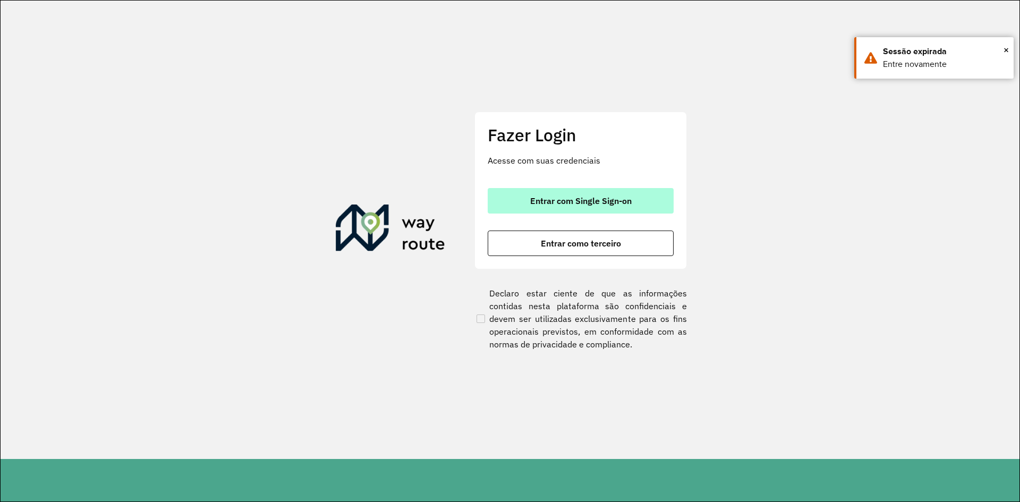
click at [576, 197] on span "Entrar com Single Sign-on" at bounding box center [580, 201] width 101 height 9
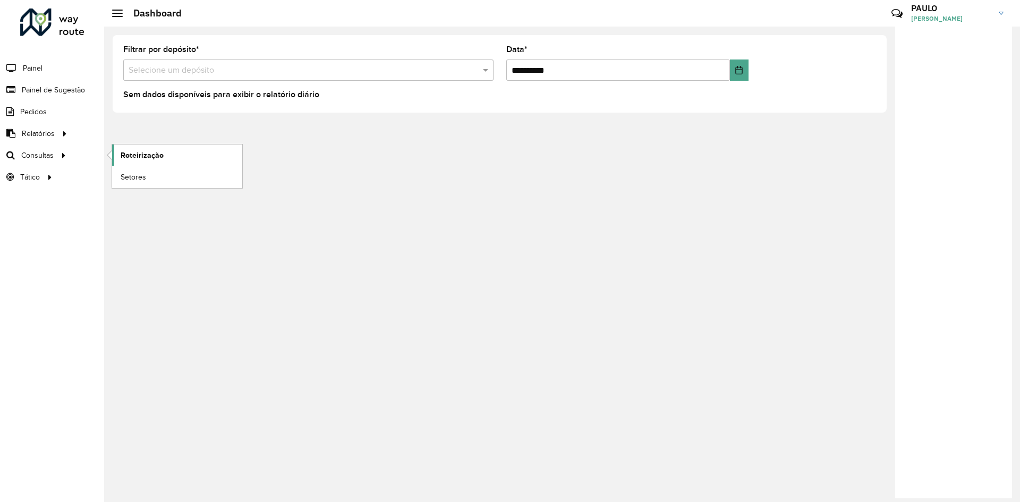
click at [129, 151] on span "Roteirização" at bounding box center [142, 155] width 43 height 11
click at [143, 155] on span "Roteirização" at bounding box center [142, 155] width 43 height 11
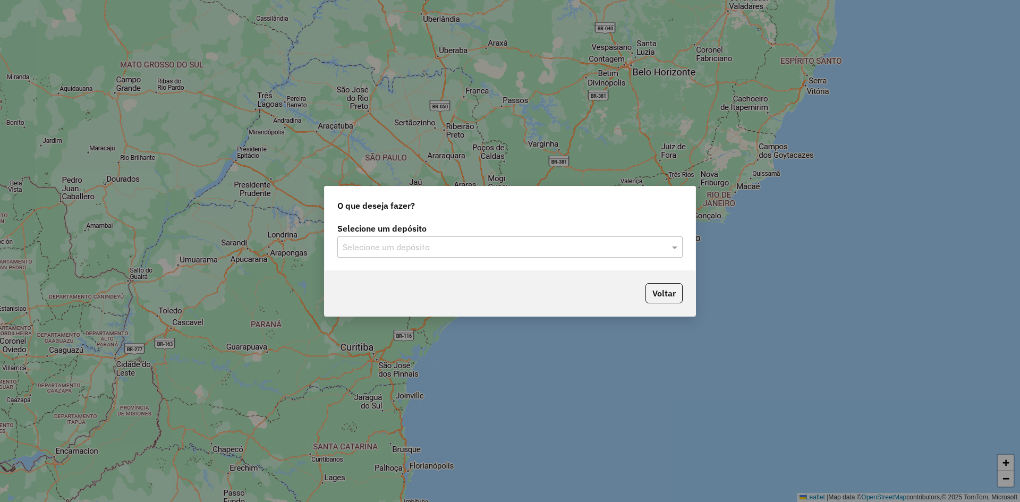
click at [456, 242] on input "text" at bounding box center [499, 247] width 313 height 13
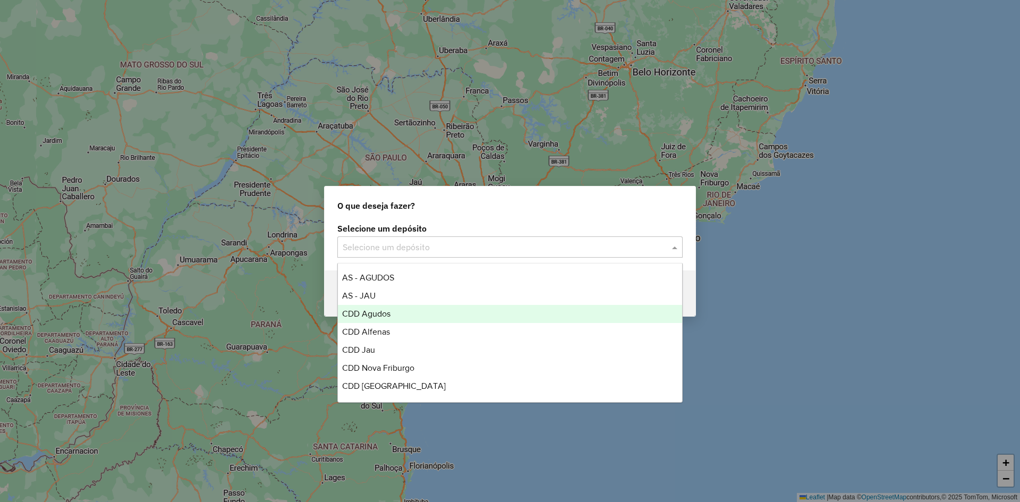
click at [378, 317] on span "CDD Agudos" at bounding box center [366, 313] width 48 height 9
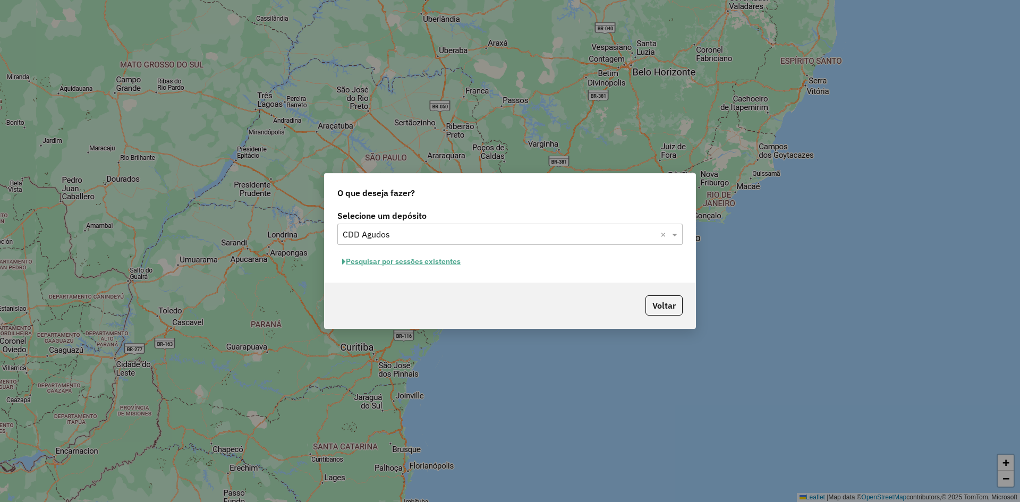
click at [404, 267] on button "Pesquisar por sessões existentes" at bounding box center [401, 261] width 128 height 16
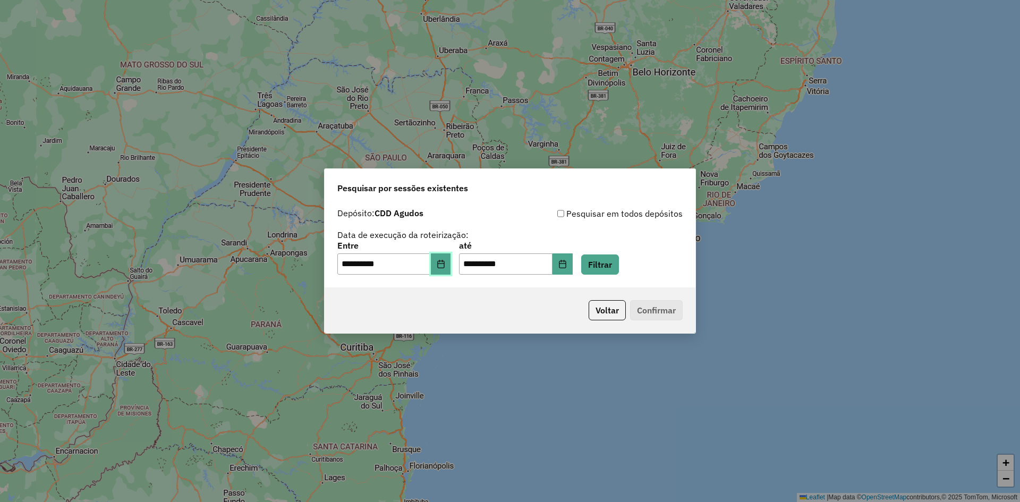
click at [445, 265] on icon "Choose Date" at bounding box center [441, 264] width 9 height 9
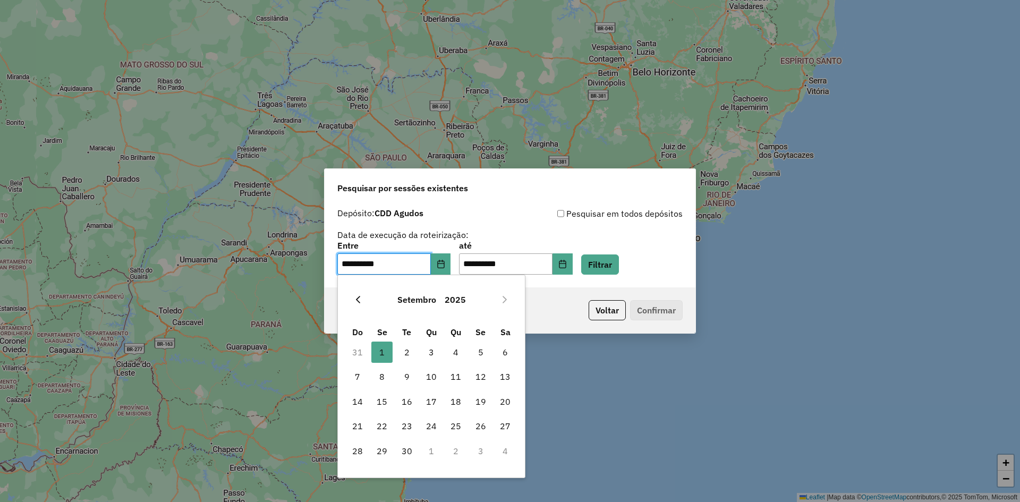
click at [354, 300] on icon "Previous Month" at bounding box center [358, 299] width 9 height 9
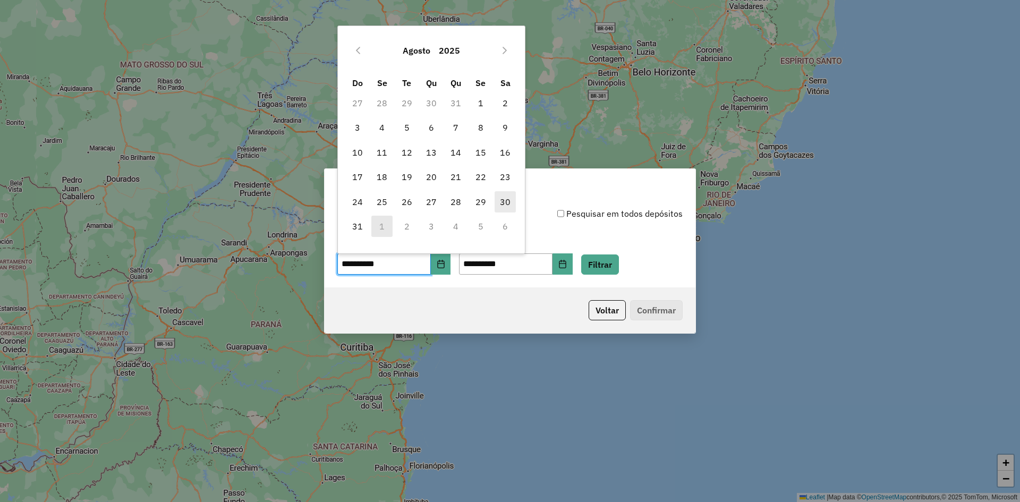
click at [506, 201] on span "30" at bounding box center [505, 201] width 21 height 21
type input "**********"
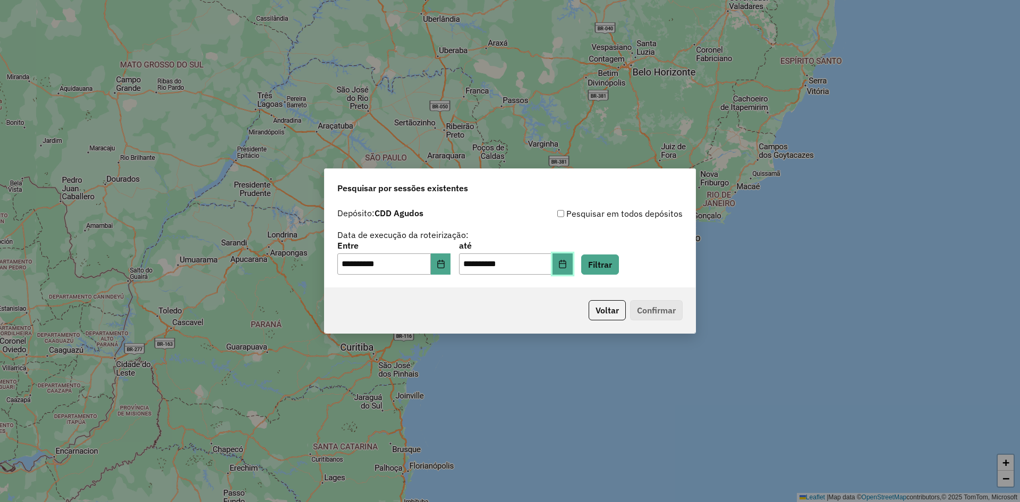
click at [572, 267] on button "Choose Date" at bounding box center [563, 263] width 20 height 21
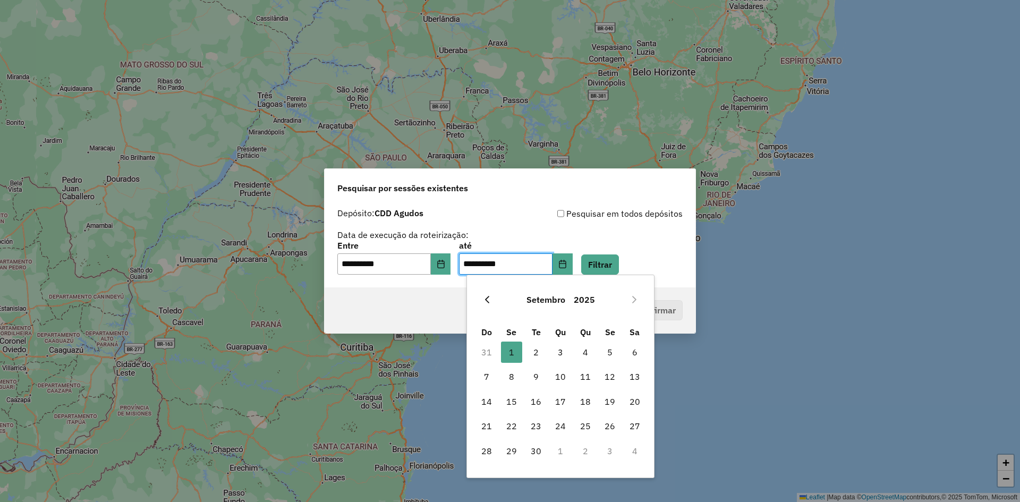
click at [488, 300] on icon "Previous Month" at bounding box center [487, 299] width 9 height 9
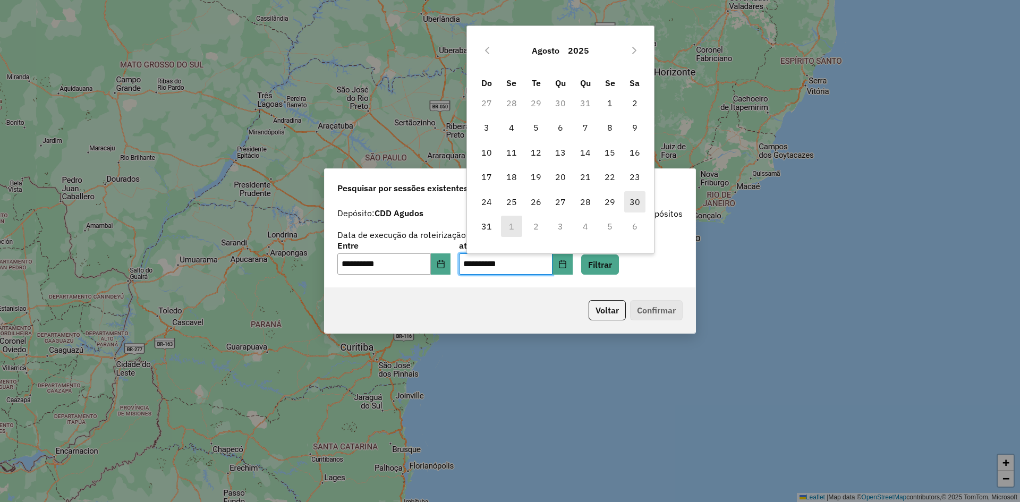
click at [631, 200] on span "30" at bounding box center [634, 201] width 21 height 21
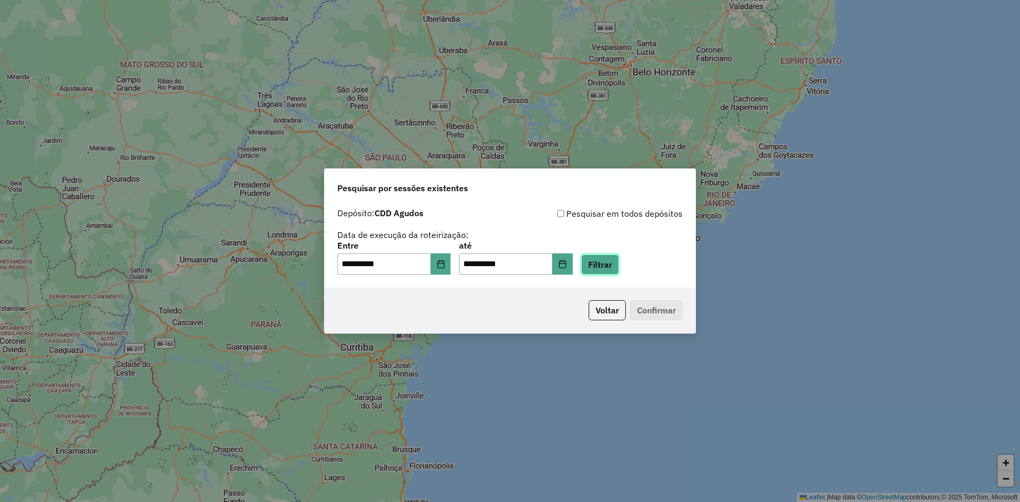
click at [619, 257] on button "Filtrar" at bounding box center [600, 265] width 38 height 20
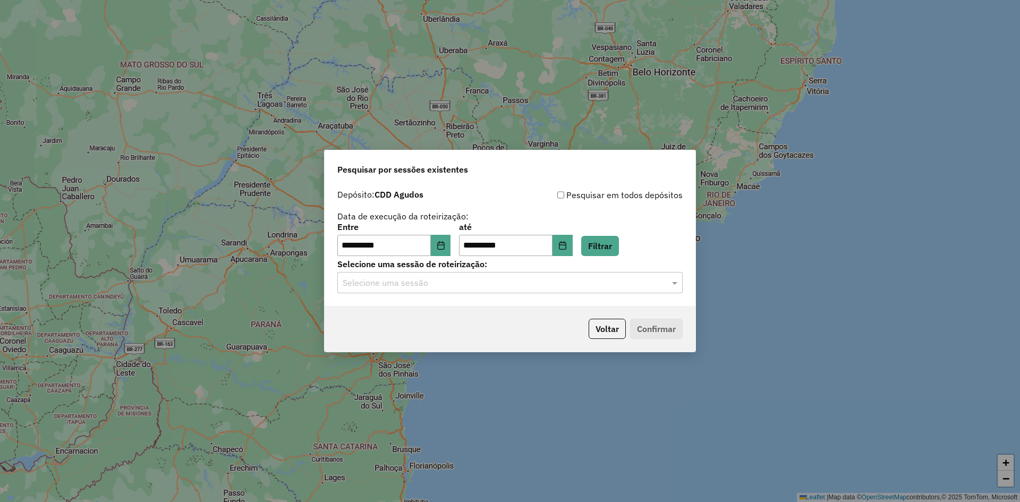
click at [502, 284] on input "text" at bounding box center [499, 283] width 313 height 13
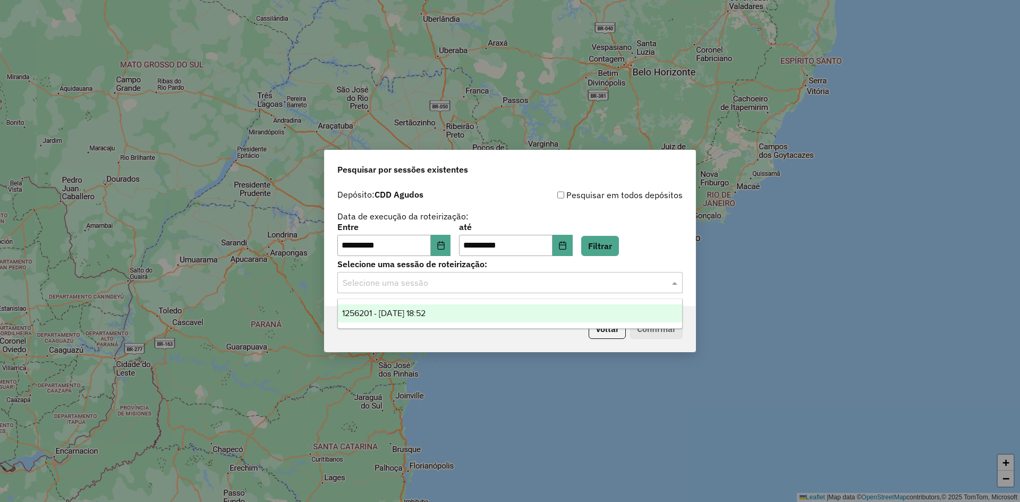
click at [426, 315] on span "1256201 - 30/08/2025 18:52" at bounding box center [383, 313] width 83 height 9
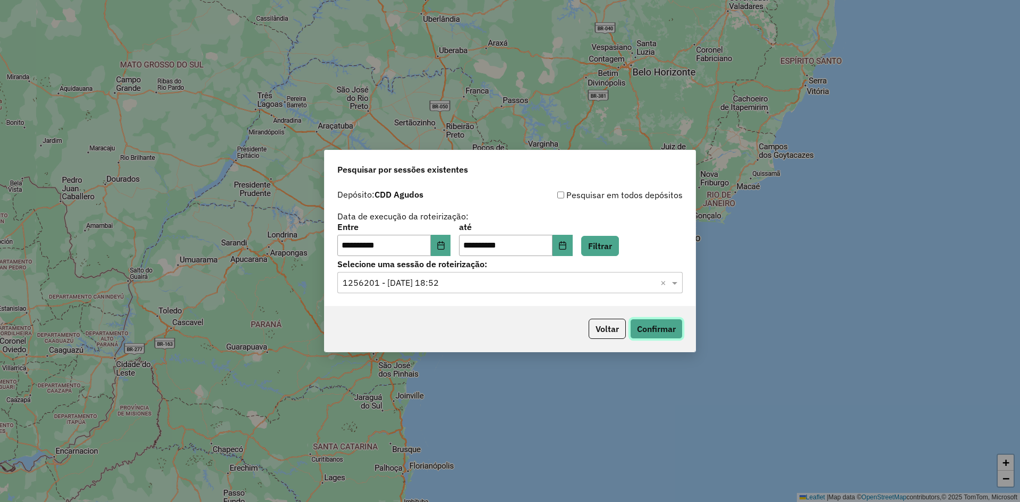
click at [644, 334] on button "Confirmar" at bounding box center [656, 329] width 53 height 20
click at [445, 248] on icon "Choose Date" at bounding box center [441, 245] width 9 height 9
click at [567, 246] on icon "Choose Date" at bounding box center [562, 245] width 9 height 9
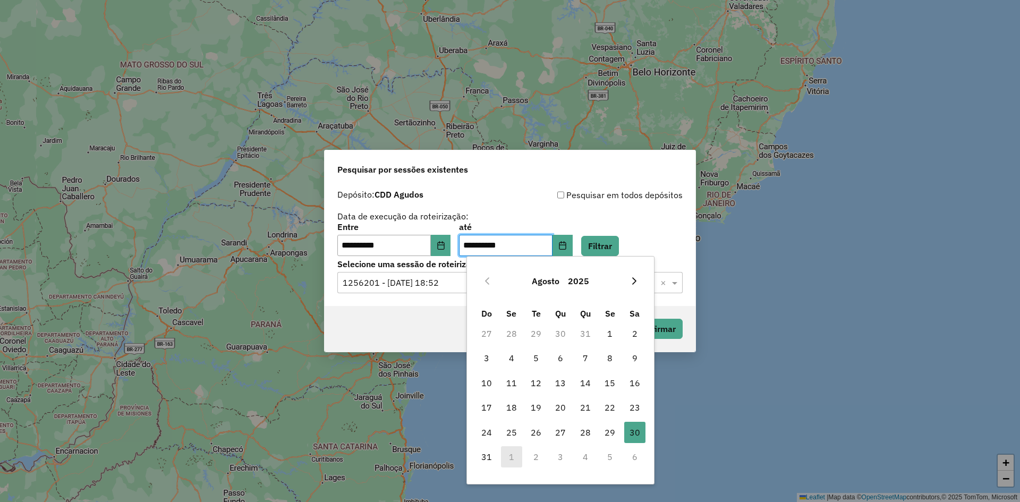
click at [632, 277] on icon "Next Month" at bounding box center [634, 281] width 9 height 9
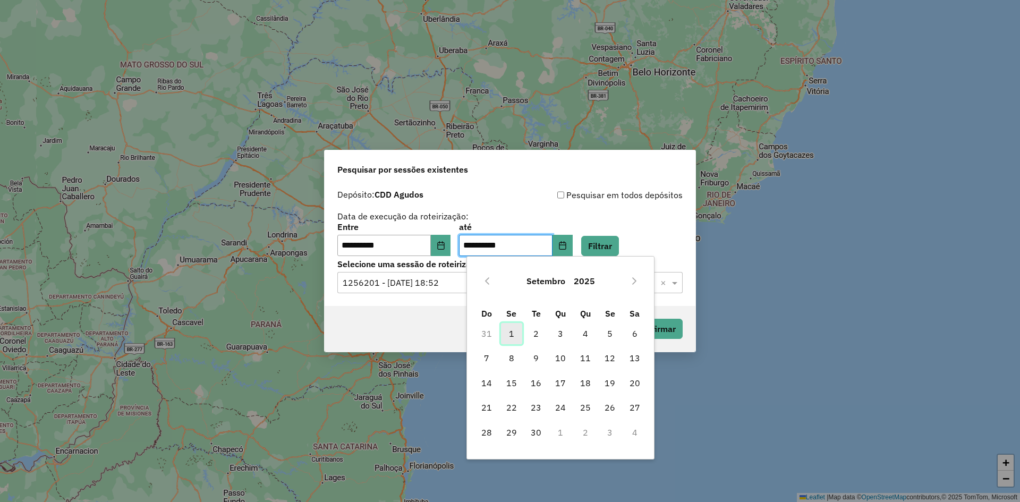
click at [515, 333] on span "1" at bounding box center [511, 333] width 21 height 21
type input "**********"
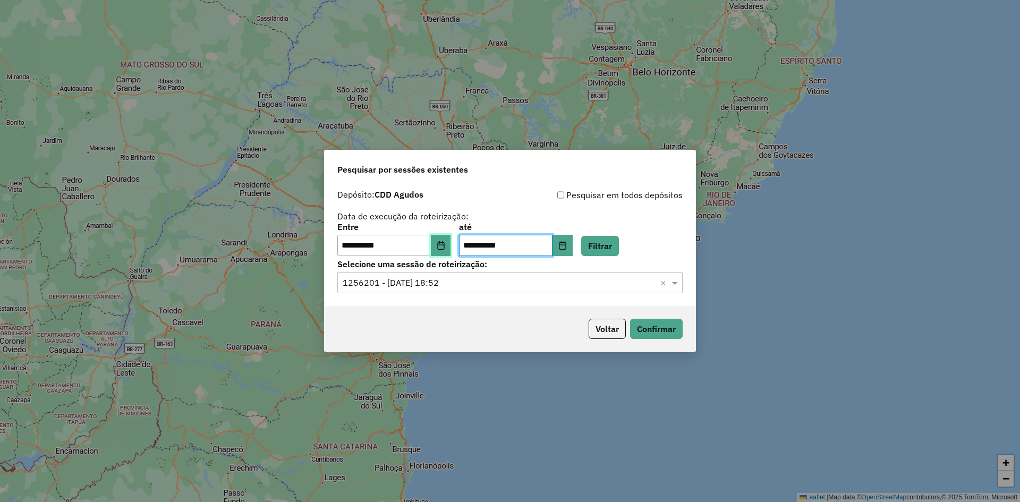
click at [444, 248] on icon "Choose Date" at bounding box center [440, 245] width 7 height 9
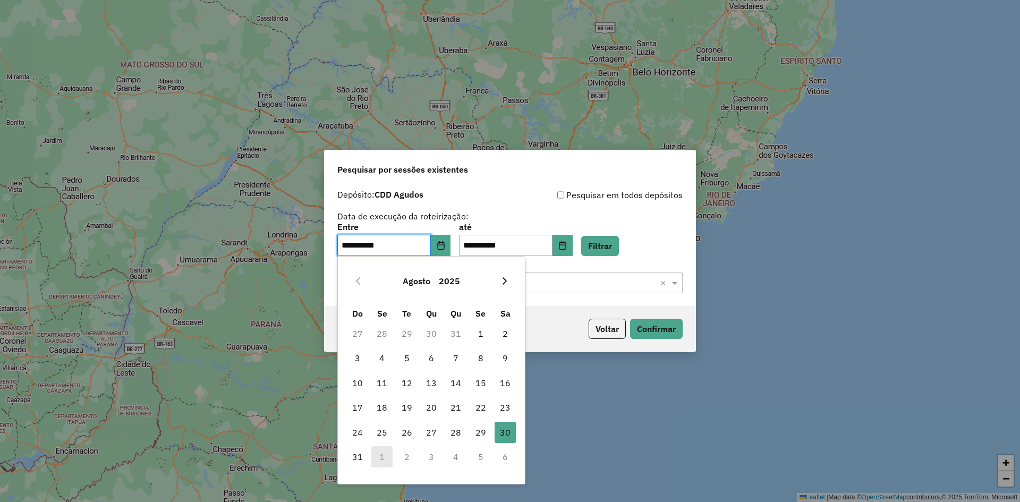
click at [504, 281] on icon "Next Month" at bounding box center [505, 281] width 9 height 9
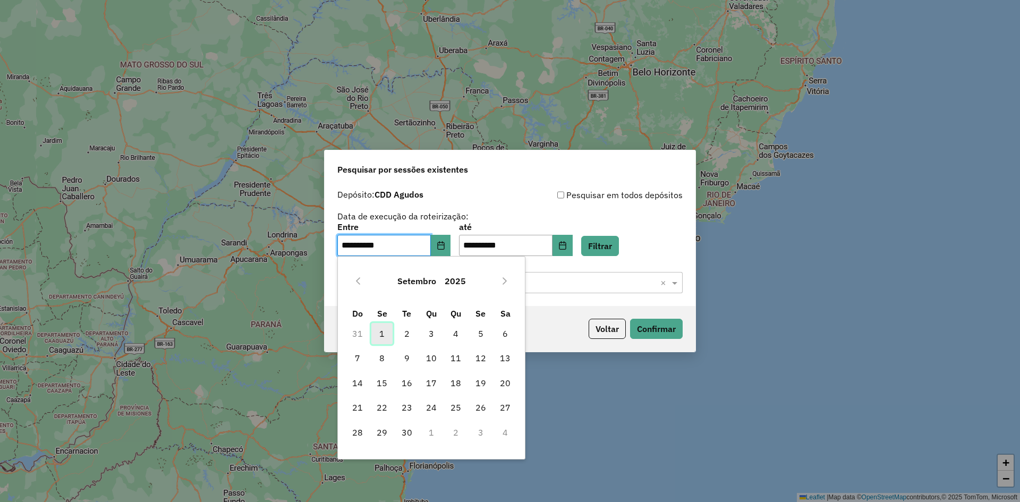
click at [387, 331] on span "1" at bounding box center [381, 333] width 21 height 21
type input "**********"
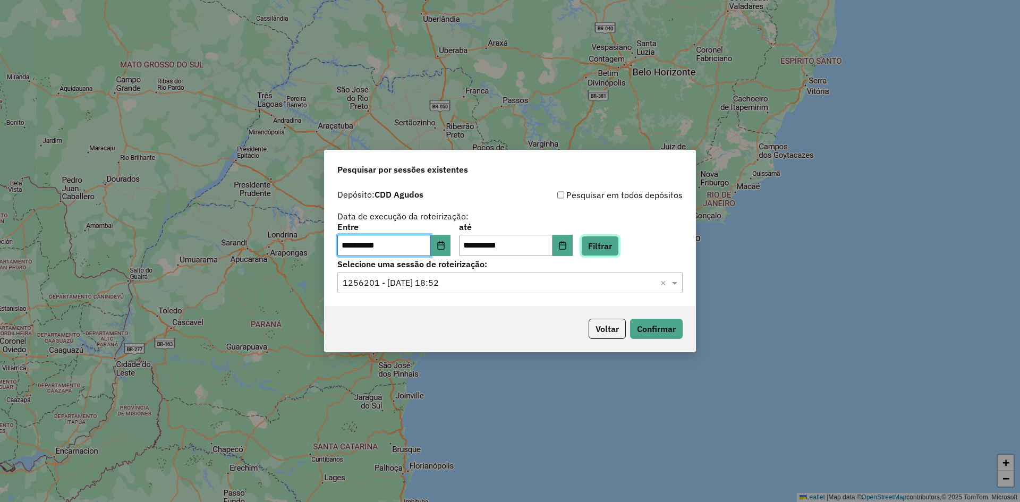
click at [619, 243] on button "Filtrar" at bounding box center [600, 246] width 38 height 20
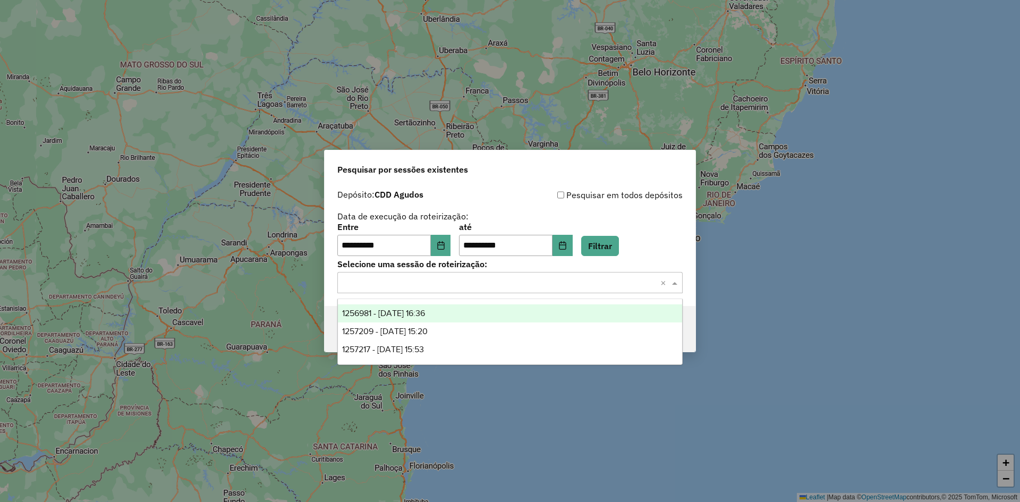
click at [497, 278] on input "text" at bounding box center [499, 283] width 313 height 13
click at [425, 312] on span "1256981 - 01/09/2025 16:36" at bounding box center [383, 313] width 83 height 9
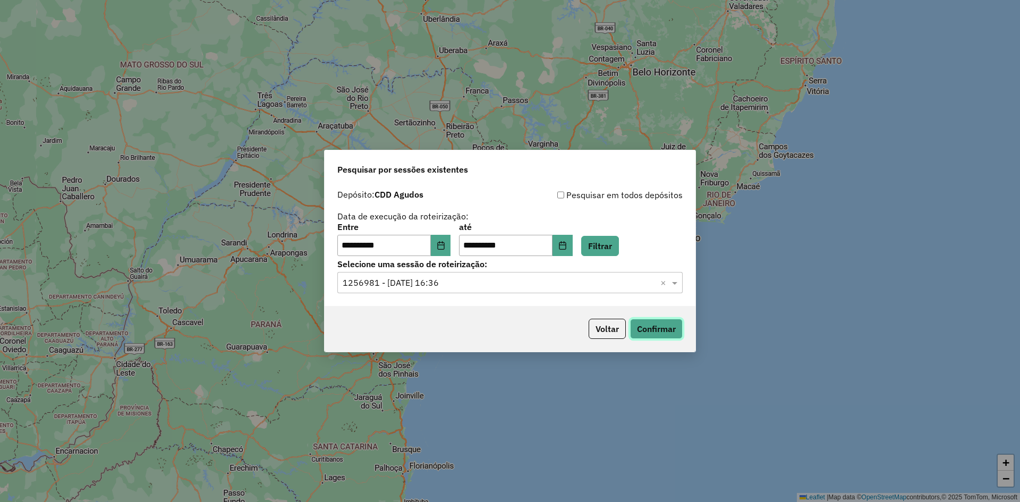
click at [646, 331] on button "Confirmar" at bounding box center [656, 329] width 53 height 20
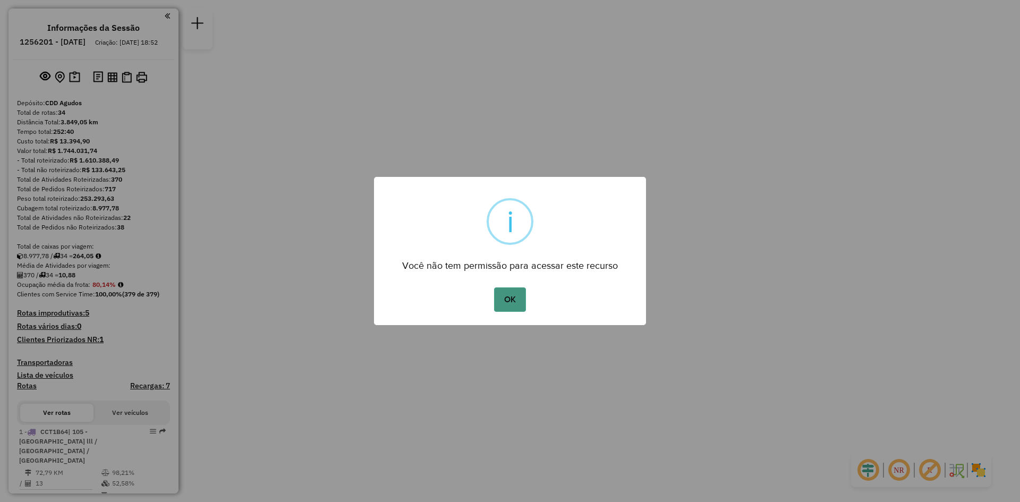
click at [522, 300] on button "OK" at bounding box center [509, 299] width 31 height 24
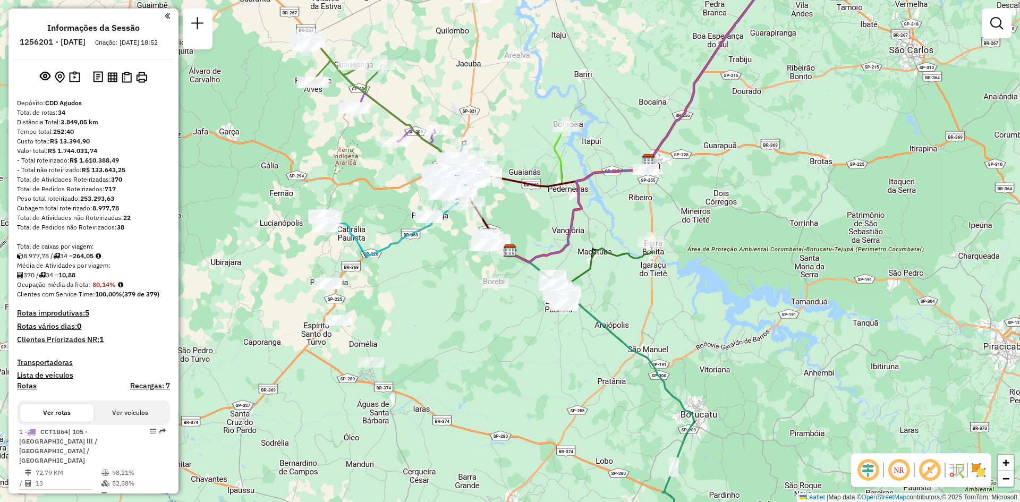
select select "**********"
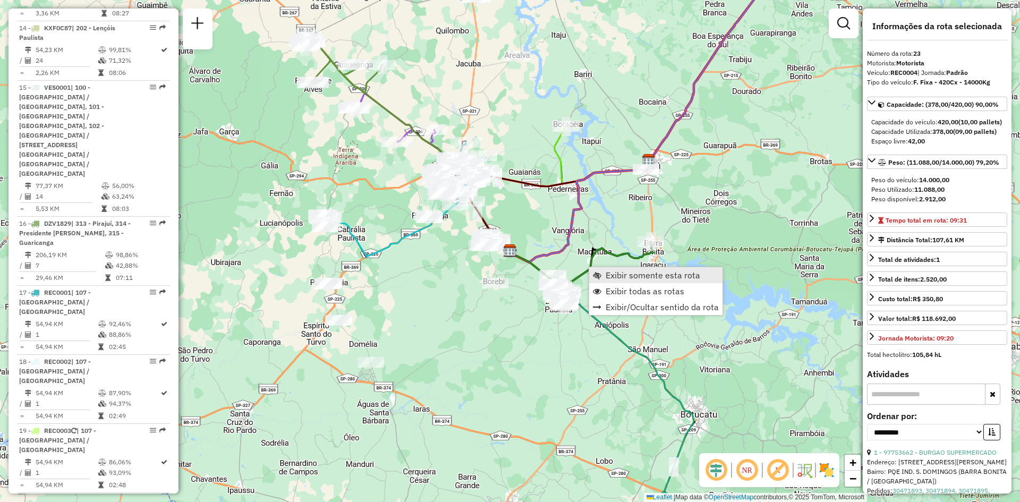
scroll to position [1764, 0]
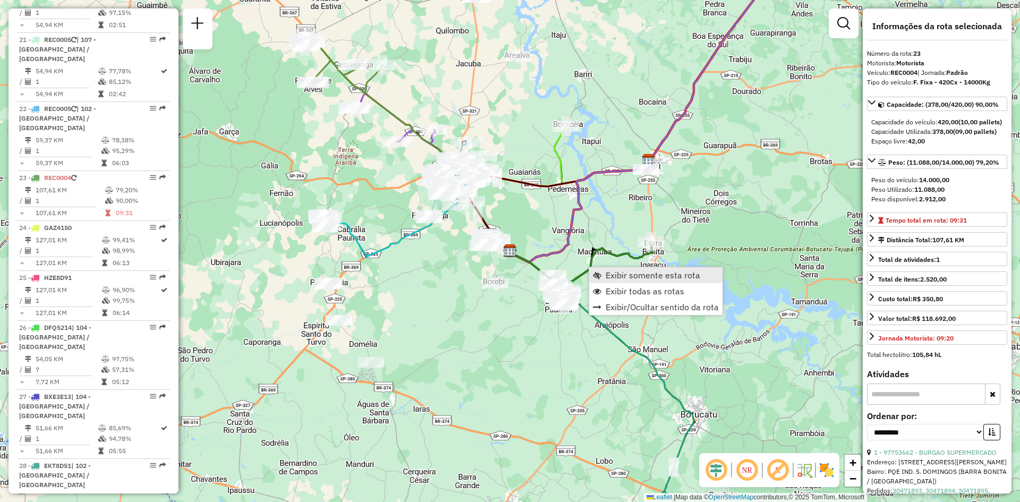
click at [631, 281] on link "Exibir somente esta rota" at bounding box center [655, 275] width 133 height 16
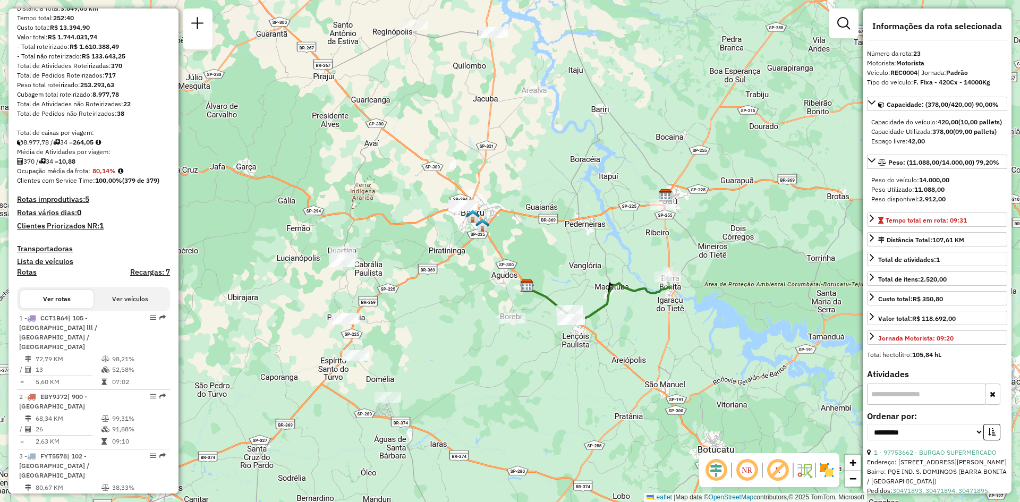
scroll to position [266, 0]
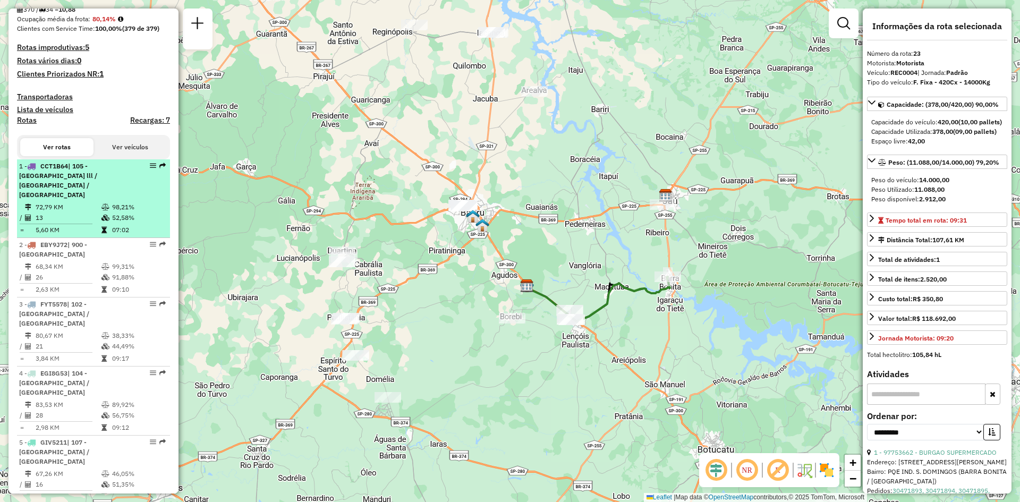
click at [67, 223] on td at bounding box center [60, 224] width 82 height 2
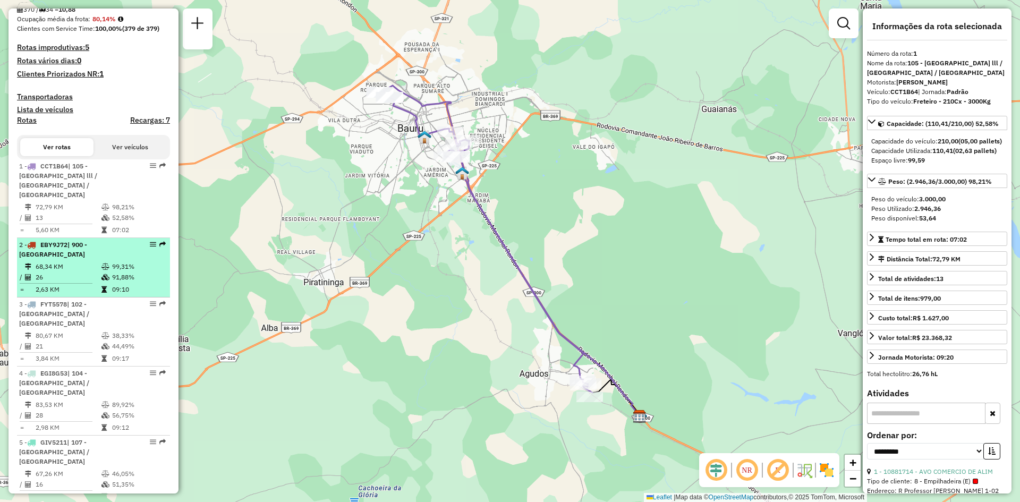
click at [97, 247] on div "2 - EBY9J72 | 900 - Bauru Centro" at bounding box center [75, 249] width 113 height 19
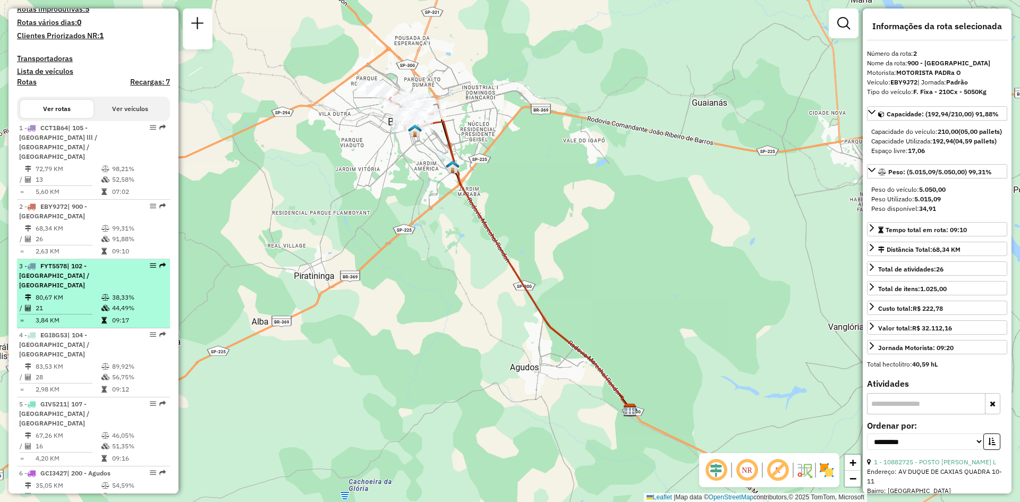
scroll to position [319, 0]
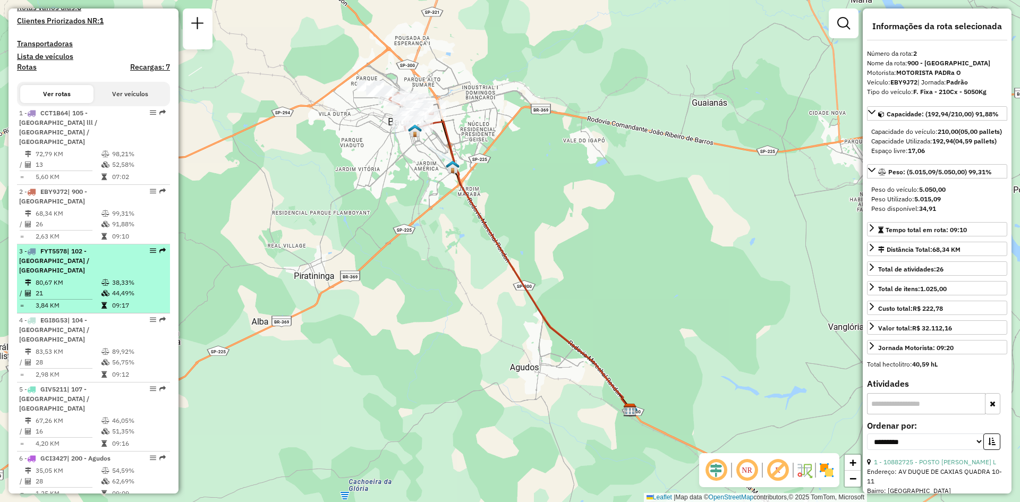
click at [71, 288] on td "21" at bounding box center [68, 293] width 66 height 11
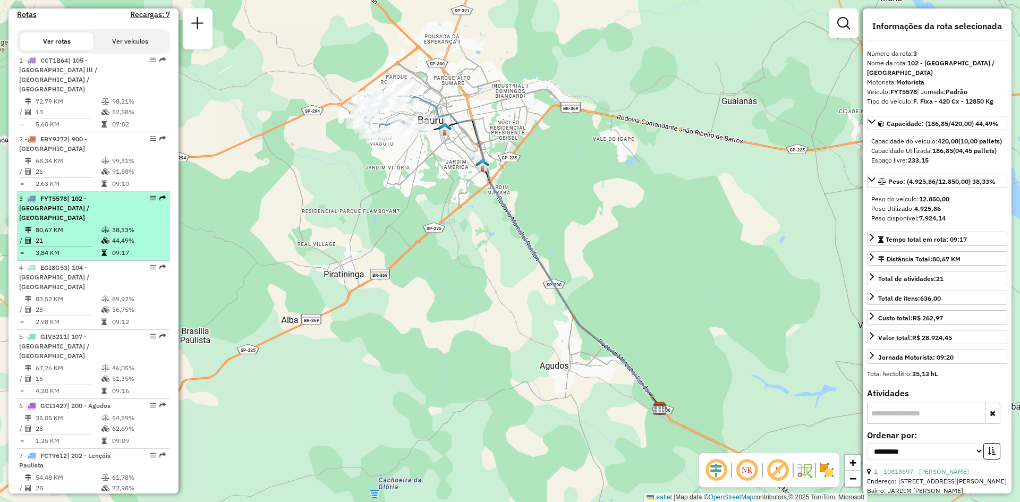
scroll to position [372, 0]
click at [71, 293] on td "83,53 KM" at bounding box center [68, 298] width 66 height 11
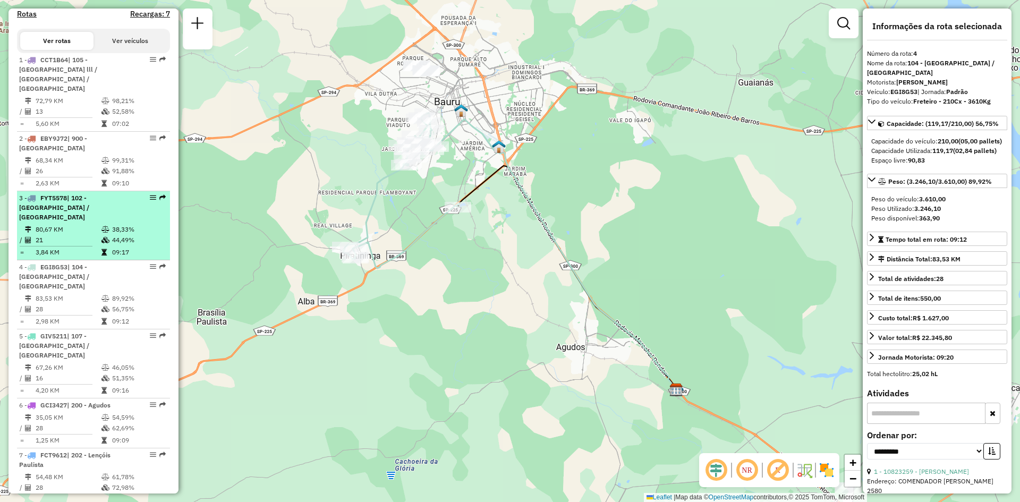
scroll to position [425, 0]
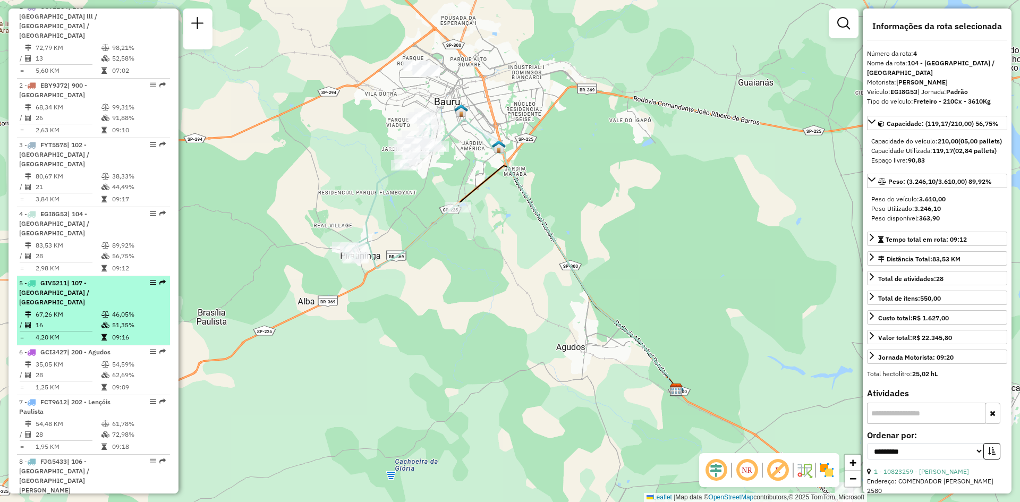
click at [67, 279] on span "| 107 - Parque Paulista / Tangarás" at bounding box center [54, 292] width 70 height 27
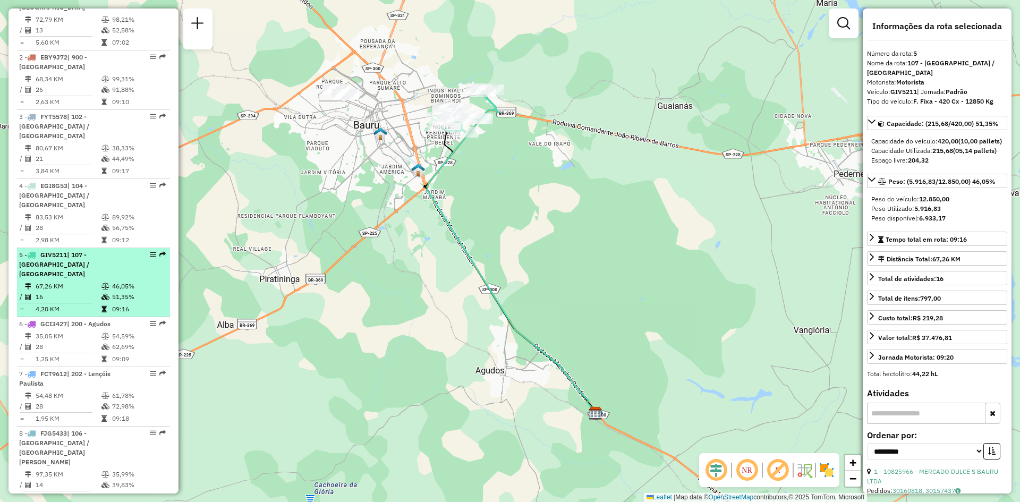
scroll to position [478, 0]
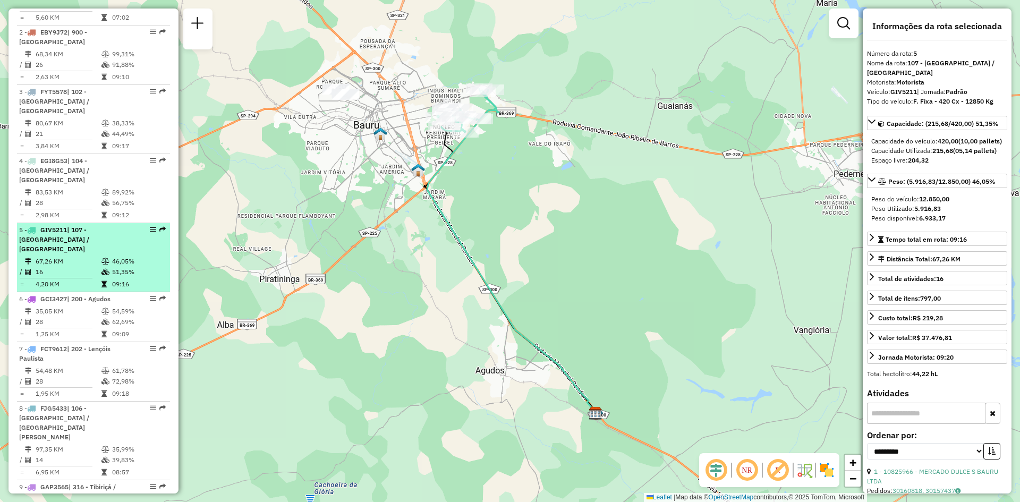
click at [67, 295] on span "GCI3427" at bounding box center [53, 299] width 27 height 8
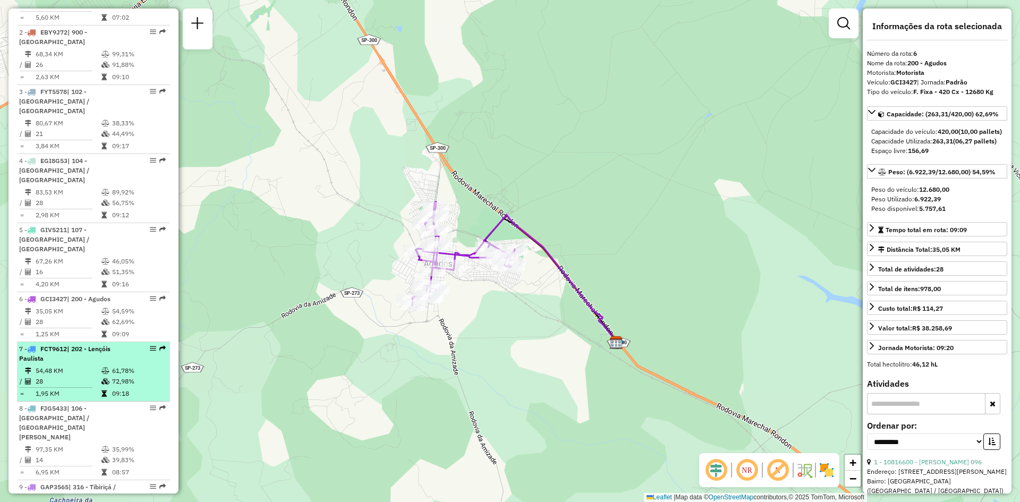
click at [60, 344] on div "7 - FCT9612 | 202 - Lençóis Paulista" at bounding box center [75, 353] width 113 height 19
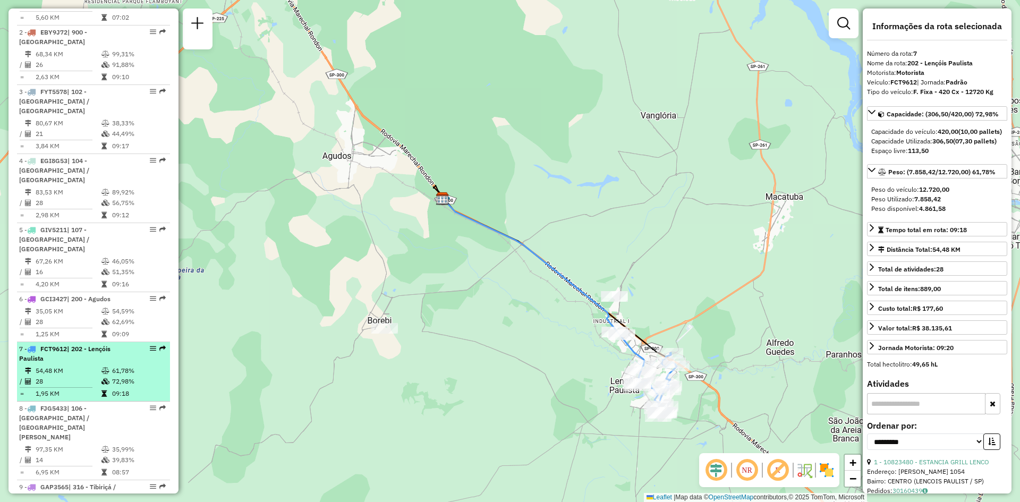
scroll to position [531, 0]
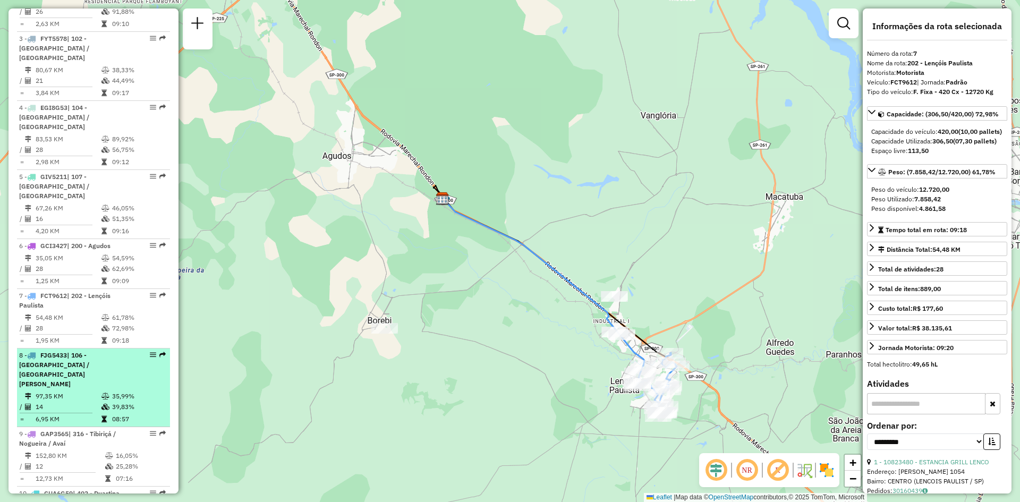
click at [63, 391] on td "97,35 KM" at bounding box center [68, 396] width 66 height 11
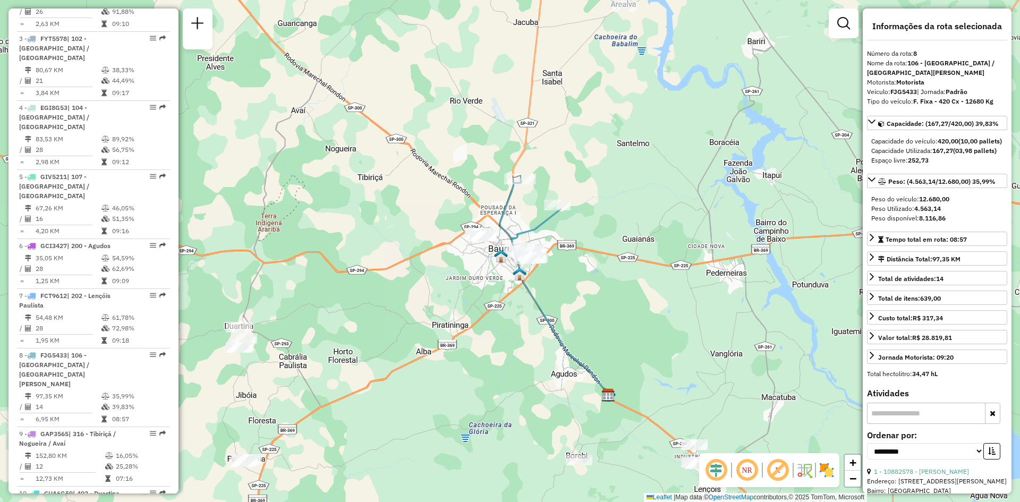
drag, startPoint x: 419, startPoint y: 323, endPoint x: 514, endPoint y: 322, distance: 95.1
click at [514, 322] on div "Janela de atendimento Grade de atendimento Capacidade Transportadoras Veículos …" at bounding box center [510, 251] width 1020 height 502
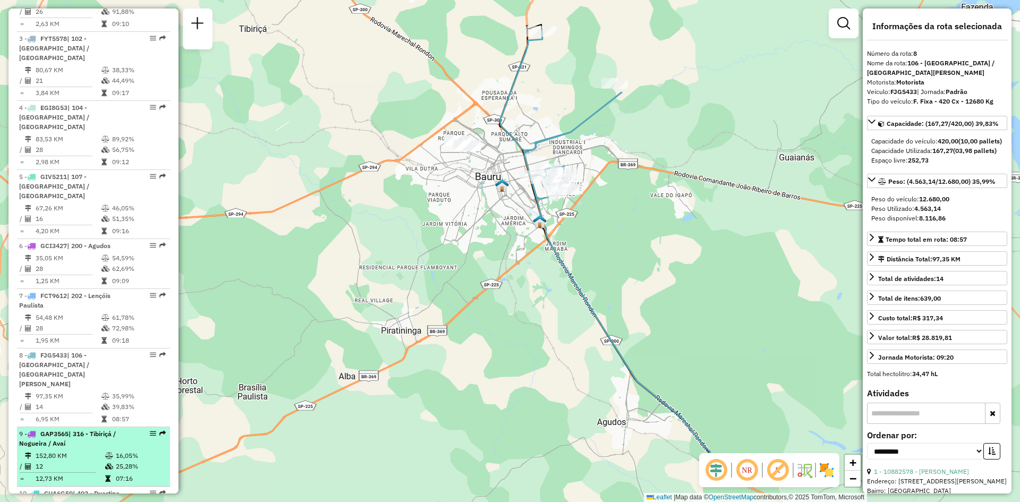
scroll to position [584, 0]
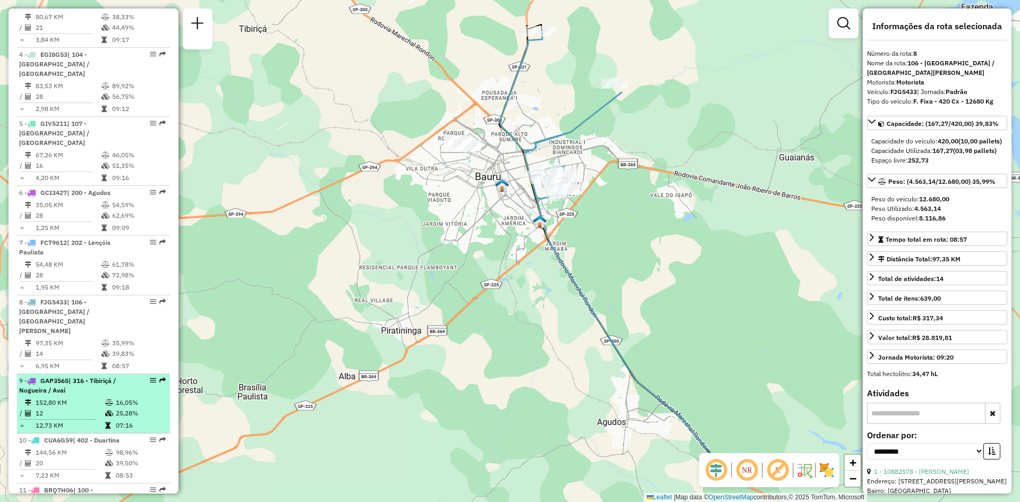
click at [63, 397] on td "152,80 KM" at bounding box center [70, 402] width 70 height 11
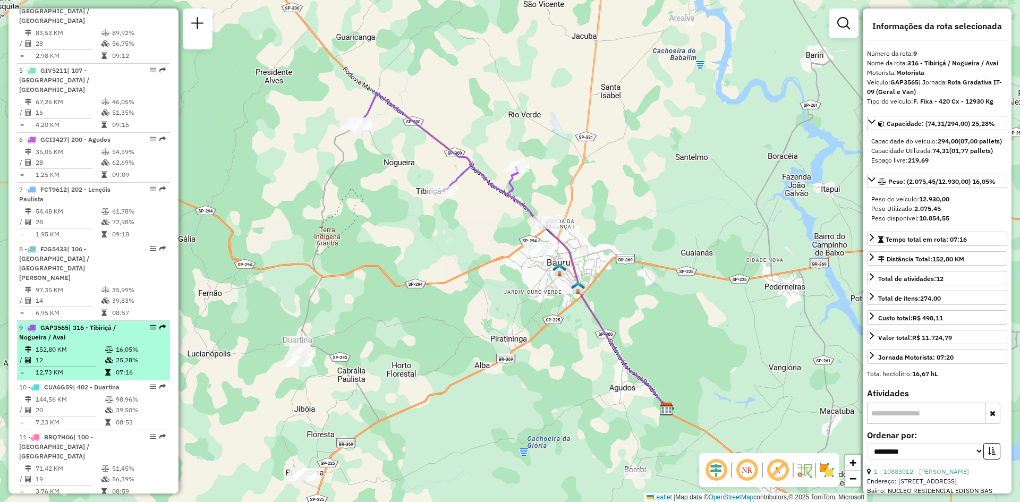
scroll to position [691, 0]
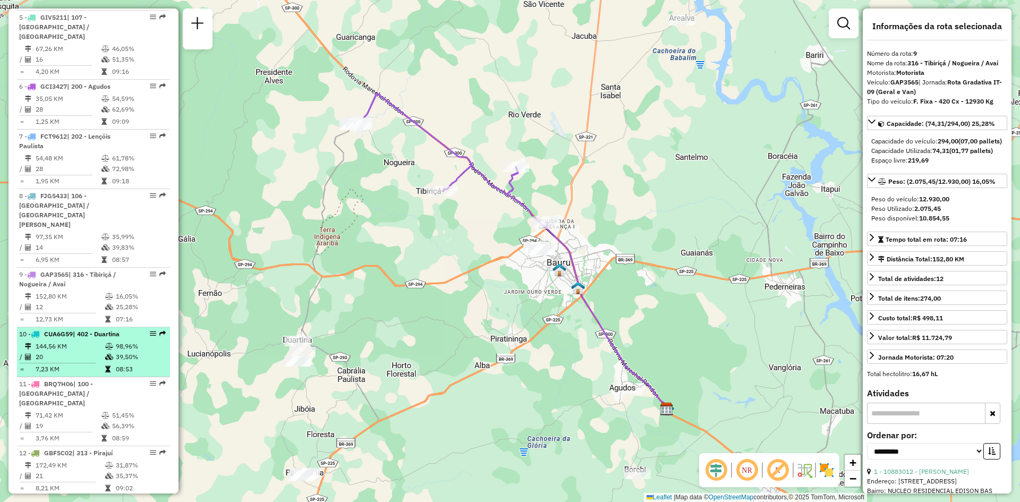
click at [75, 352] on td "20" at bounding box center [70, 357] width 70 height 11
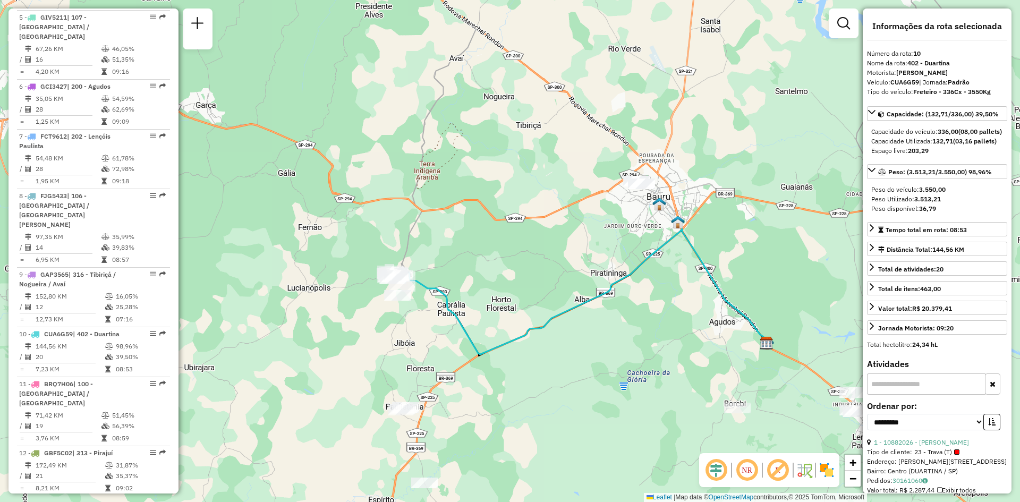
drag, startPoint x: 405, startPoint y: 353, endPoint x: 524, endPoint y: 345, distance: 118.8
click at [524, 345] on div "Janela de atendimento Grade de atendimento Capacidade Transportadoras Veículos …" at bounding box center [510, 251] width 1020 height 502
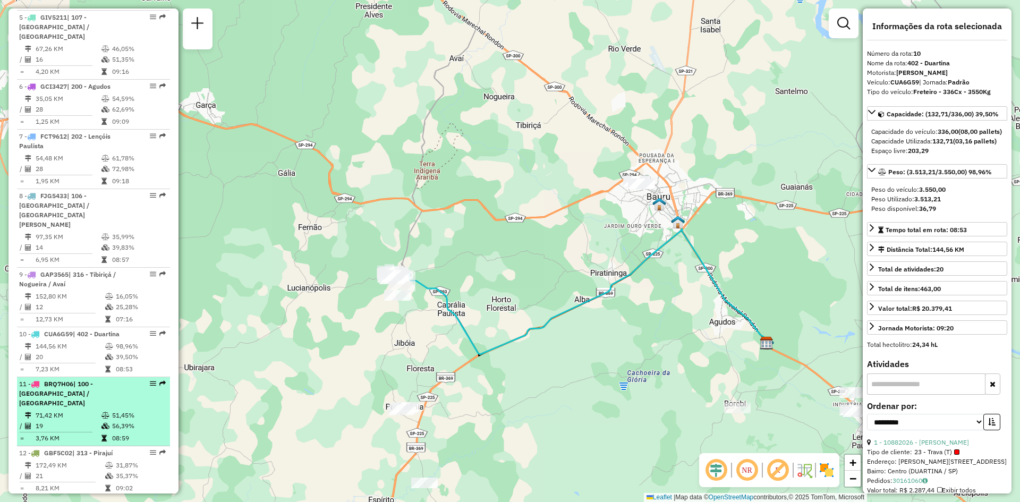
click at [80, 410] on td "71,42 KM" at bounding box center [68, 415] width 66 height 11
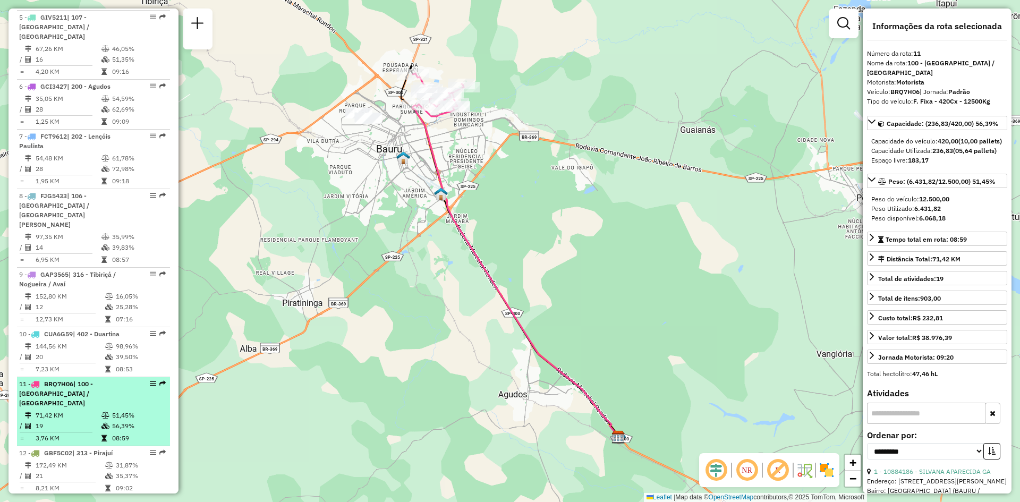
scroll to position [744, 0]
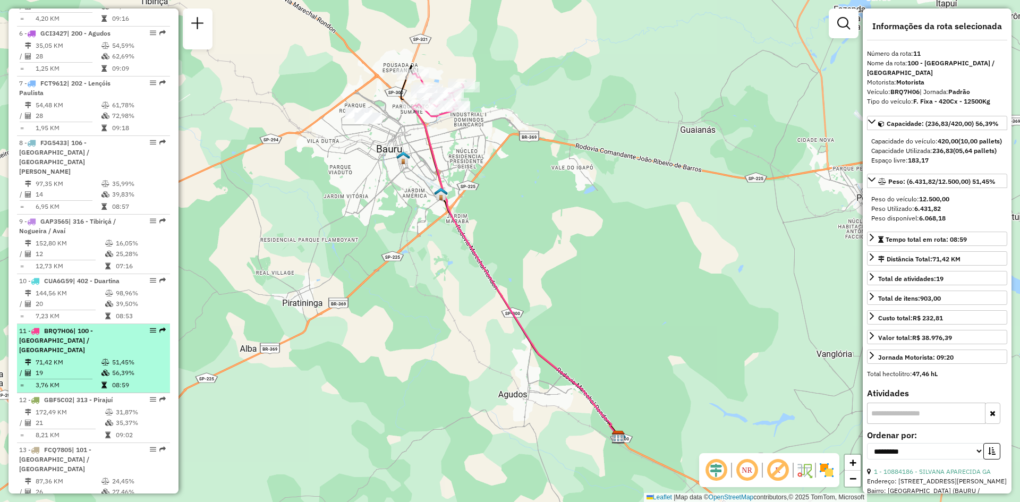
click at [80, 407] on td "172,49 KM" at bounding box center [70, 412] width 70 height 11
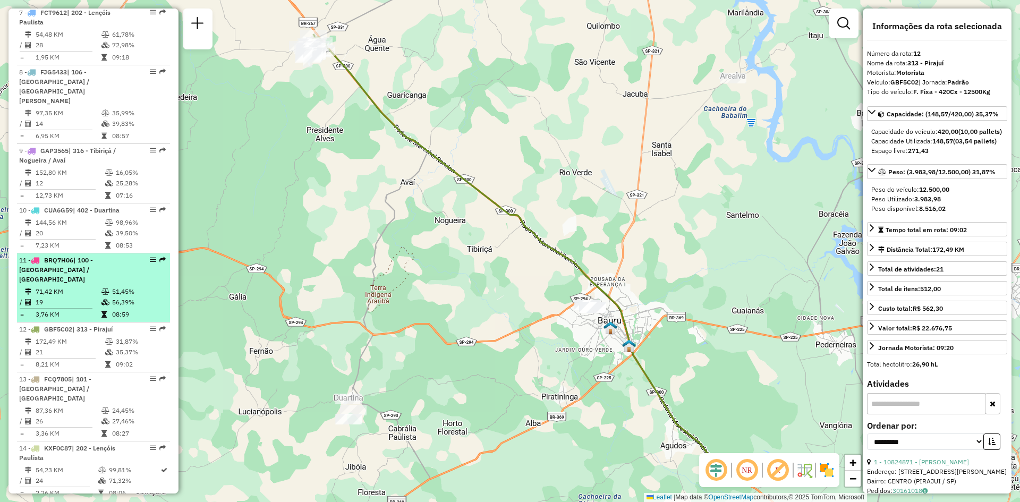
scroll to position [850, 0]
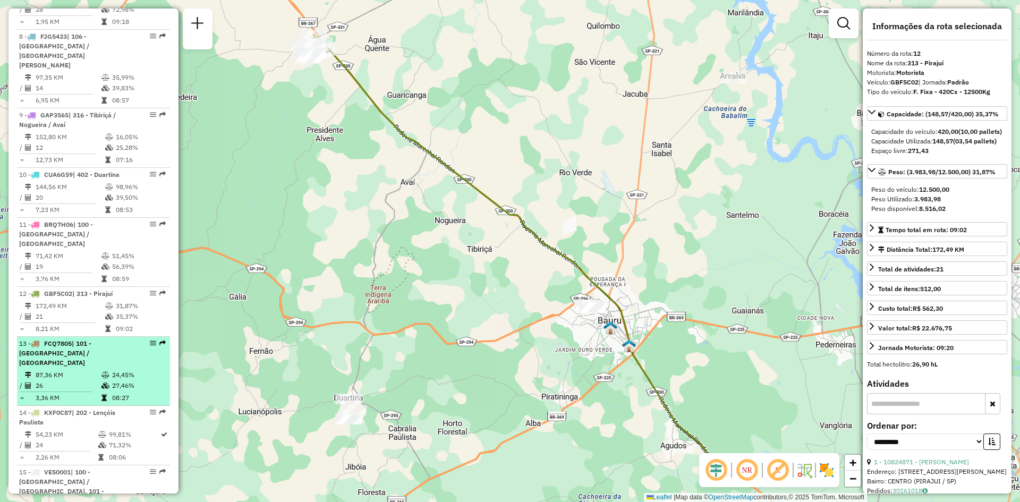
click at [73, 340] on span "| 101 - Nova Bauru / Parque São Geraldo" at bounding box center [55, 353] width 72 height 27
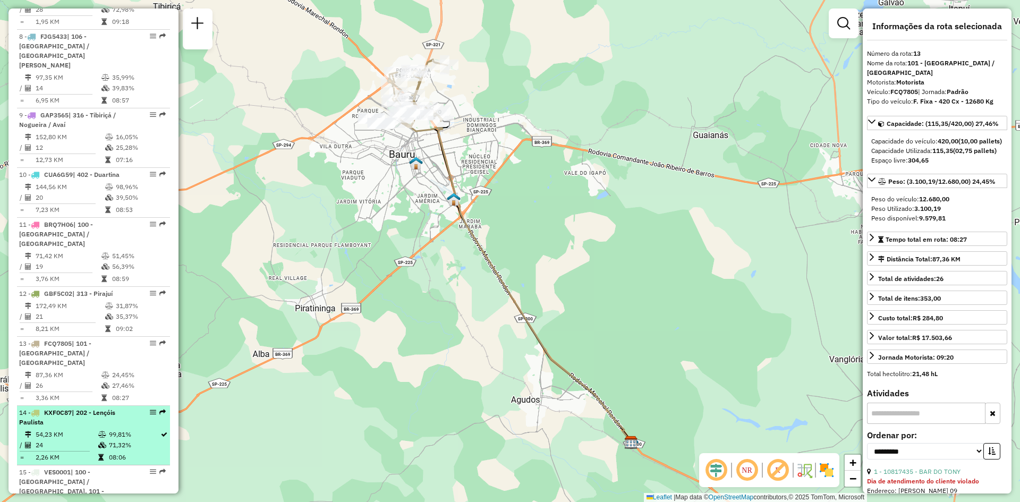
click at [51, 408] on div "14 - KXF0C87 | 202 - Lençóis Paulista" at bounding box center [75, 417] width 113 height 19
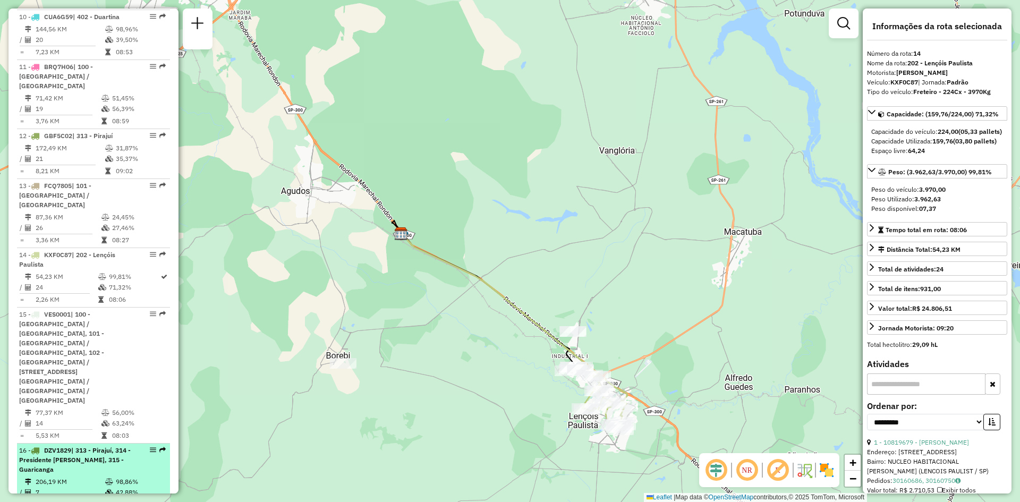
scroll to position [1010, 0]
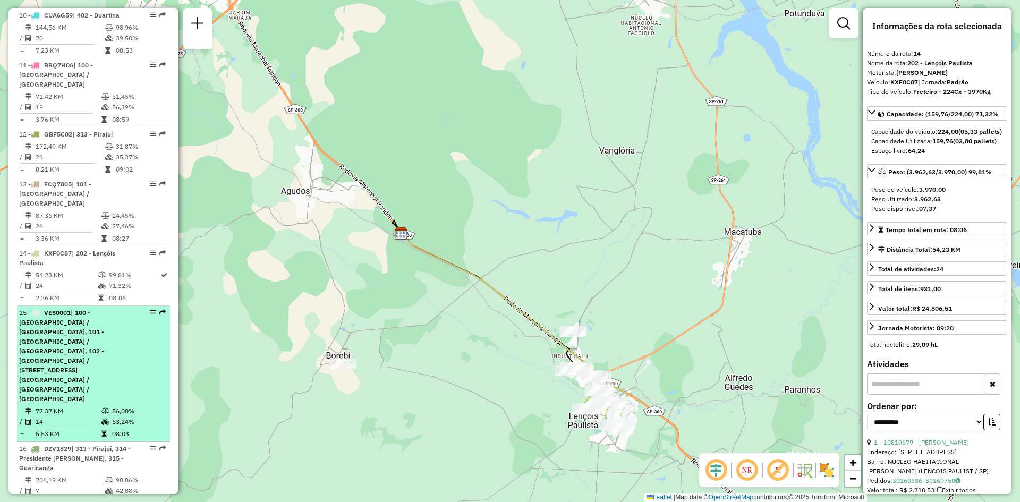
click at [71, 309] on span "| 100 - Parque das Nações / Parque Rossi, 101 - Nova Bauru / Parque São Geraldo…" at bounding box center [61, 356] width 85 height 94
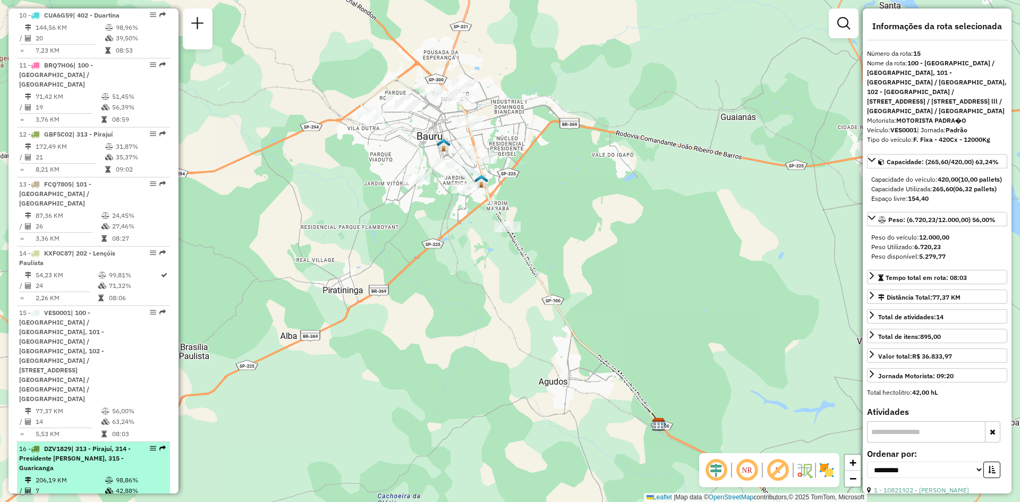
click at [63, 445] on span "| 313 - Pirajuí, 314 - Presidente Alves, 315 - Guaricanga" at bounding box center [75, 458] width 112 height 27
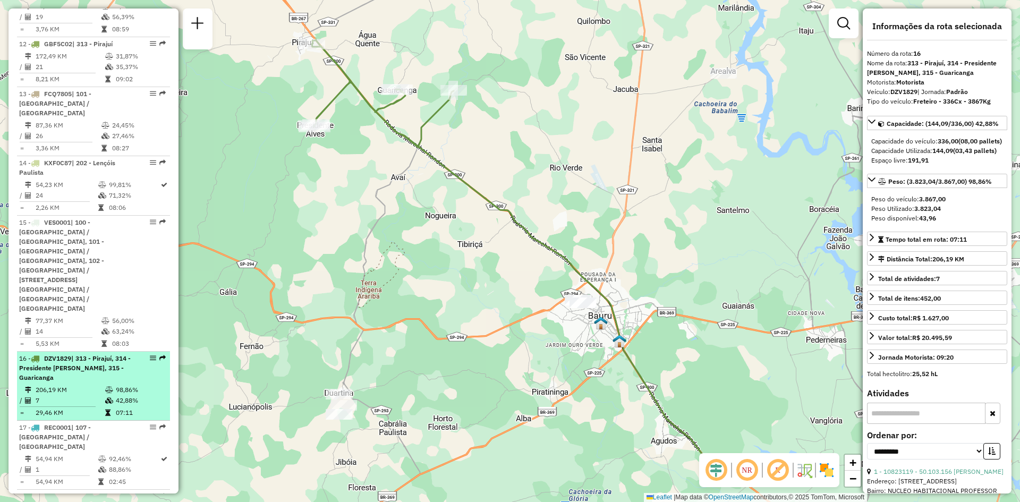
scroll to position [1116, 0]
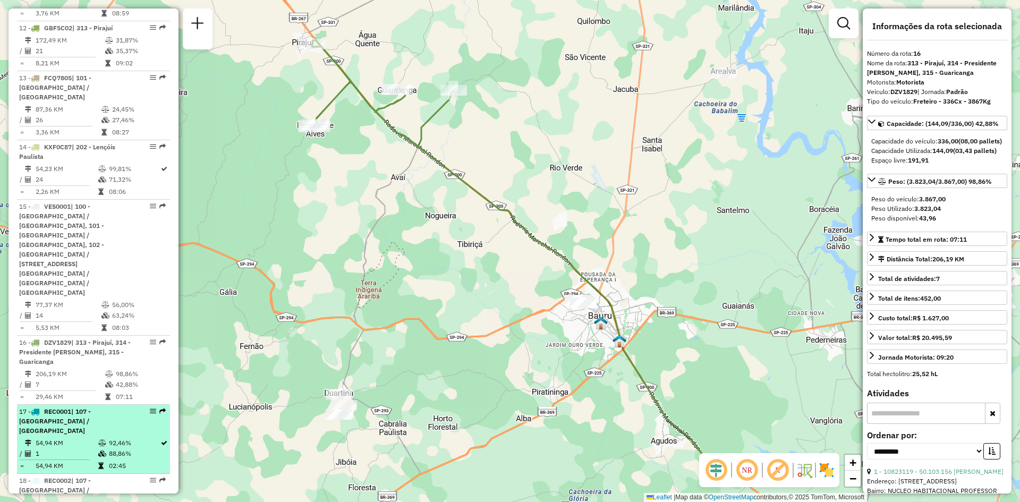
click at [66, 448] on td "1" at bounding box center [66, 453] width 63 height 11
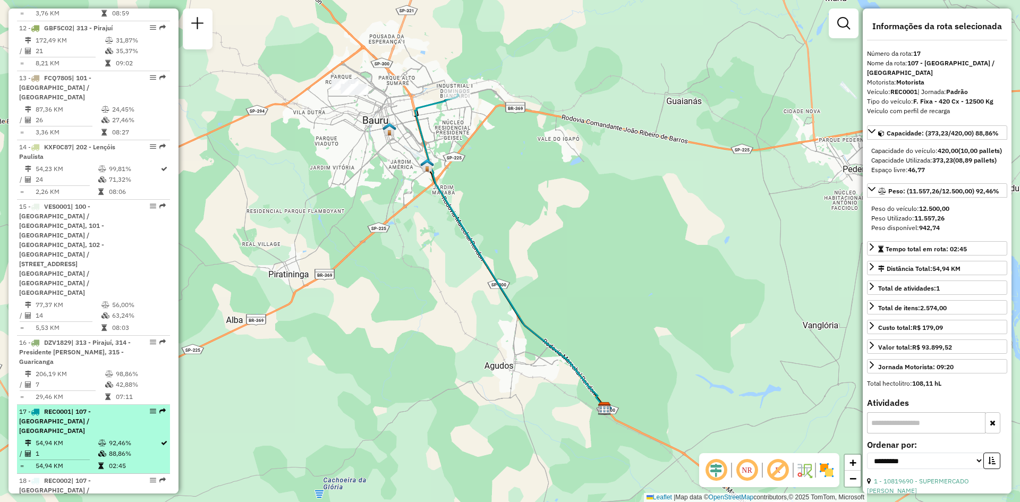
scroll to position [1169, 0]
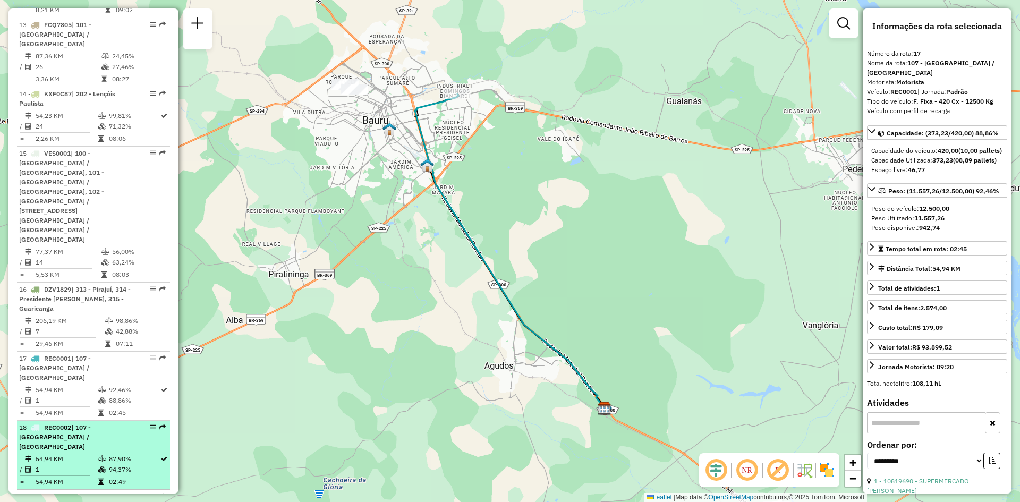
click at [67, 454] on td "54,94 KM" at bounding box center [66, 459] width 63 height 11
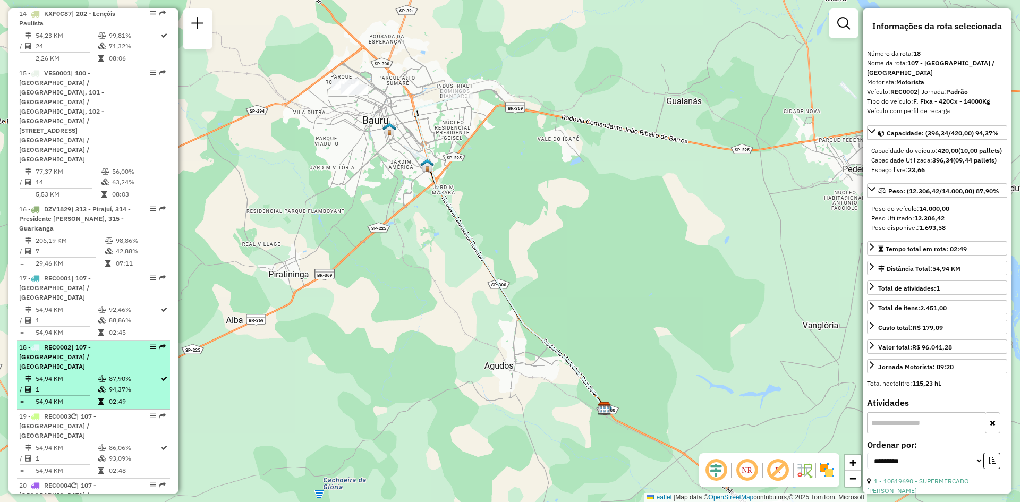
scroll to position [1275, 0]
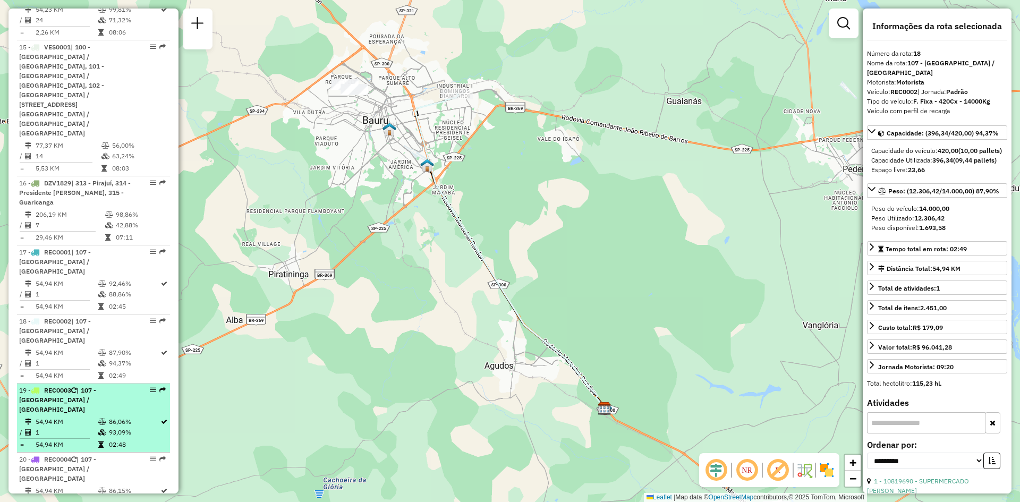
click at [86, 427] on td "1" at bounding box center [66, 432] width 63 height 11
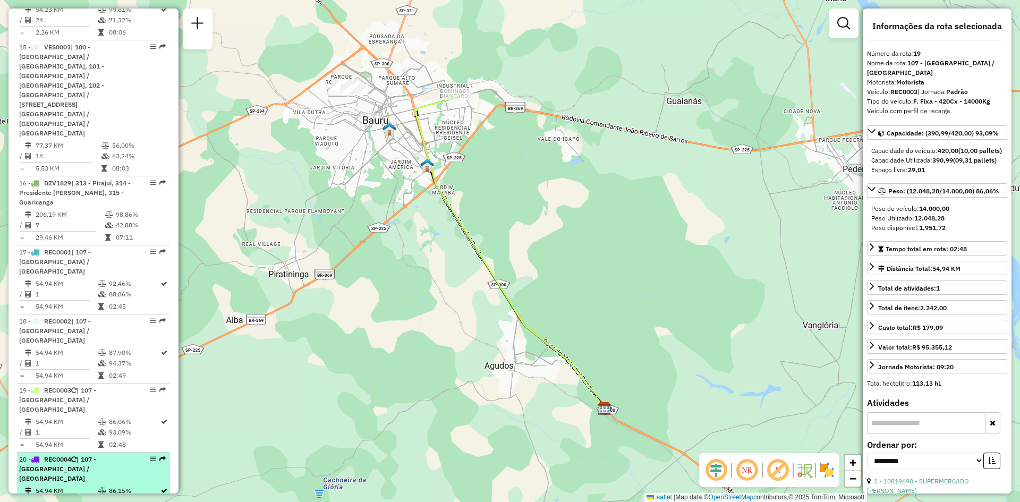
click at [78, 455] on div "20 - REC0004 | 107 - Parque Paulista / Tangarás" at bounding box center [75, 469] width 113 height 29
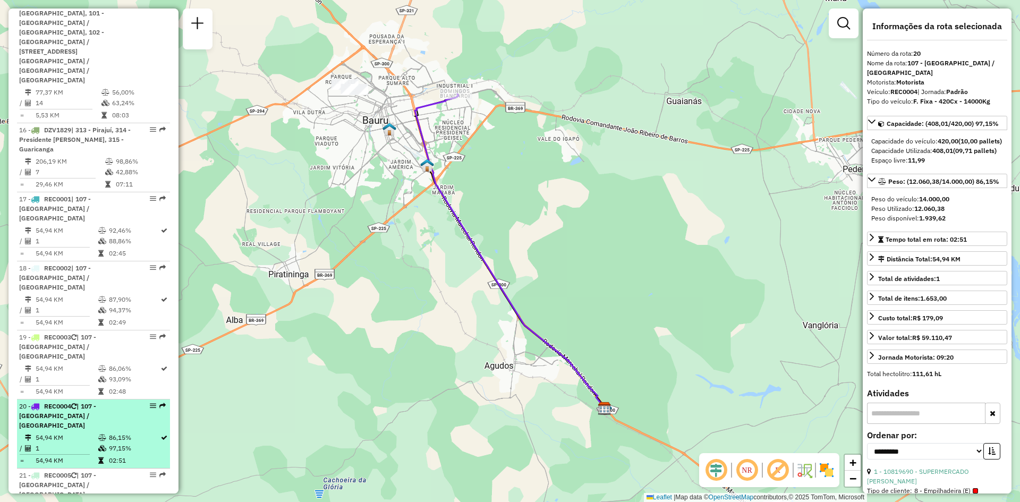
click at [78, 471] on div "21 - REC0005 | 107 - Parque Paulista / Tangarás" at bounding box center [75, 485] width 113 height 29
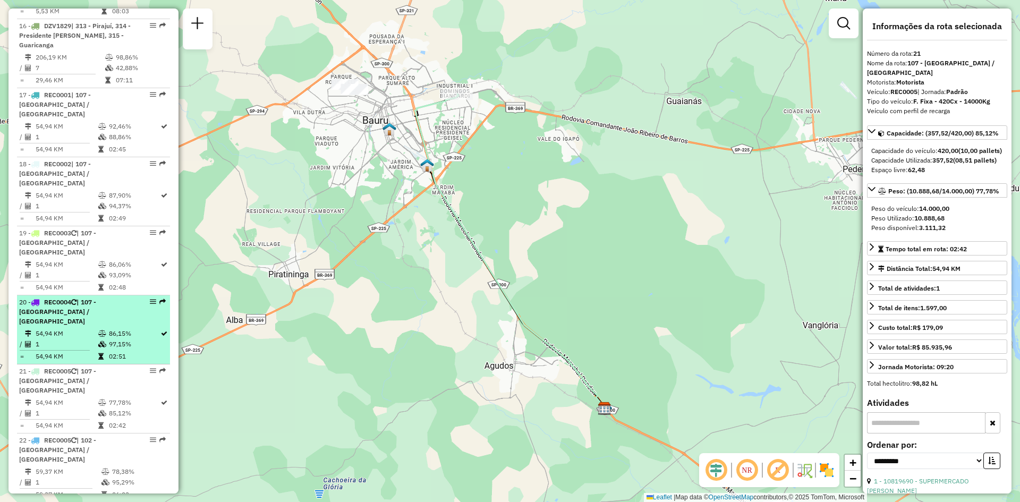
scroll to position [1435, 0]
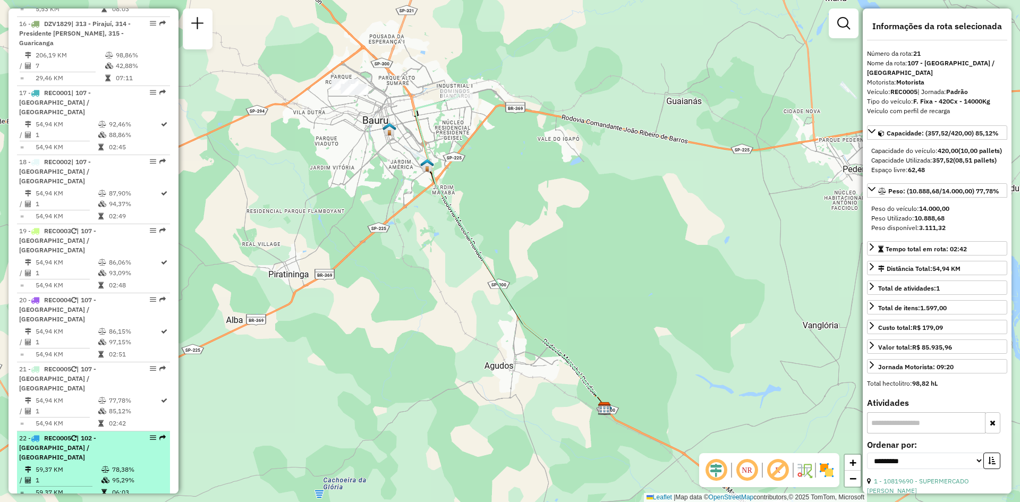
click at [83, 464] on td "59,37 KM" at bounding box center [68, 469] width 66 height 11
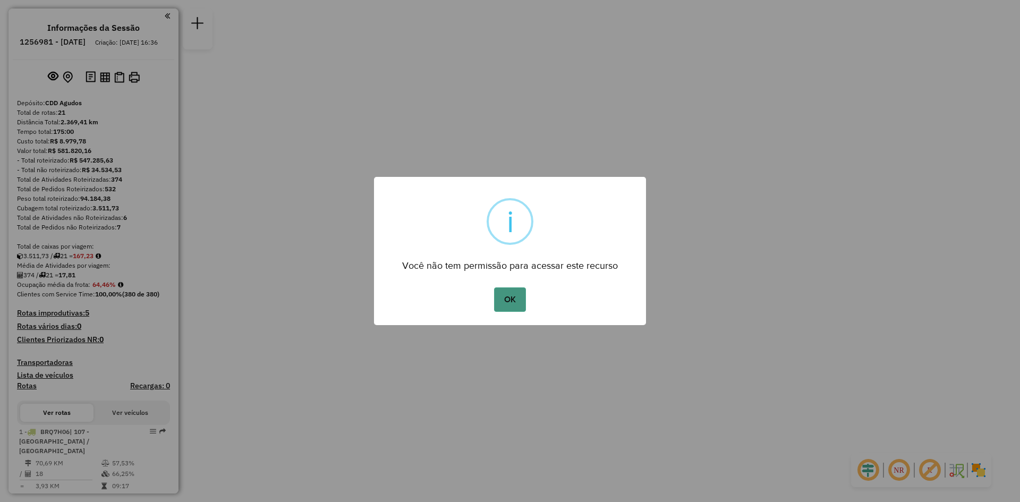
click at [505, 302] on button "OK" at bounding box center [509, 299] width 31 height 24
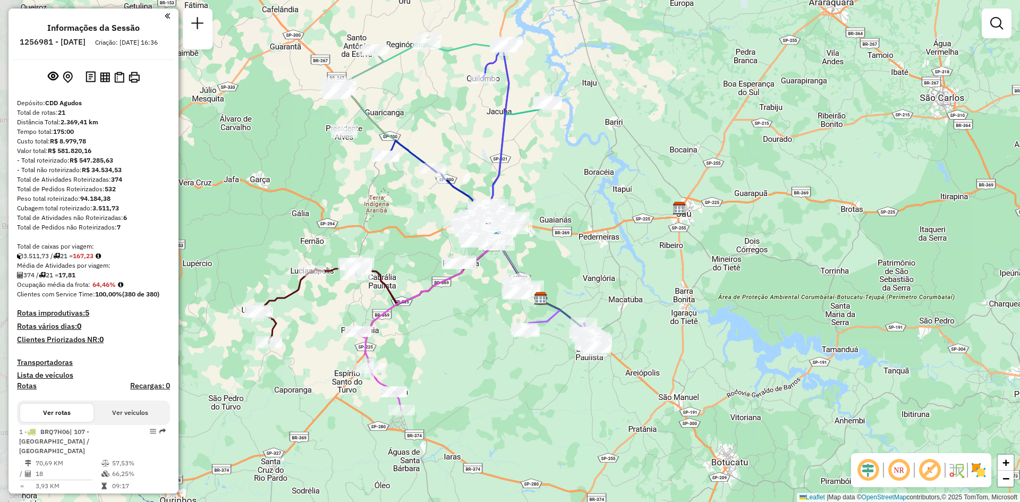
drag, startPoint x: 457, startPoint y: 317, endPoint x: 488, endPoint y: 364, distance: 56.9
click at [488, 364] on div "Janela de atendimento Grade de atendimento Capacidade Transportadoras Veículos …" at bounding box center [510, 251] width 1020 height 502
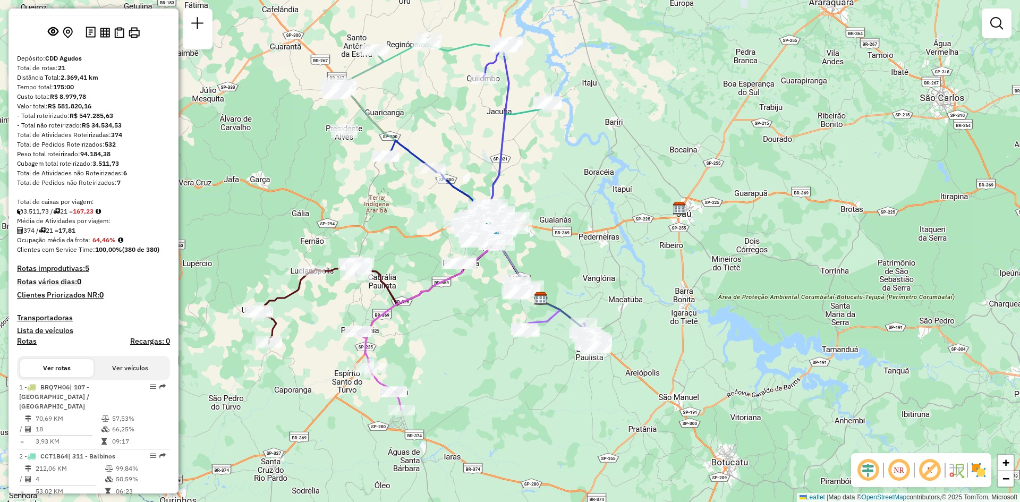
scroll to position [106, 0]
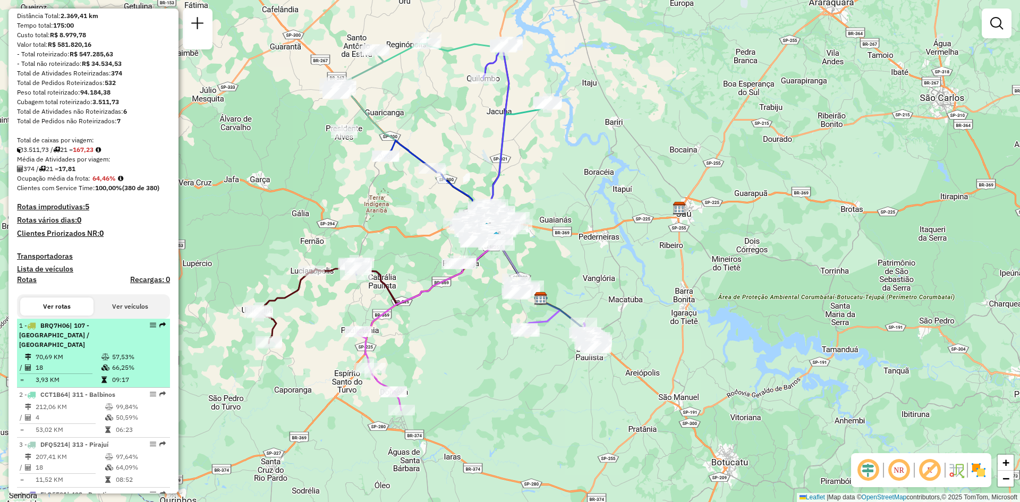
click at [66, 352] on td "70,69 KM" at bounding box center [68, 357] width 66 height 11
select select "**********"
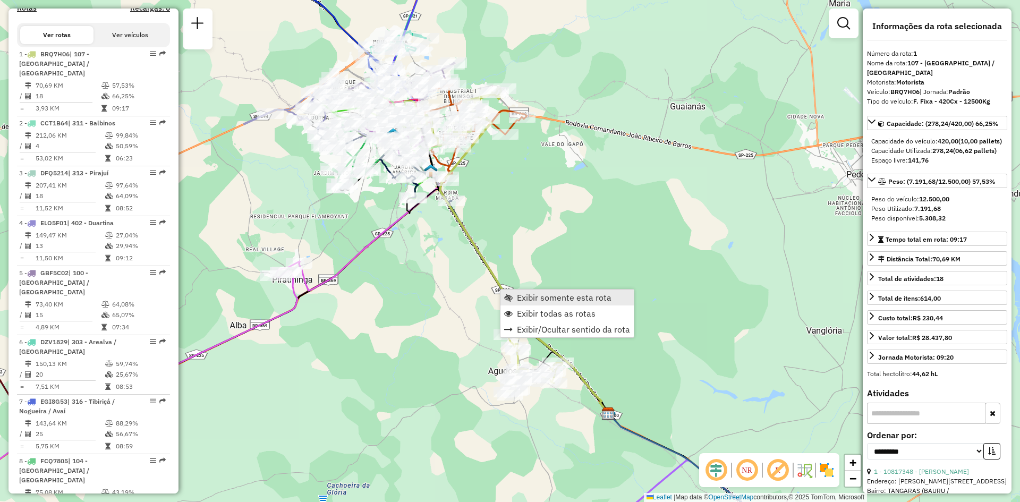
scroll to position [426, 0]
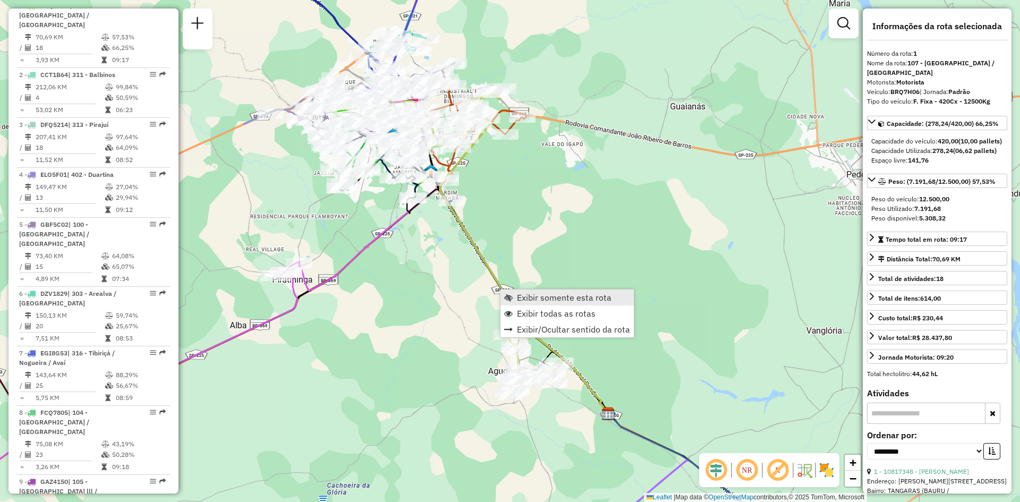
click at [557, 300] on span "Exibir somente esta rota" at bounding box center [564, 297] width 95 height 9
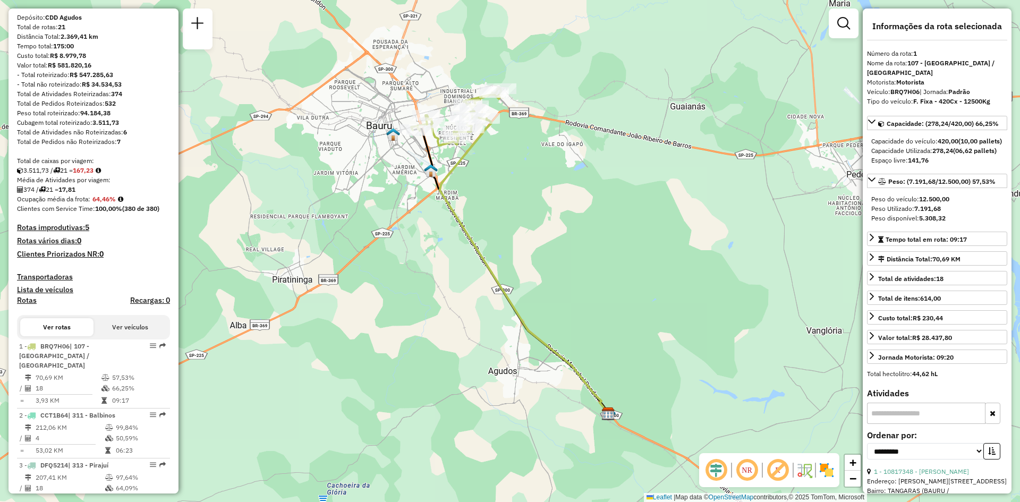
scroll to position [106, 0]
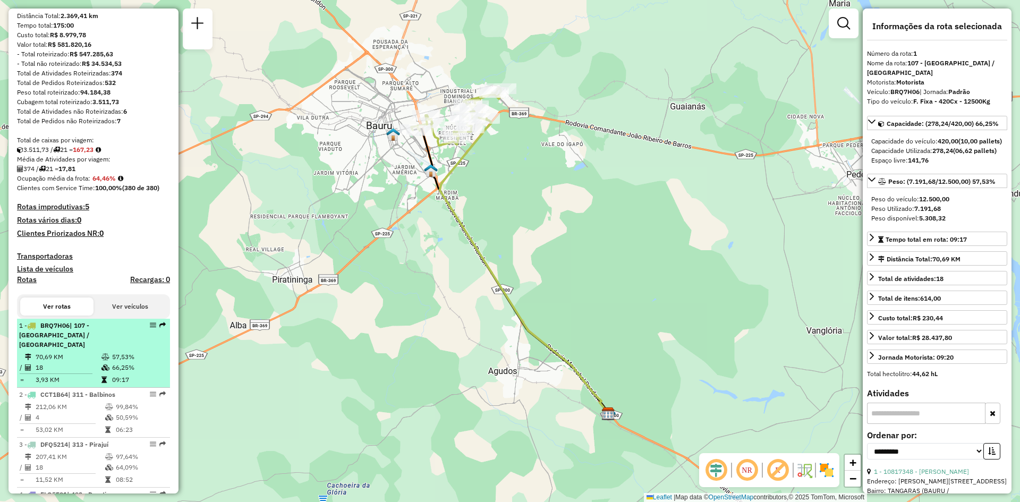
click at [54, 340] on div "1 - BRQ7H06 | 107 - Parque Paulista / Tangarás" at bounding box center [75, 335] width 113 height 29
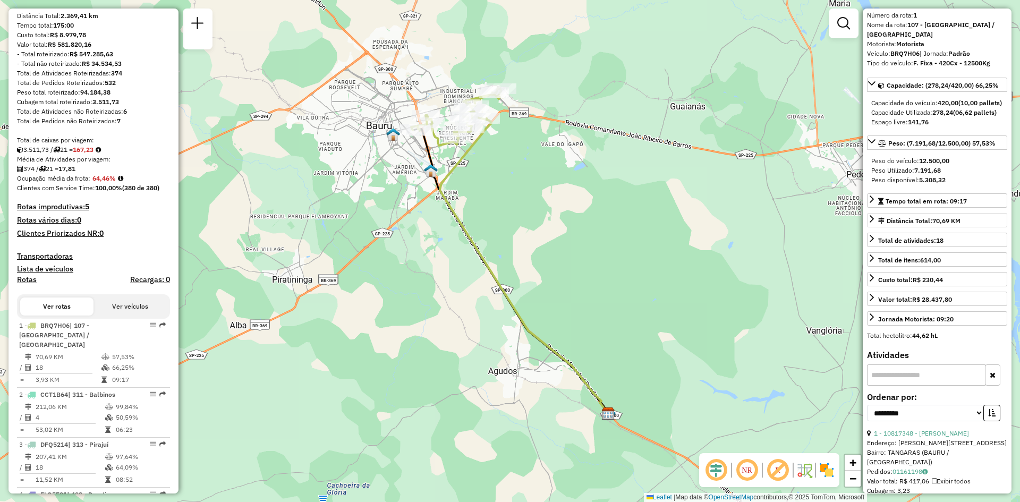
scroll to position [53, 0]
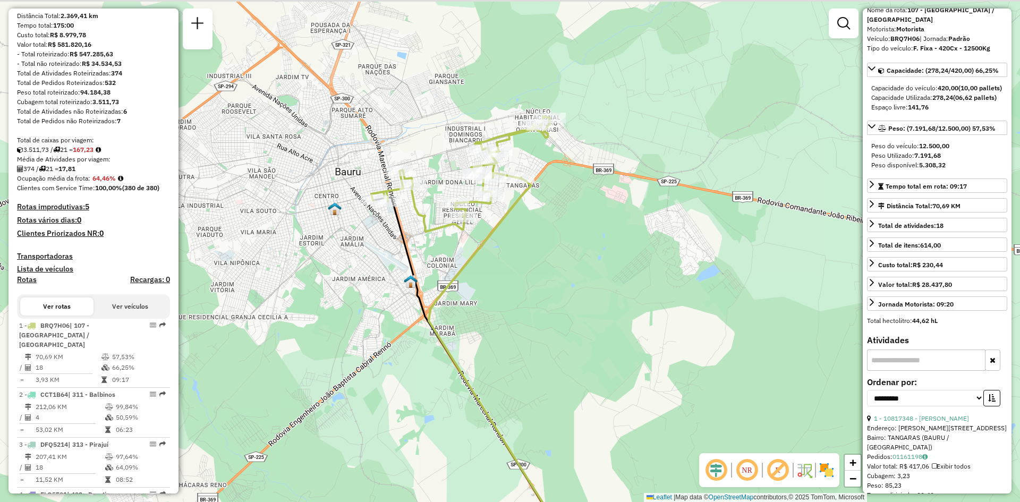
drag, startPoint x: 495, startPoint y: 161, endPoint x: 538, endPoint y: 262, distance: 109.7
click at [538, 262] on div "Janela de atendimento Grade de atendimento Capacidade Transportadoras Veículos …" at bounding box center [510, 251] width 1020 height 502
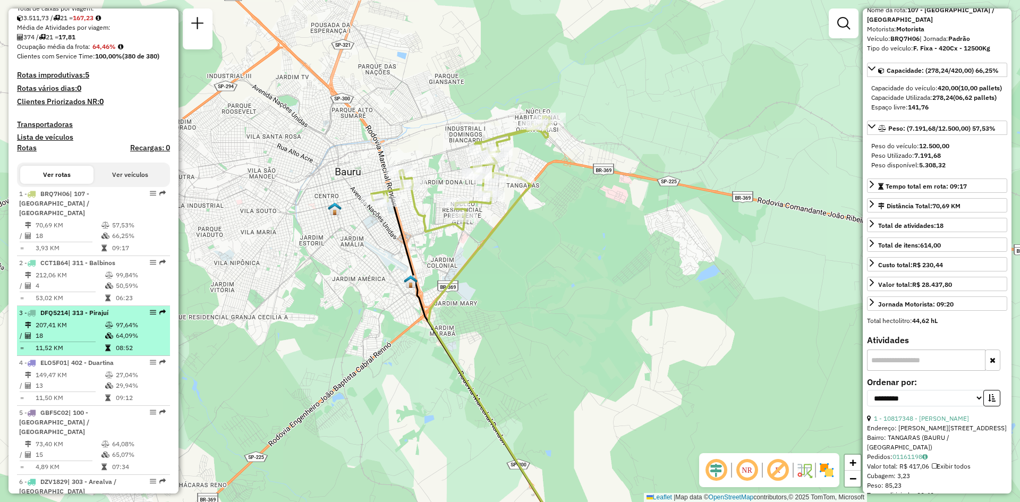
scroll to position [266, 0]
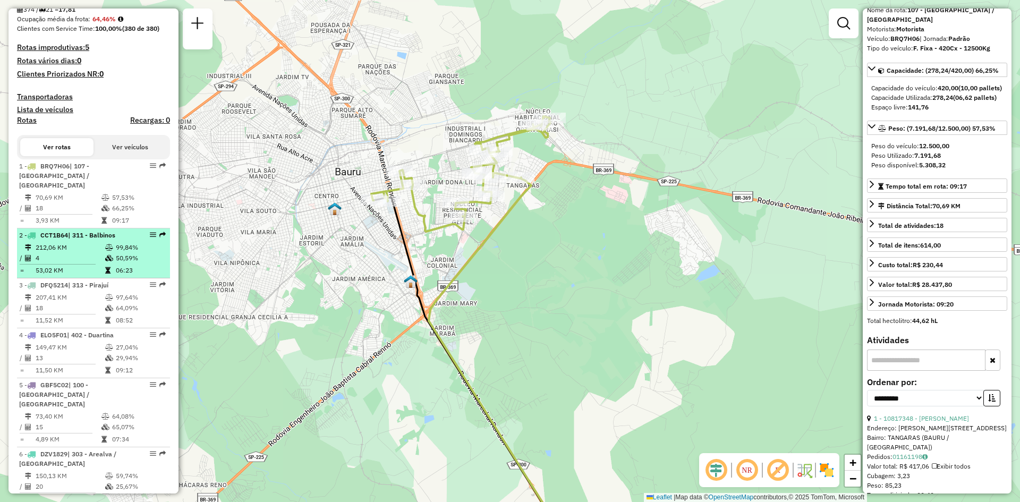
click at [64, 242] on td "212,06 KM" at bounding box center [70, 247] width 70 height 11
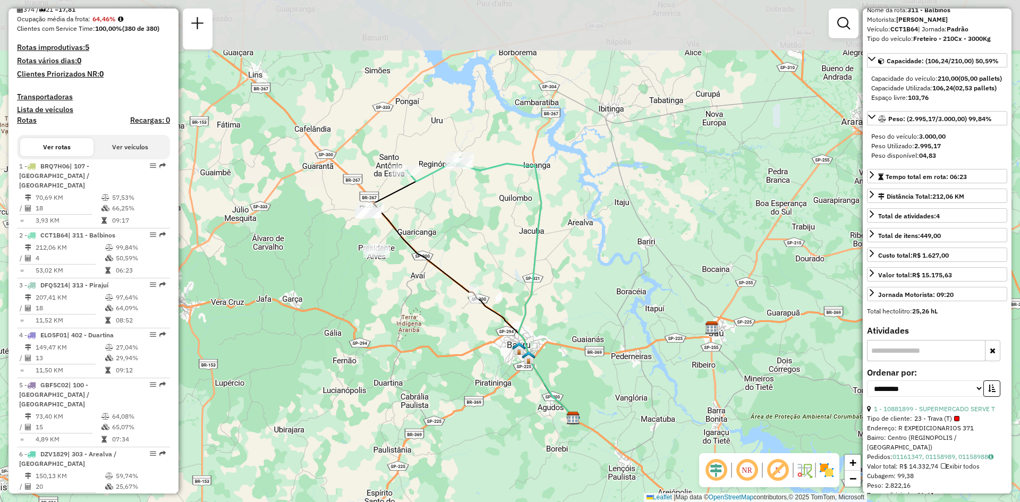
drag, startPoint x: 415, startPoint y: 122, endPoint x: 466, endPoint y: 198, distance: 91.1
click at [466, 198] on div "Janela de atendimento Grade de atendimento Capacidade Transportadoras Veículos …" at bounding box center [510, 251] width 1020 height 502
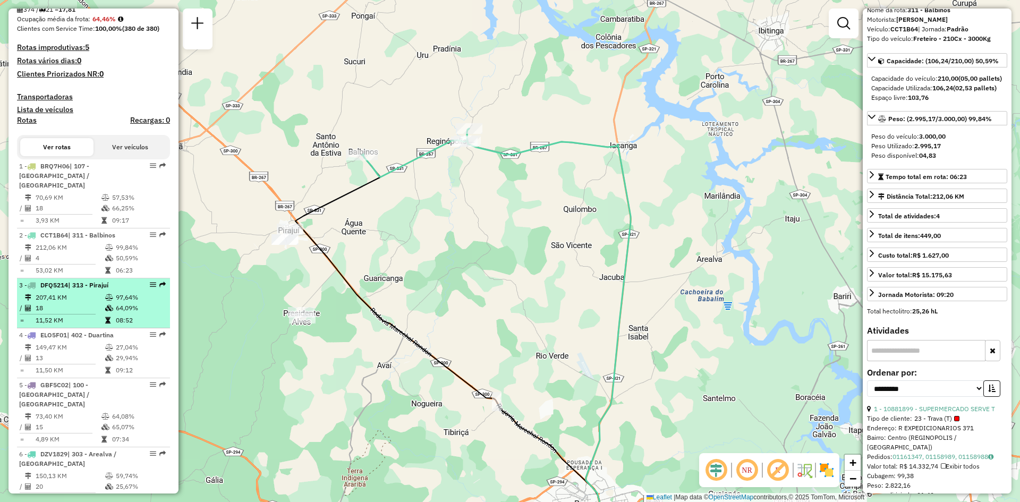
click at [53, 296] on td "207,41 KM" at bounding box center [70, 297] width 70 height 11
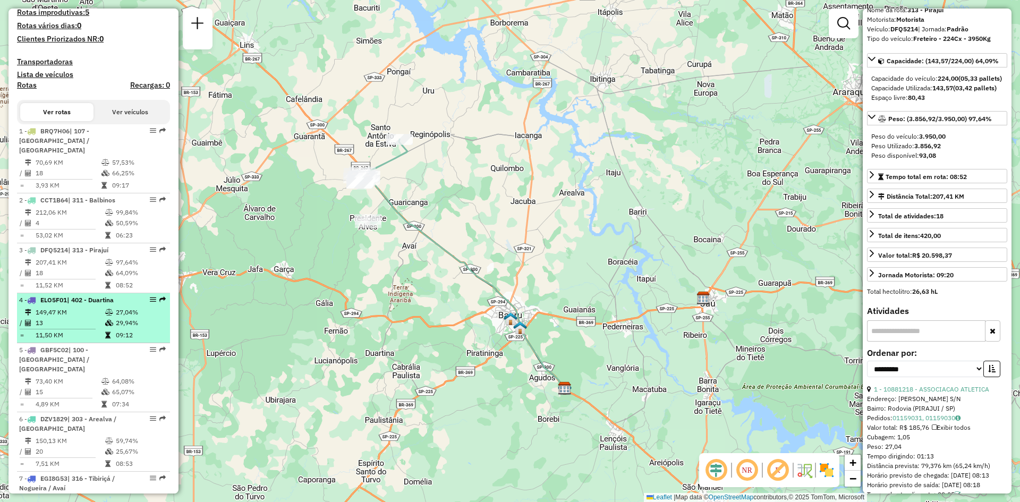
scroll to position [319, 0]
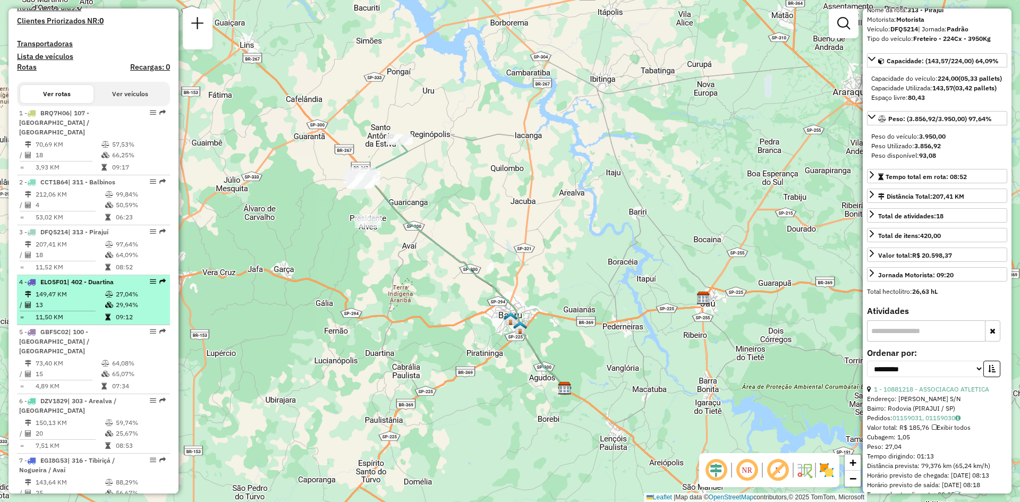
click at [66, 289] on td "149,47 KM" at bounding box center [70, 294] width 70 height 11
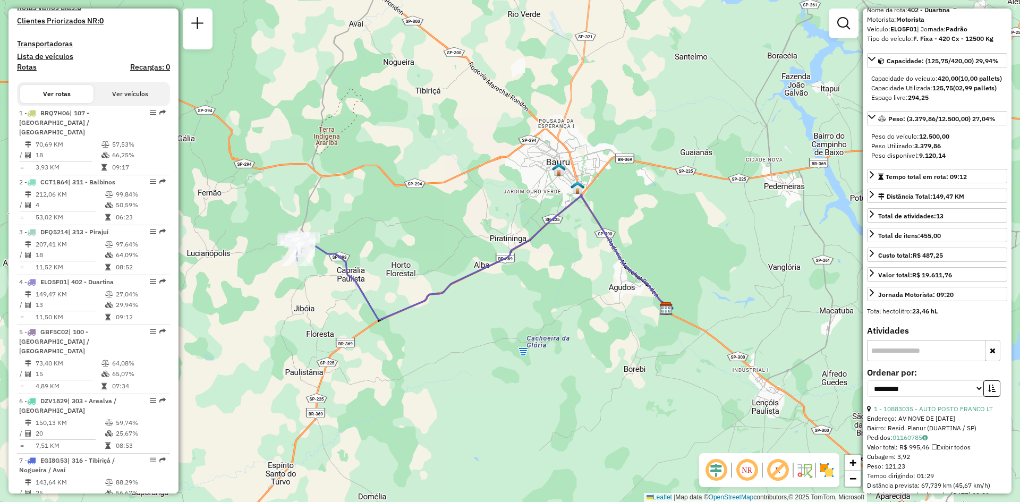
drag, startPoint x: 396, startPoint y: 267, endPoint x: 439, endPoint y: 255, distance: 44.6
click at [439, 255] on div "Janela de atendimento Grade de atendimento Capacidade Transportadoras Veículos …" at bounding box center [510, 251] width 1020 height 502
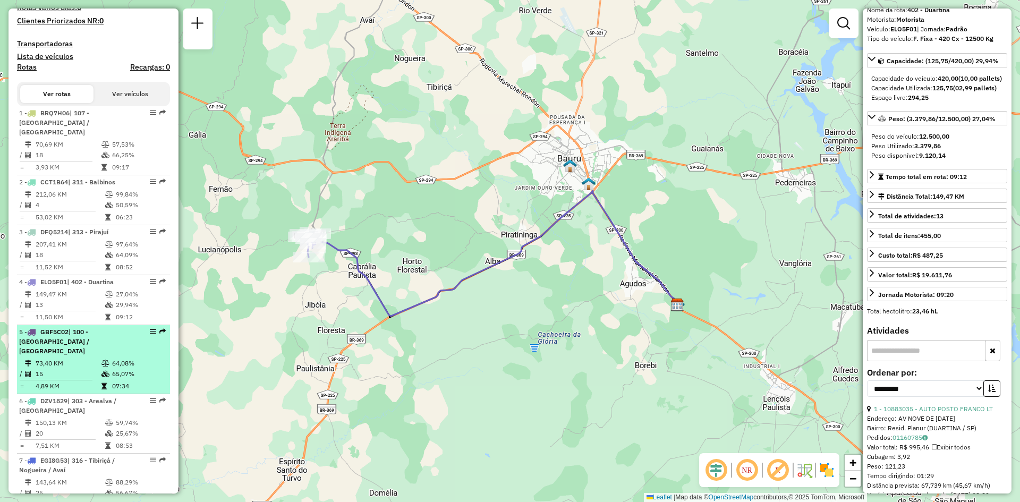
click at [61, 346] on div "5 - GBF5C02 | 100 - Parque das Nações / Parque Rossi" at bounding box center [75, 341] width 113 height 29
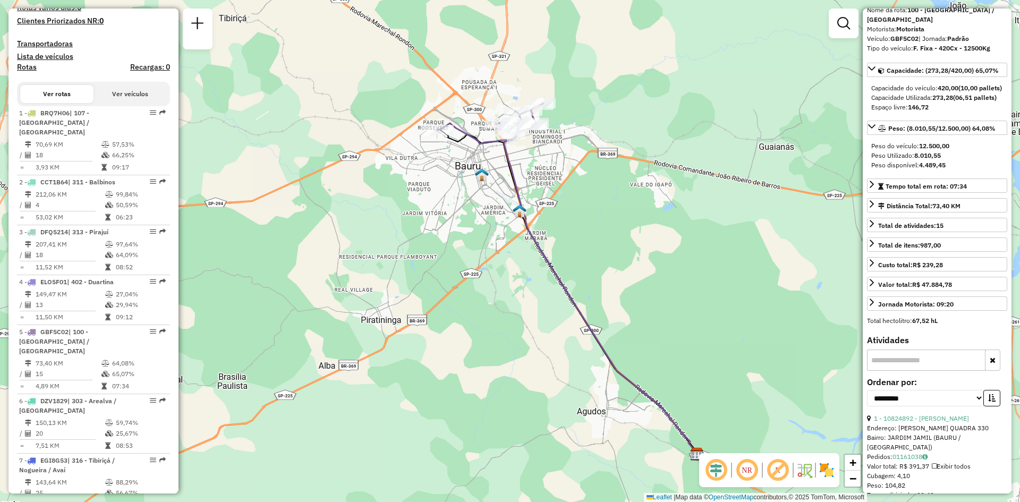
drag, startPoint x: 411, startPoint y: 239, endPoint x: 439, endPoint y: 305, distance: 71.6
click at [439, 305] on div "Janela de atendimento Grade de atendimento Capacidade Transportadoras Veículos …" at bounding box center [510, 251] width 1020 height 502
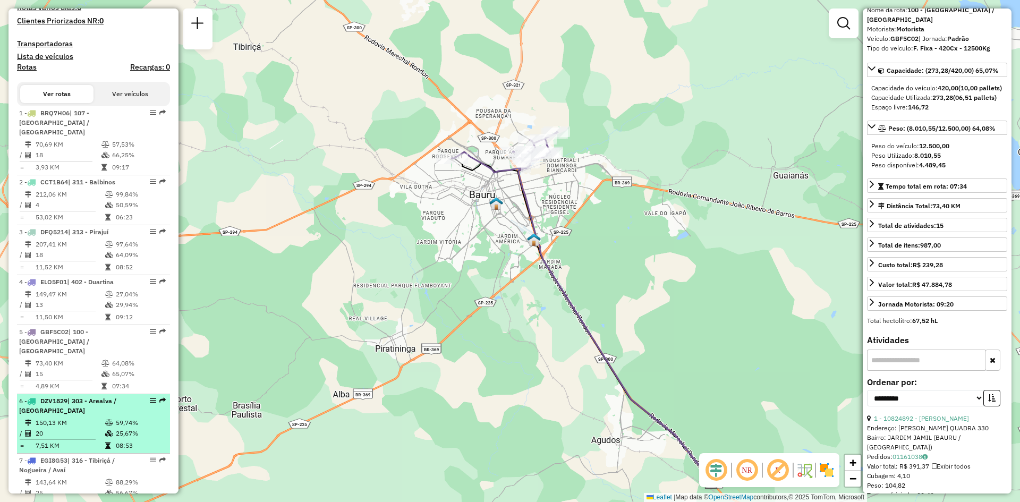
click at [58, 401] on span "| 303 - Arealva / Ribeirão Bonito de Baixo" at bounding box center [67, 406] width 97 height 18
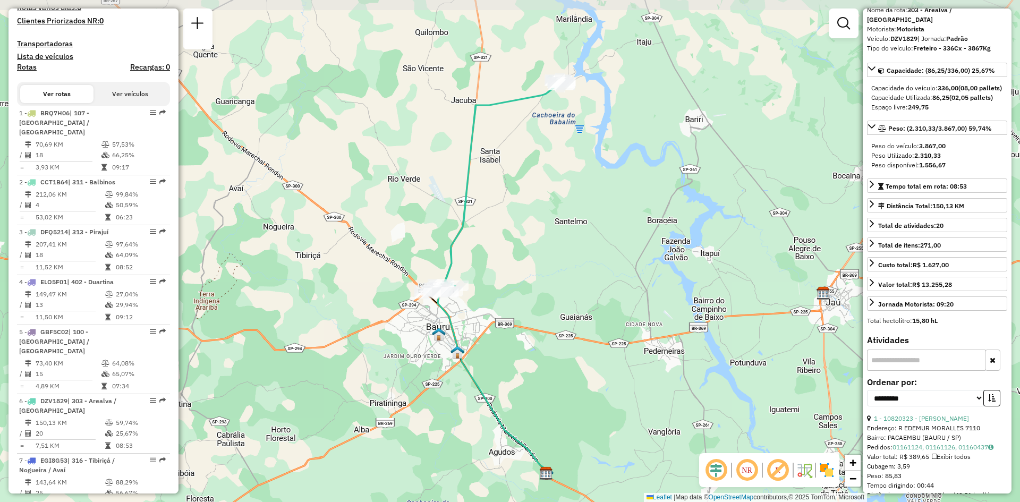
drag, startPoint x: 561, startPoint y: 232, endPoint x: 544, endPoint y: 258, distance: 30.4
click at [544, 258] on div "Janela de atendimento Grade de atendimento Capacidade Transportadoras Veículos …" at bounding box center [510, 251] width 1020 height 502
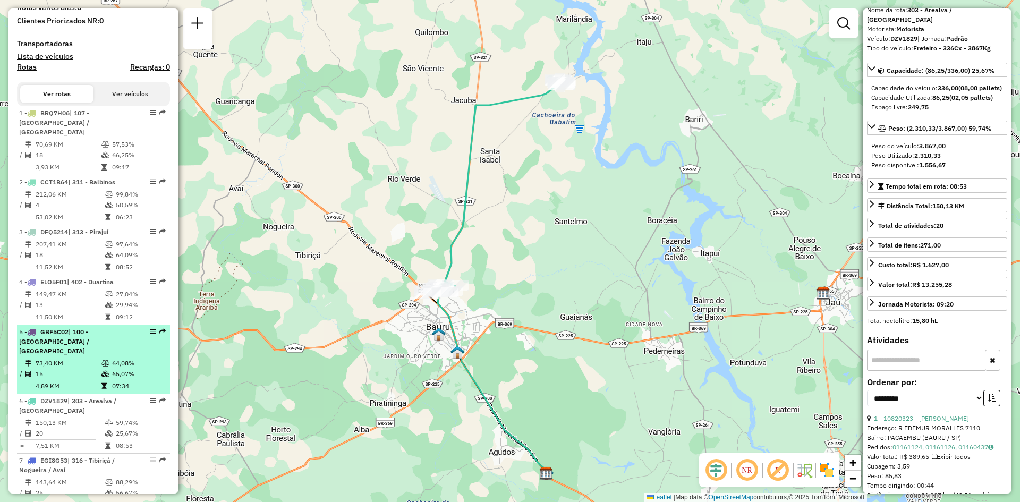
scroll to position [372, 0]
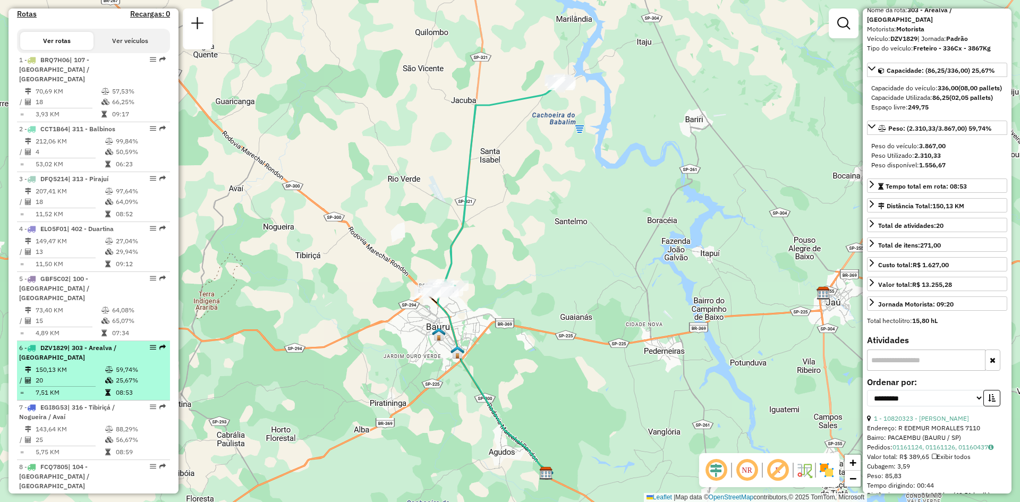
click at [58, 353] on li "6 - DZV1829 | 303 - Arealva / Ribeirão Bonito de Baixo 150,13 KM 59,74% / 20 25…" at bounding box center [93, 371] width 153 height 60
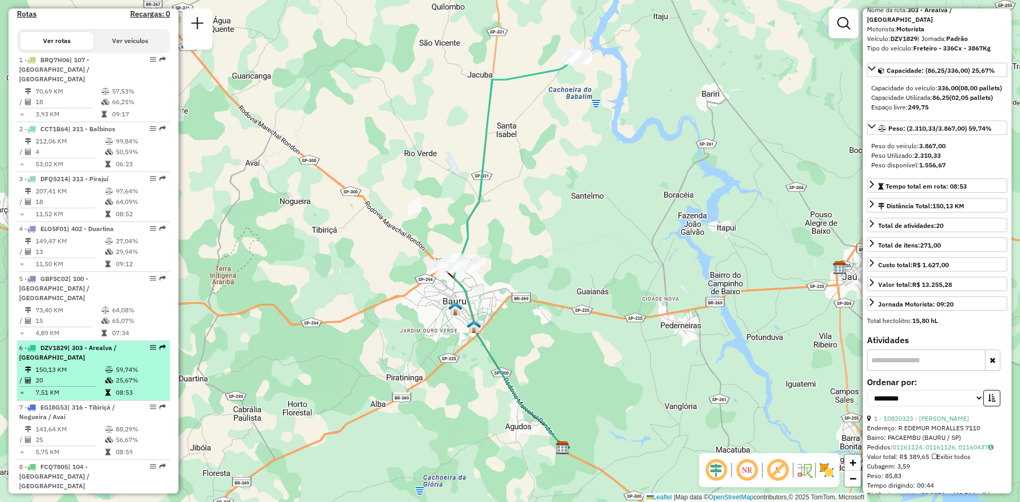
scroll to position [425, 0]
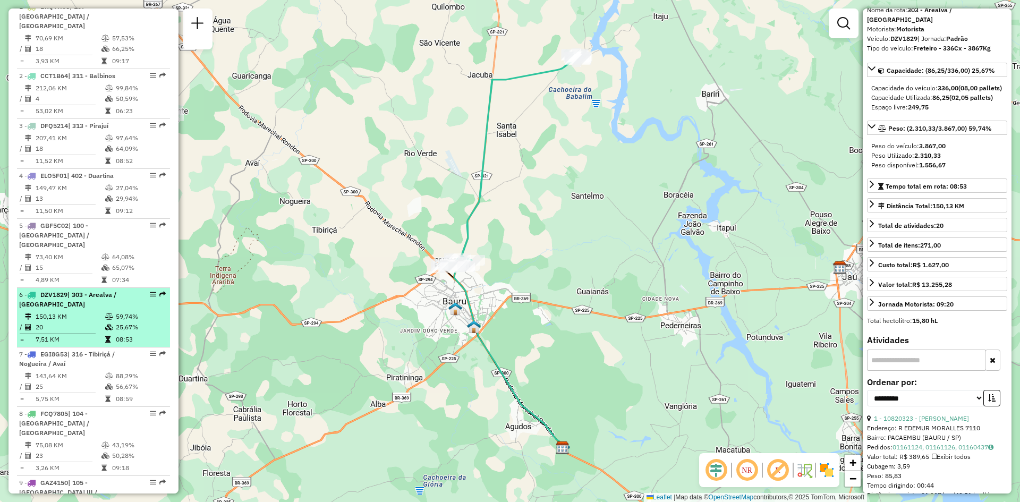
click at [58, 353] on span "| 316 - Tibiriçá / Nogueira / Avaí" at bounding box center [67, 359] width 96 height 18
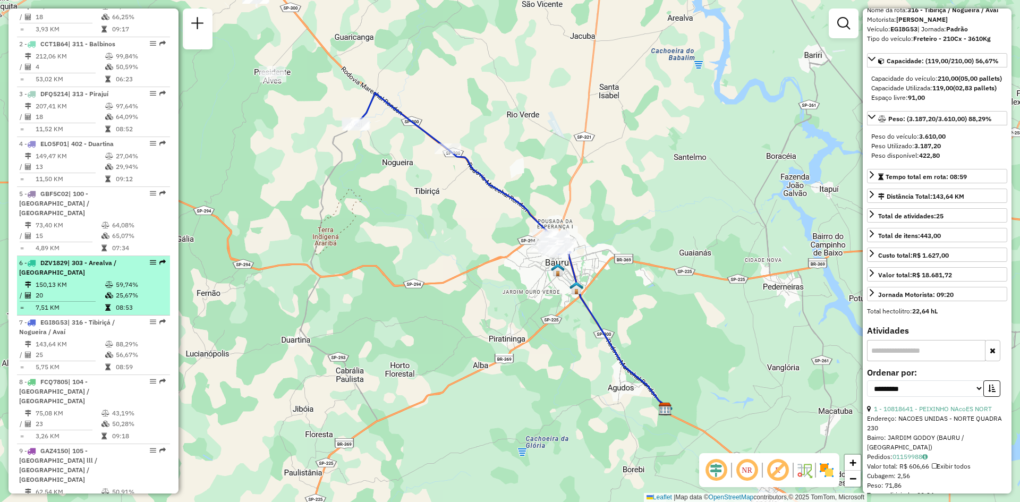
scroll to position [478, 0]
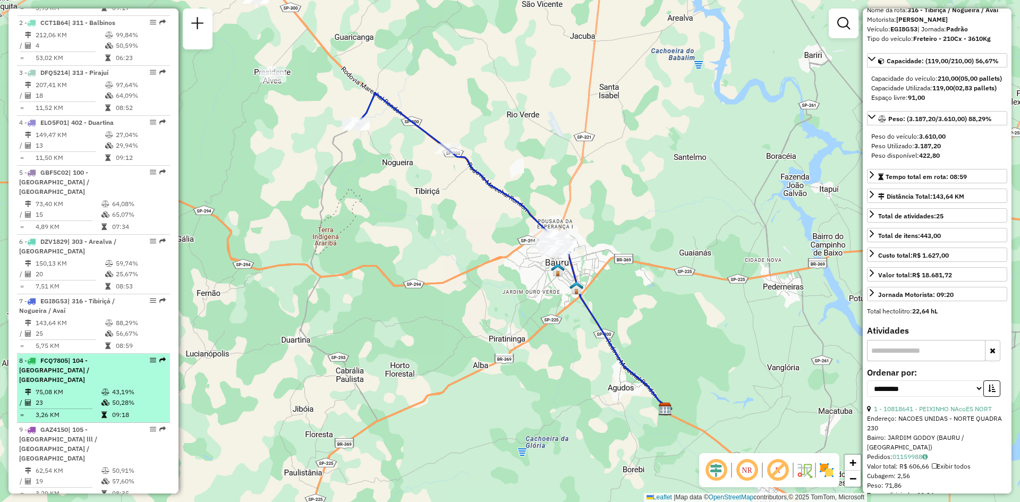
click at [59, 360] on span "| 104 - Vila Nova Nipônica / Cidade Piratininga" at bounding box center [54, 370] width 70 height 27
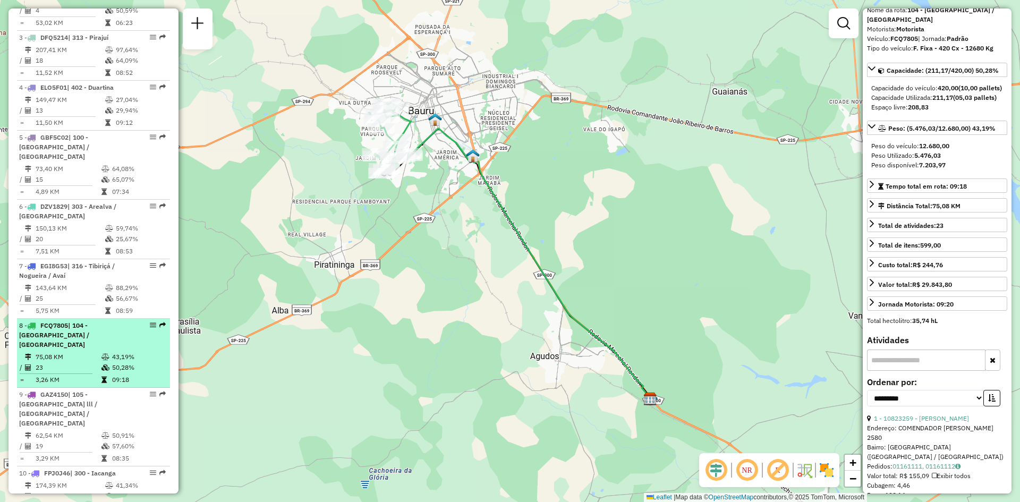
scroll to position [531, 0]
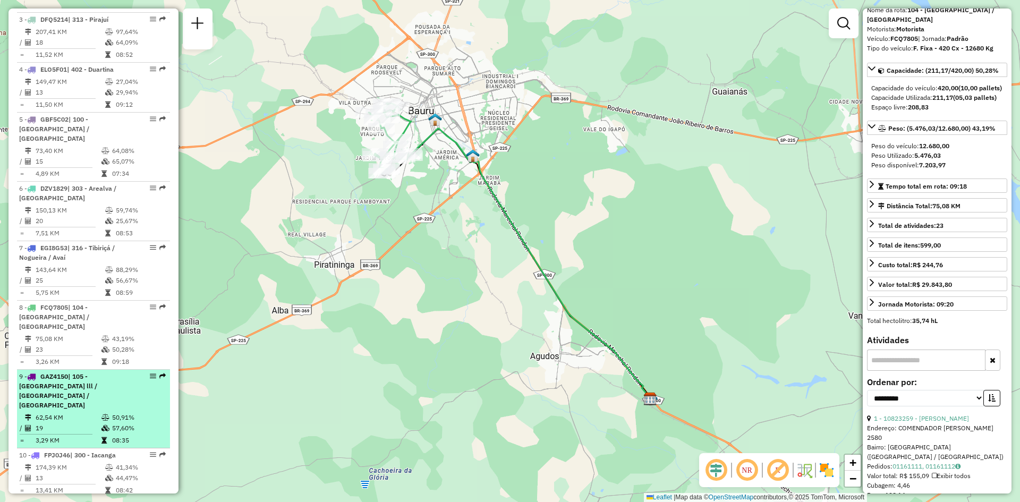
click at [57, 372] on span "| 105 - Jardim Estoril lll / Vila Aviação / Paineiras" at bounding box center [58, 390] width 78 height 37
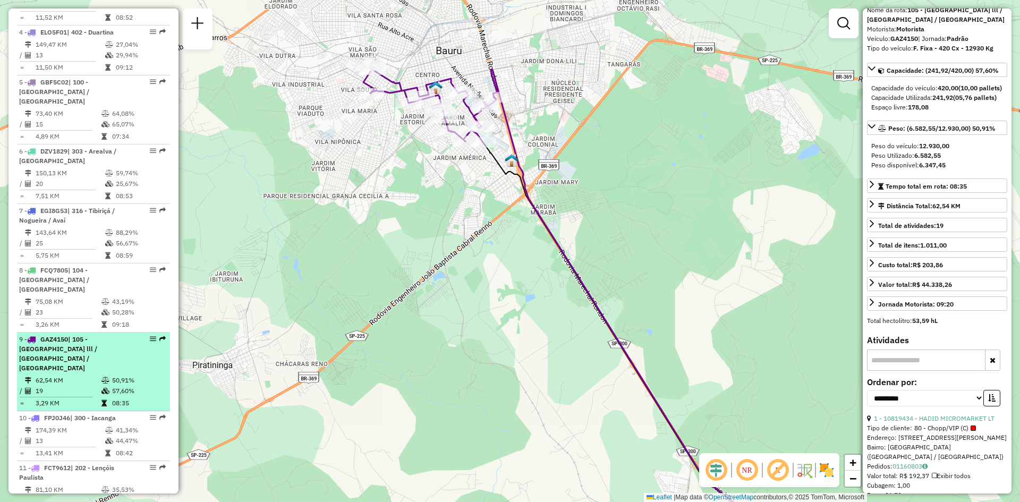
scroll to position [584, 0]
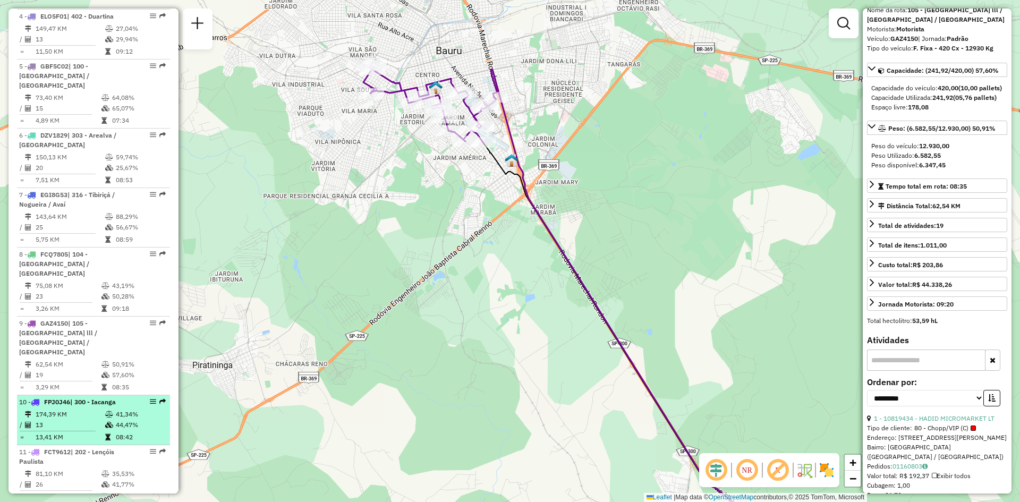
click at [67, 395] on li "10 - FPJ0J46 | 300 - Iacanga 174,39 KM 41,34% / 13 44,47% = 13,41 KM 08:42" at bounding box center [93, 420] width 153 height 50
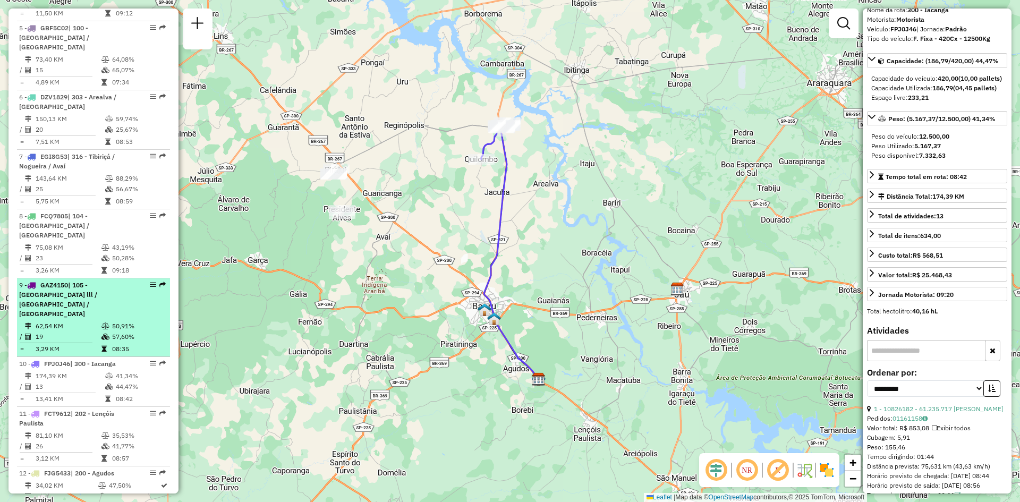
scroll to position [638, 0]
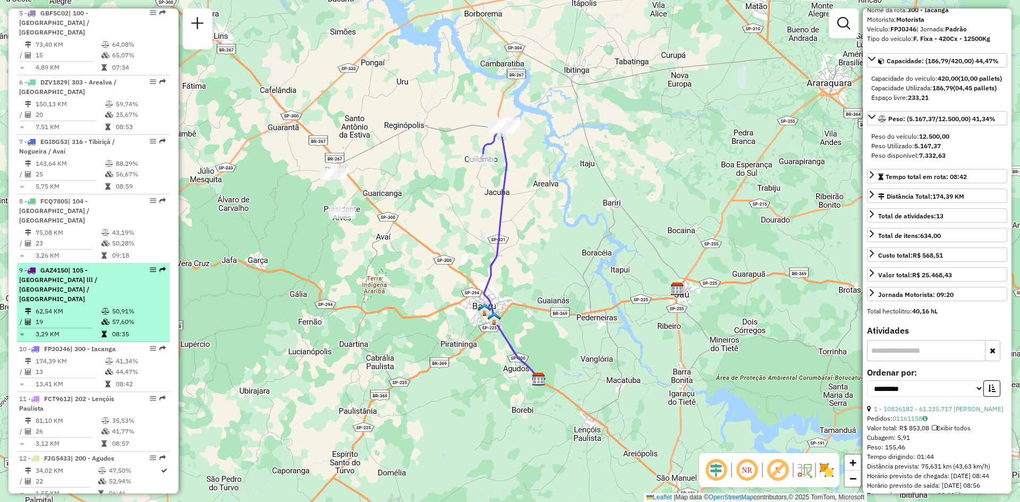
click at [71, 306] on td "62,54 KM" at bounding box center [68, 311] width 66 height 11
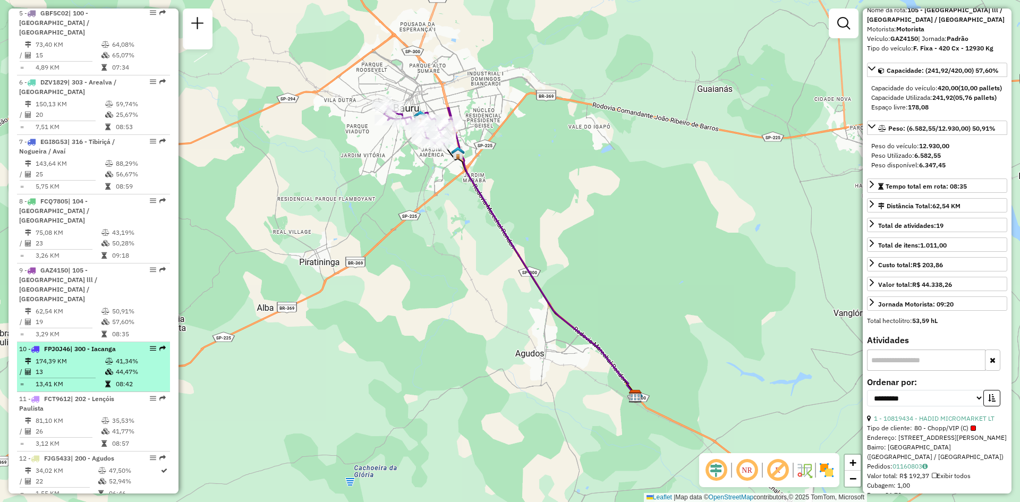
click at [54, 356] on td "174,39 KM" at bounding box center [70, 361] width 70 height 11
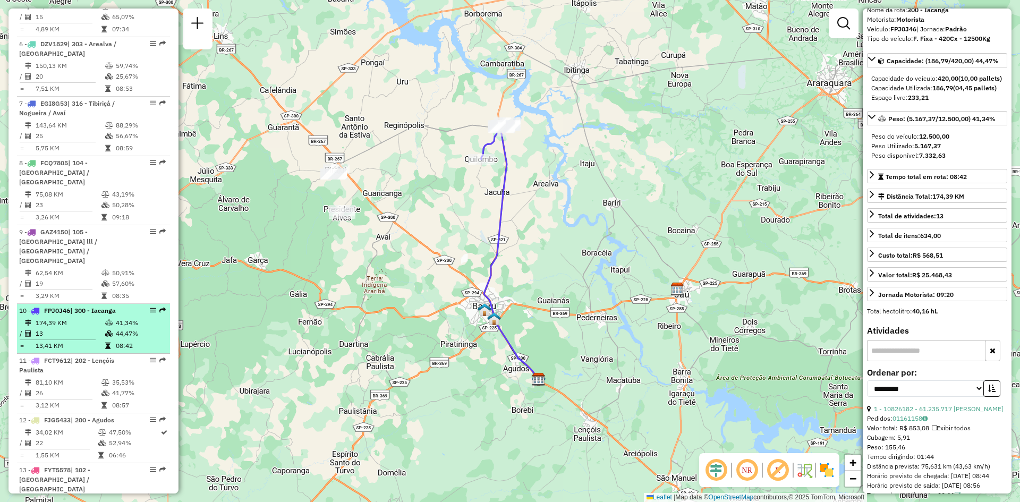
scroll to position [691, 0]
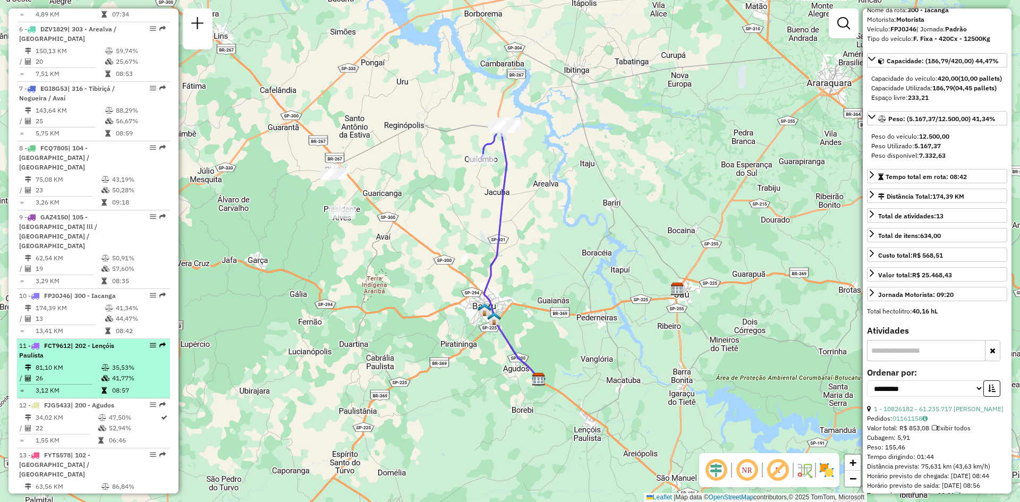
click at [58, 362] on td "81,10 KM" at bounding box center [68, 367] width 66 height 11
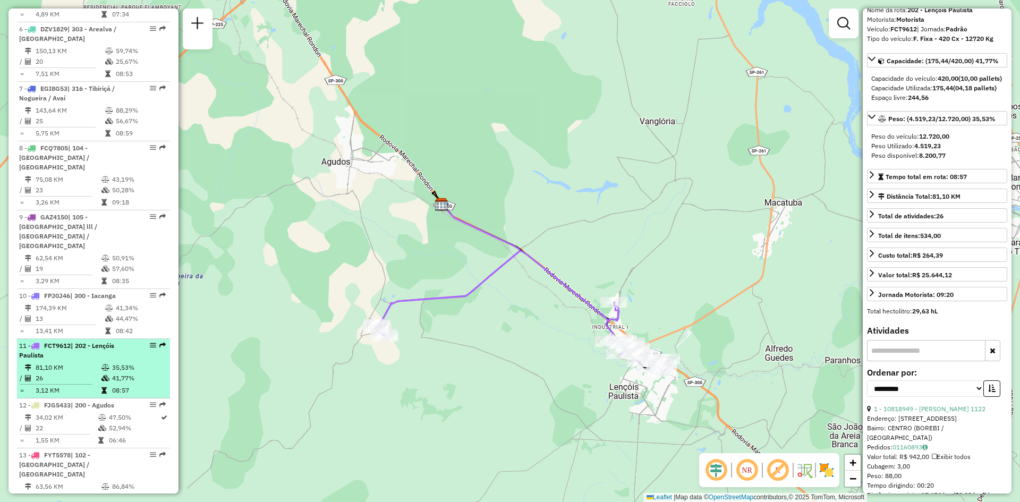
click at [62, 373] on td "26" at bounding box center [68, 378] width 66 height 11
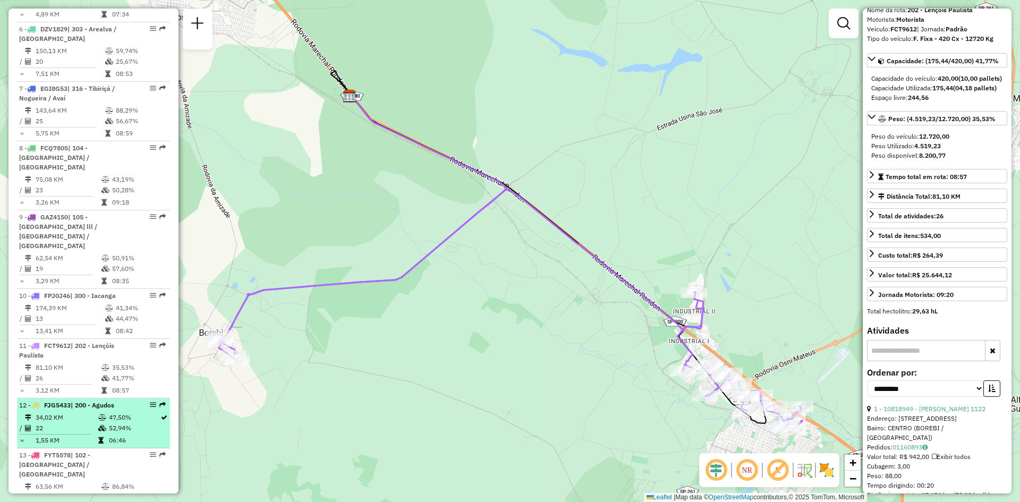
click at [53, 423] on td "22" at bounding box center [66, 428] width 63 height 11
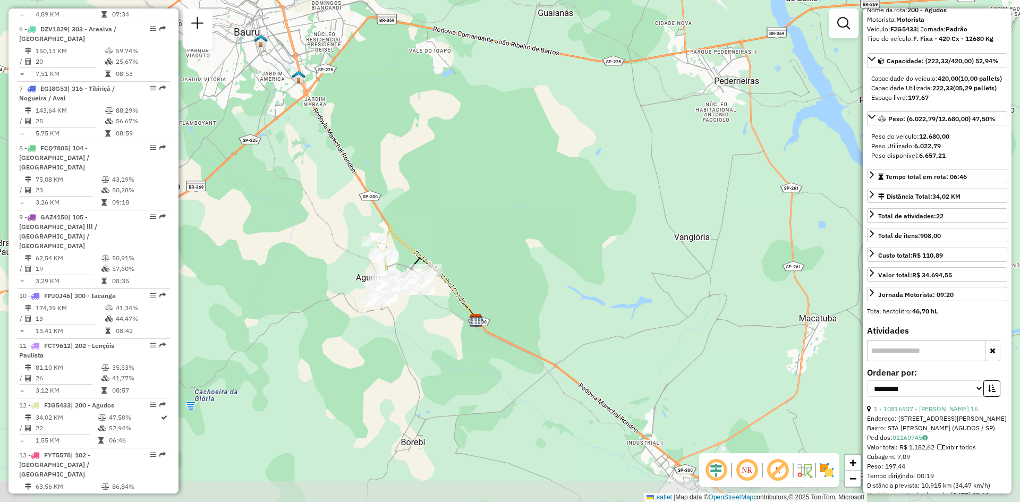
drag, startPoint x: 402, startPoint y: 374, endPoint x: 398, endPoint y: 303, distance: 70.7
click at [398, 303] on div "Janela de atendimento Grade de atendimento Capacidade Transportadoras Veículos …" at bounding box center [510, 251] width 1020 height 502
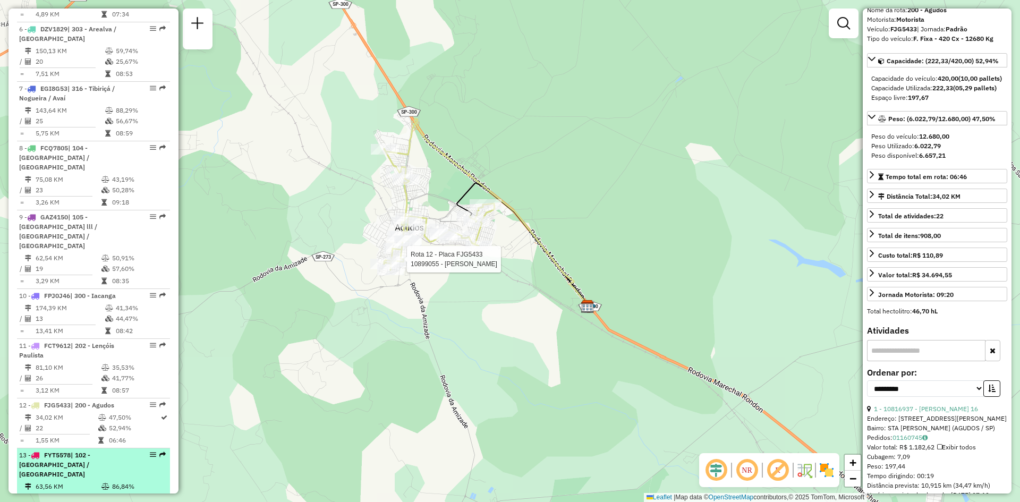
click at [52, 481] on td "63,56 KM" at bounding box center [68, 486] width 66 height 11
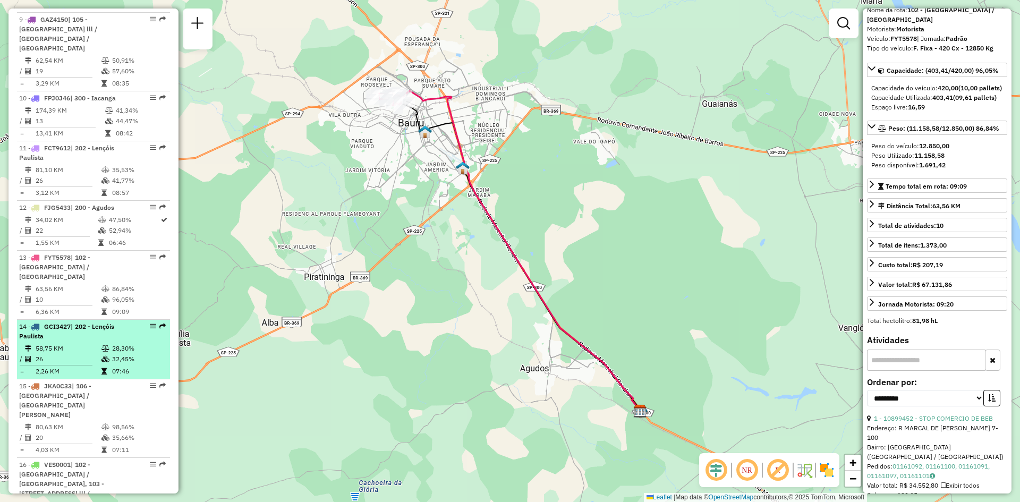
scroll to position [903, 0]
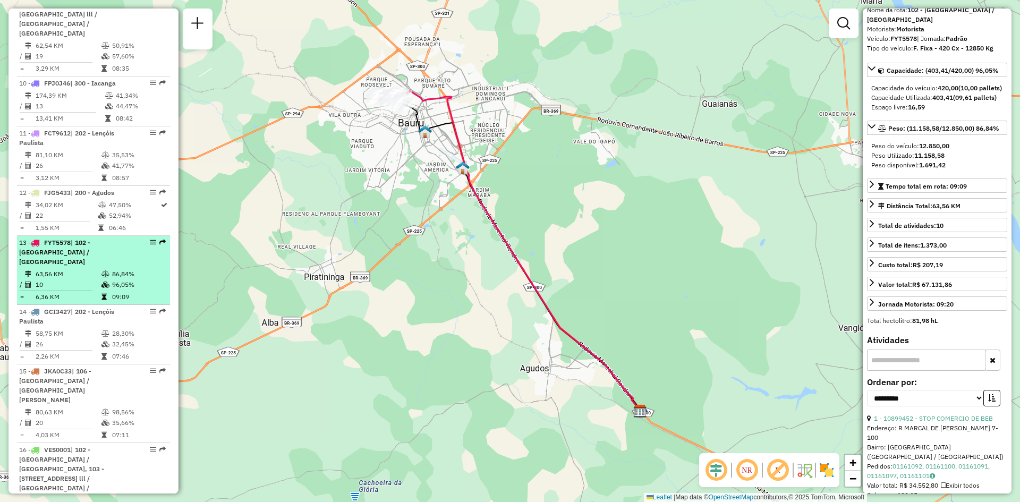
click at [69, 269] on td "63,56 KM" at bounding box center [68, 274] width 66 height 11
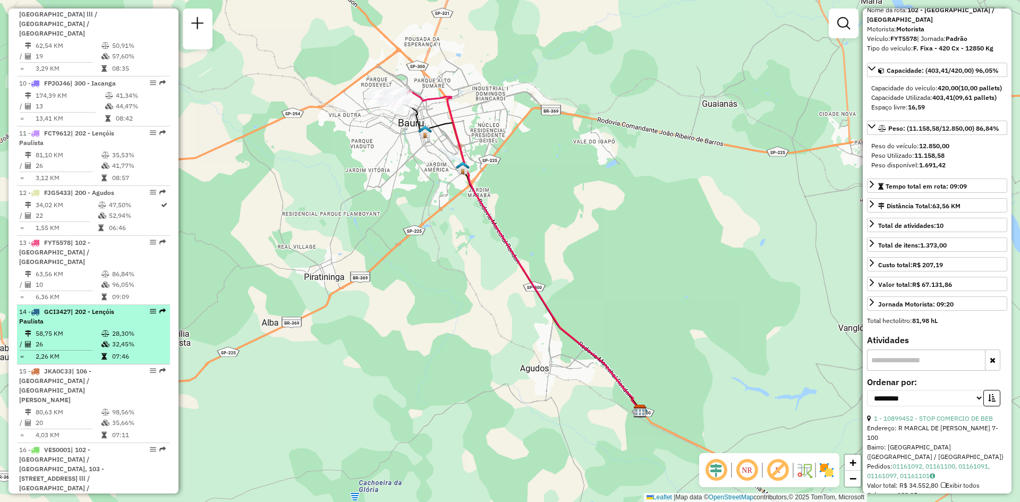
click at [55, 307] on div "14 - GCI3427 | 202 - Lençóis Paulista" at bounding box center [75, 316] width 113 height 19
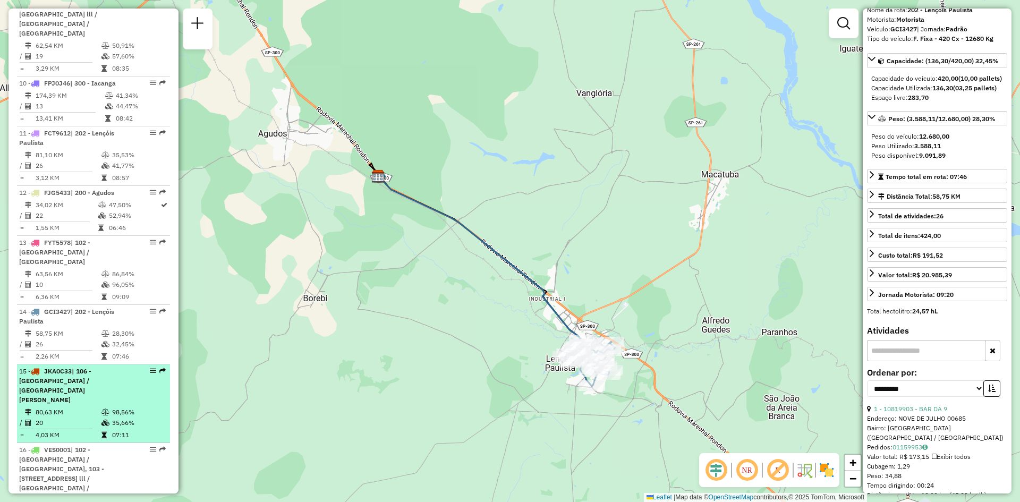
click at [72, 367] on span "| 106 - Parque Paulistano / Jardim Santos Dumont" at bounding box center [55, 385] width 72 height 37
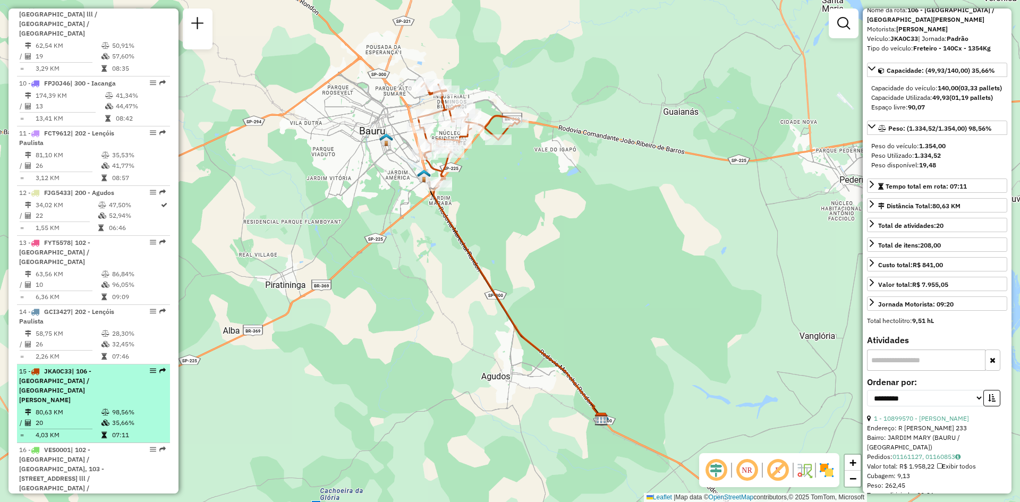
scroll to position [956, 0]
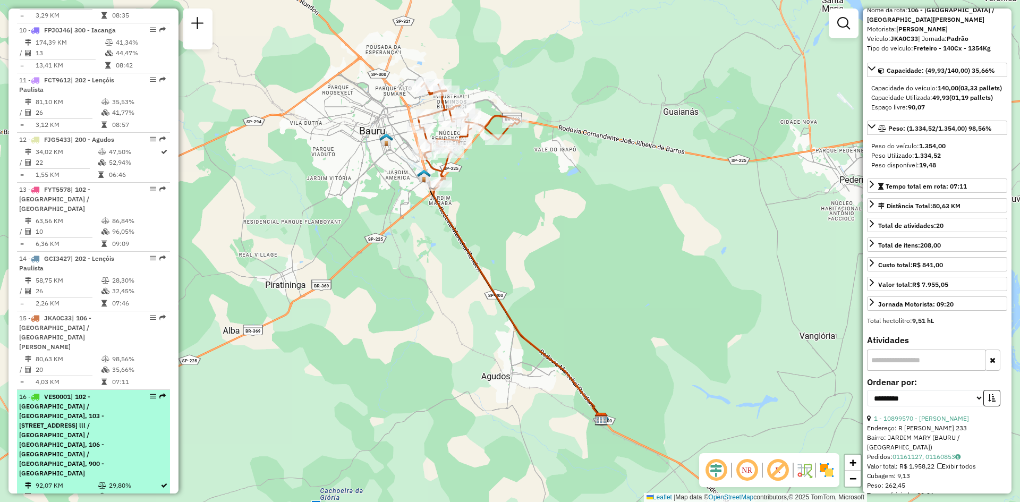
click at [70, 393] on span "| 102 - Parque Roosevelt / Jardim Rosa Branca, 103 - Vila Industrial / Vila Sou…" at bounding box center [61, 435] width 85 height 84
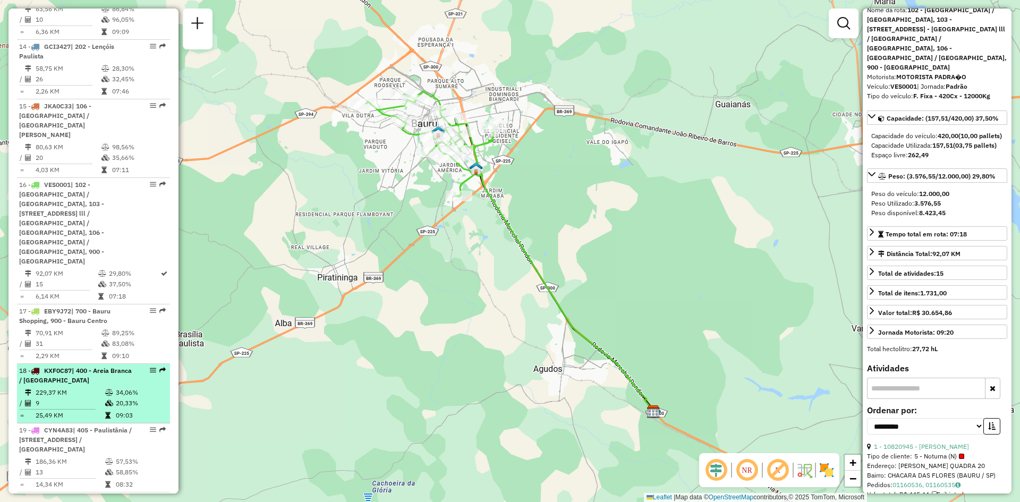
scroll to position [1169, 0]
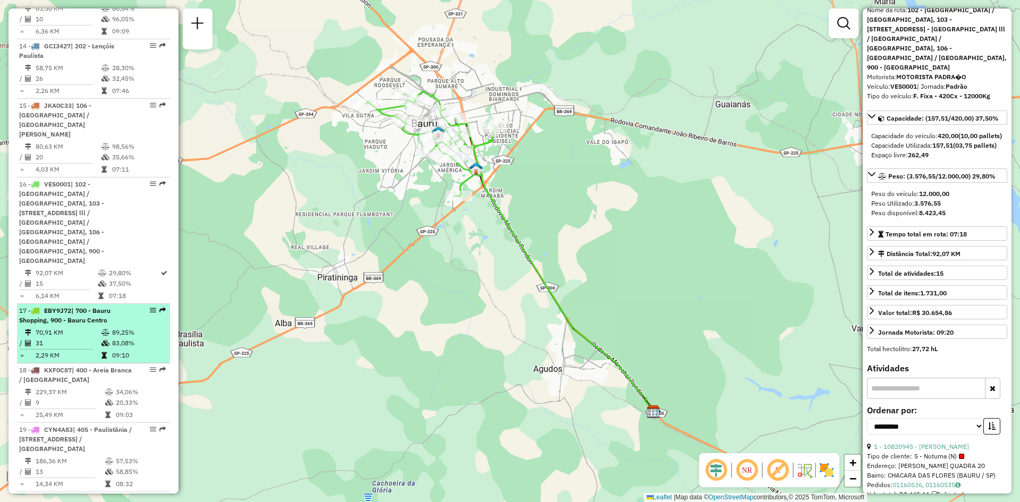
click at [90, 338] on td "31" at bounding box center [68, 343] width 66 height 11
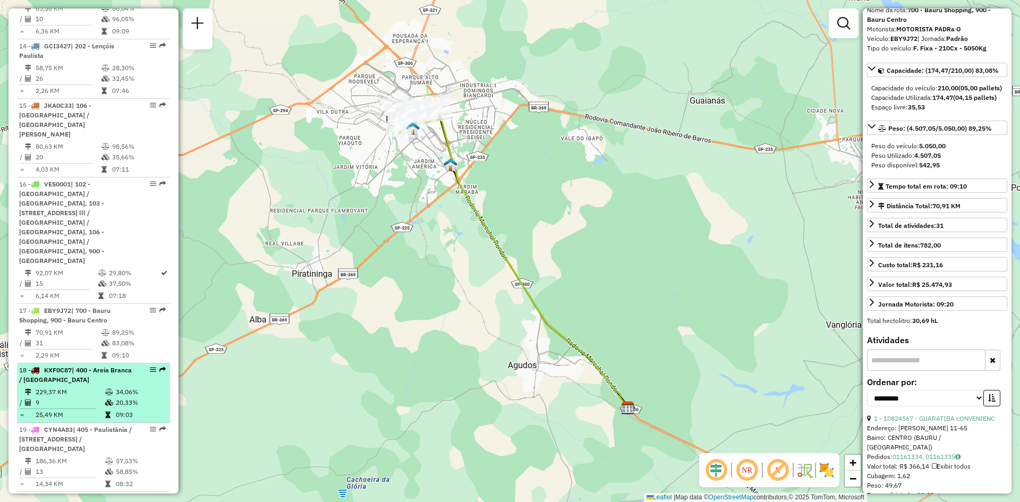
click at [67, 387] on td "229,37 KM" at bounding box center [70, 392] width 70 height 11
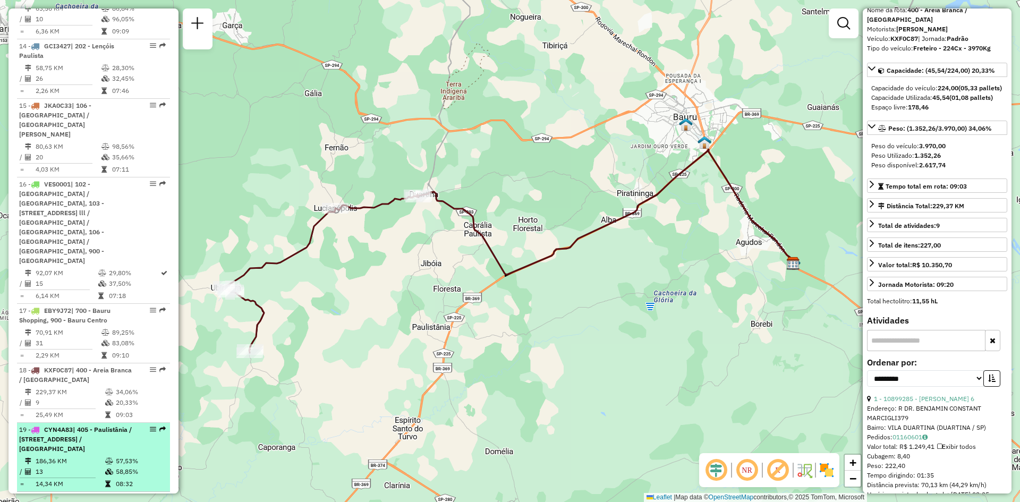
click at [88, 426] on span "| 405 - Paulistânia / Bairro do Limoeiro, 406 - Espírito Santo do Turvo / Domél…" at bounding box center [75, 439] width 113 height 27
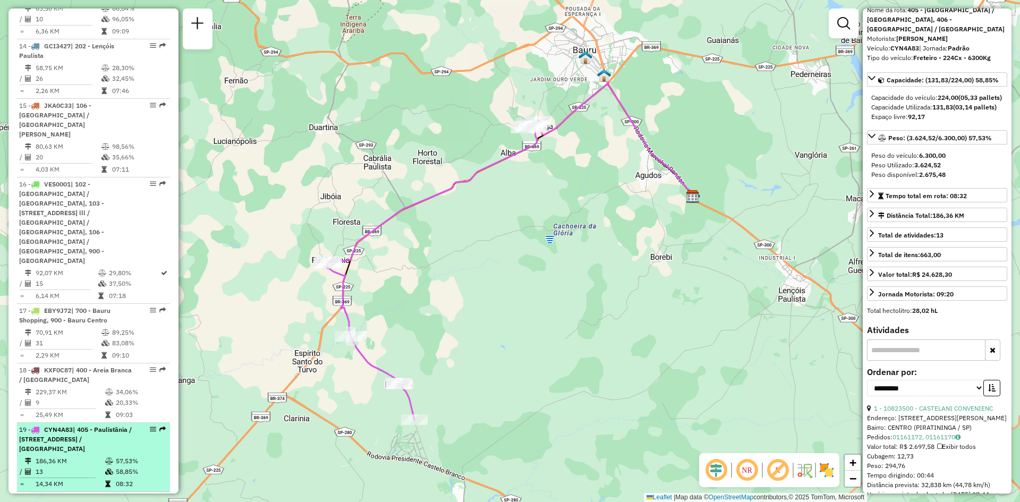
scroll to position [1222, 0]
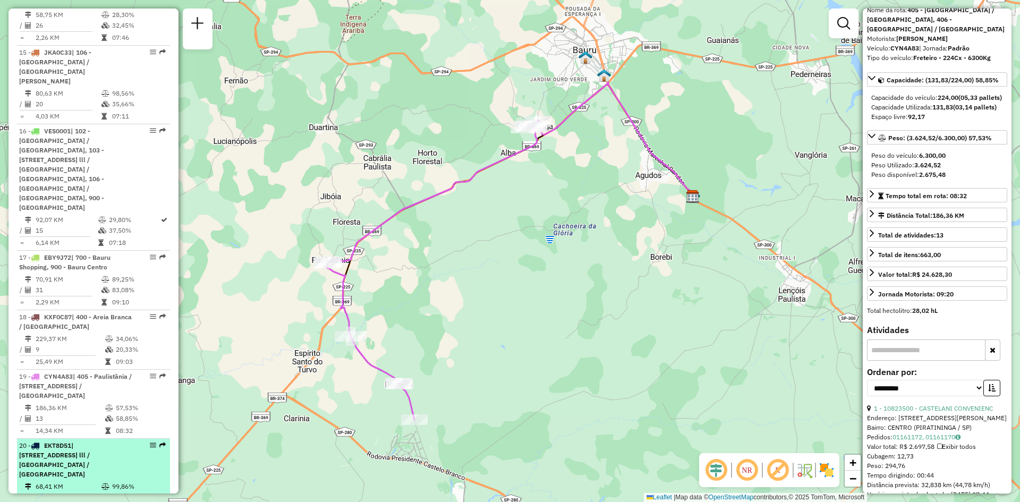
click at [83, 442] on span "| 103 - Vila Industrial / Vila Souto, 105 - Jardim Estoril lll / Vila Aviação /…" at bounding box center [54, 460] width 71 height 37
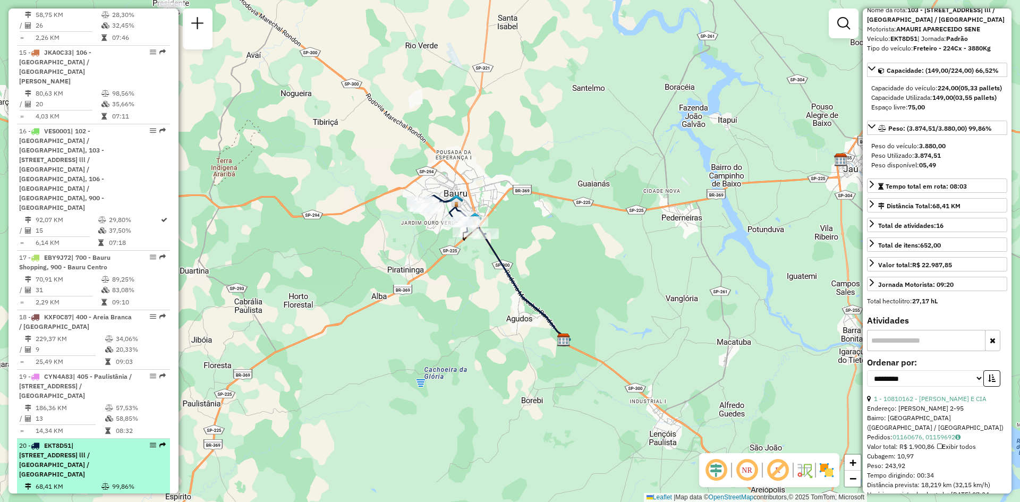
scroll to position [1275, 0]
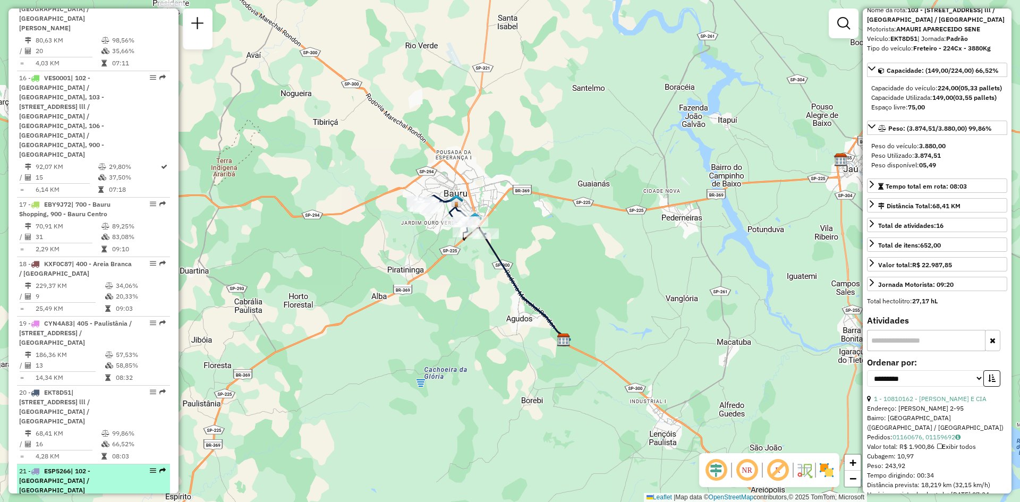
click at [62, 497] on td "85,44 KM" at bounding box center [66, 502] width 63 height 11
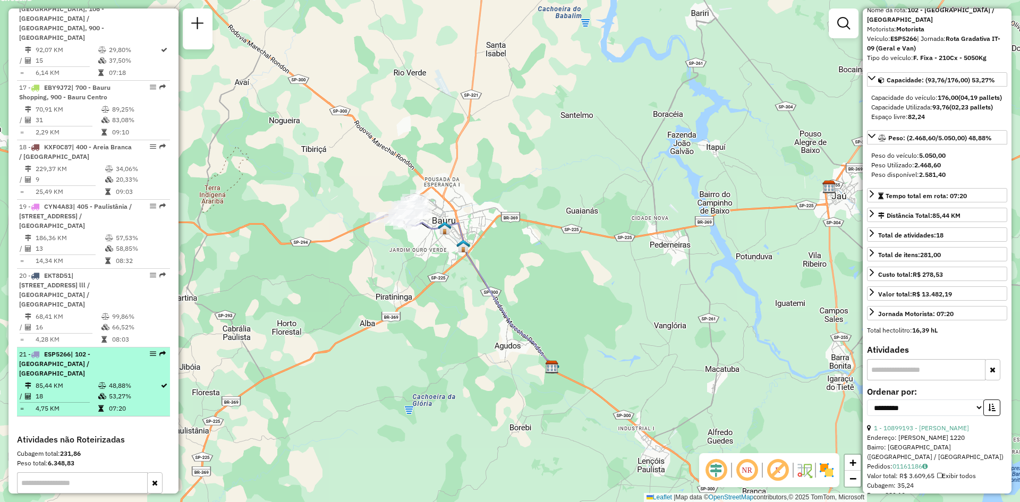
scroll to position [1395, 0]
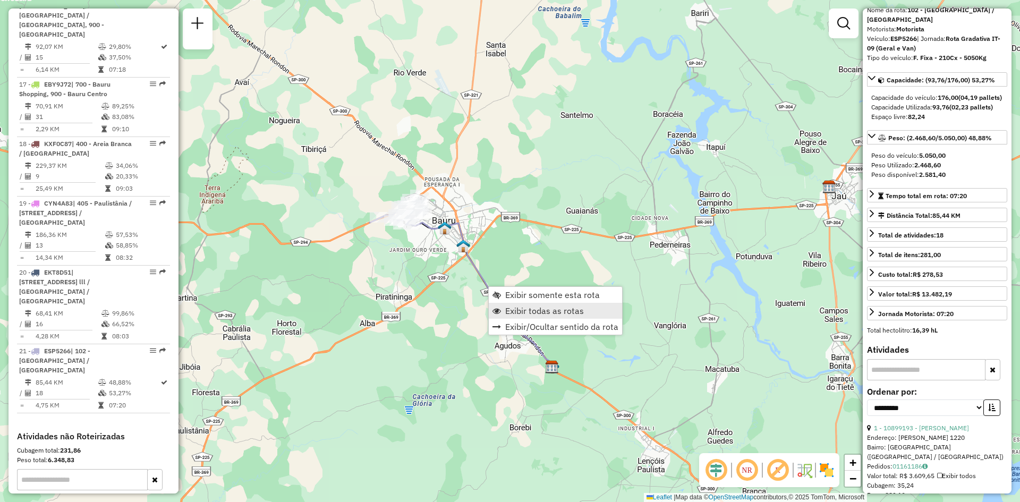
click at [522, 309] on span "Exibir todas as rotas" at bounding box center [544, 311] width 79 height 9
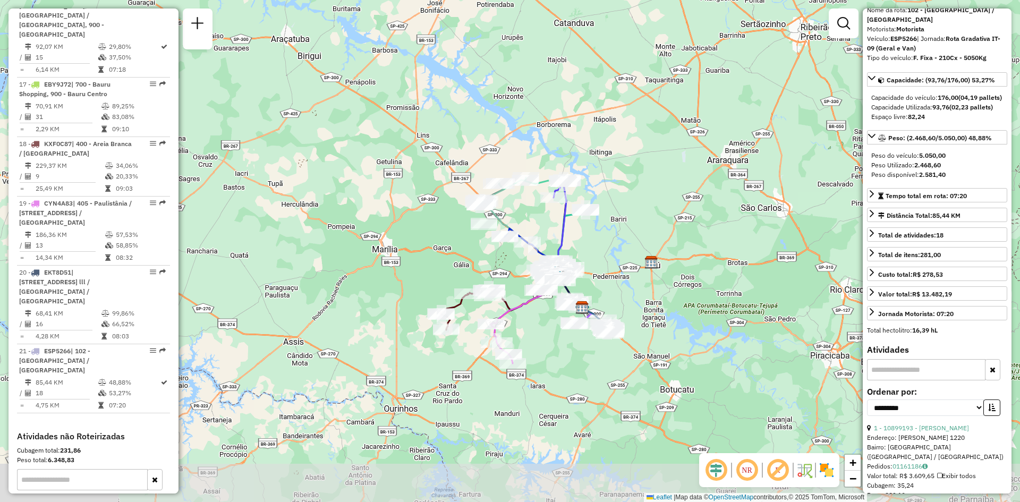
drag, startPoint x: 454, startPoint y: 361, endPoint x: 548, endPoint y: 315, distance: 105.3
click at [548, 315] on div "Janela de atendimento Grade de atendimento Capacidade Transportadoras Veículos …" at bounding box center [510, 251] width 1020 height 502
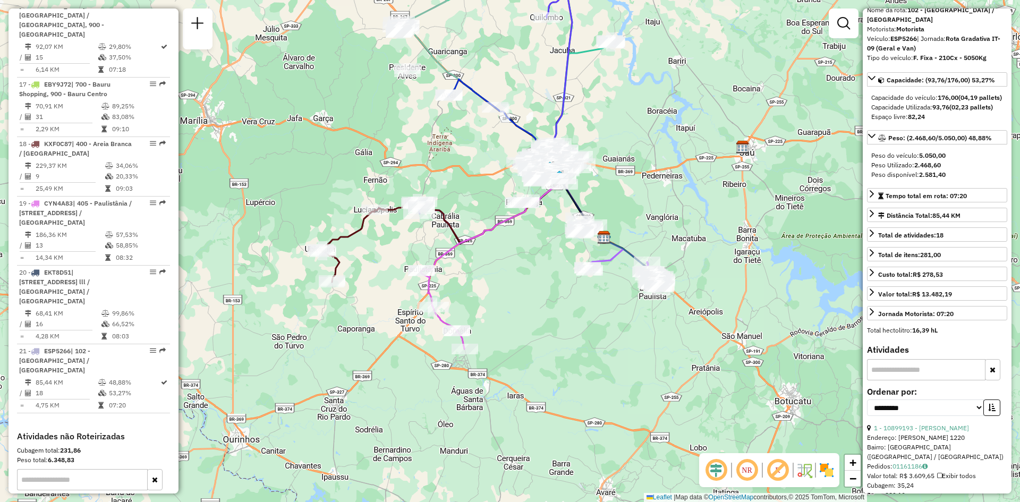
drag, startPoint x: 632, startPoint y: 359, endPoint x: 600, endPoint y: 305, distance: 62.4
click at [600, 305] on div "Janela de atendimento Grade de atendimento Capacidade Transportadoras Veículos …" at bounding box center [510, 251] width 1020 height 502
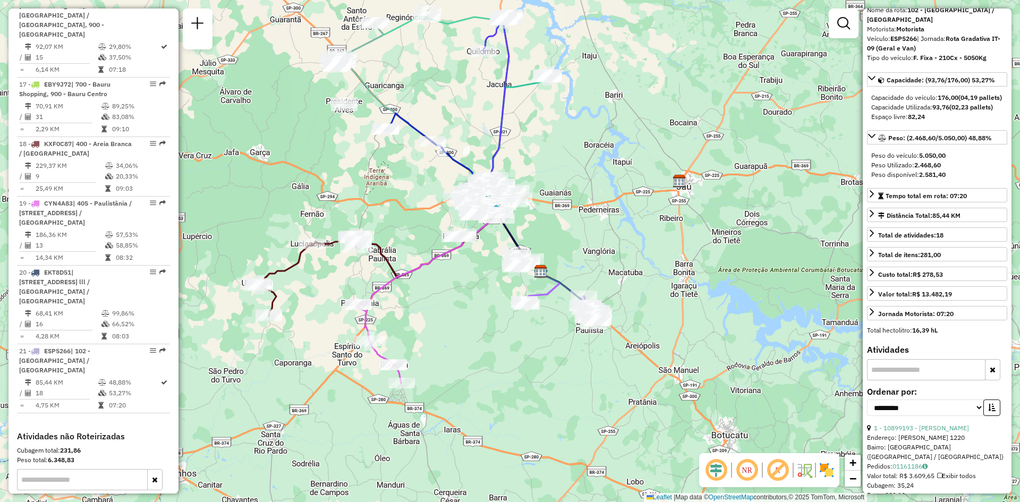
drag, startPoint x: 661, startPoint y: 309, endPoint x: 614, endPoint y: 366, distance: 73.9
click at [614, 366] on div "Janela de atendimento Grade de atendimento Capacidade Transportadoras Veículos …" at bounding box center [510, 251] width 1020 height 502
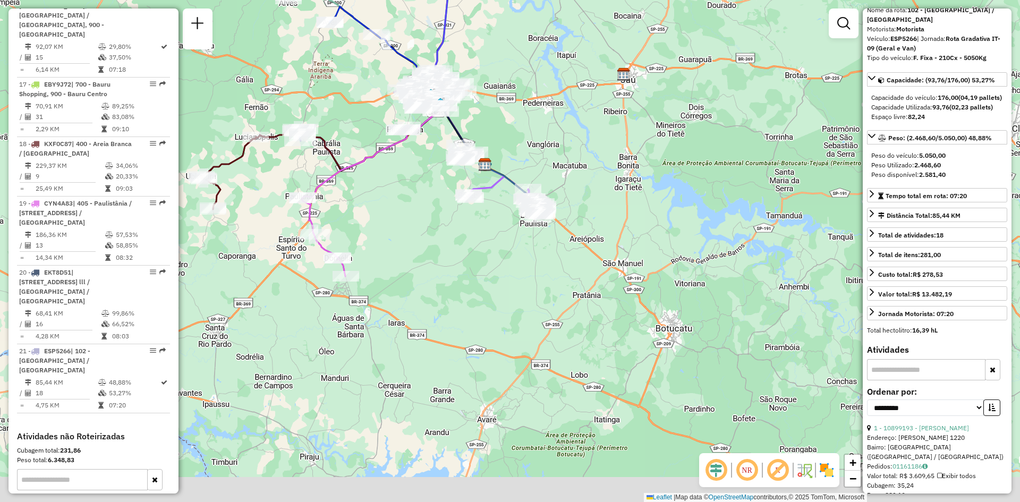
drag, startPoint x: 541, startPoint y: 385, endPoint x: 487, endPoint y: 272, distance: 125.7
click at [485, 276] on div "Janela de atendimento Grade de atendimento Capacidade Transportadoras Veículos …" at bounding box center [510, 251] width 1020 height 502
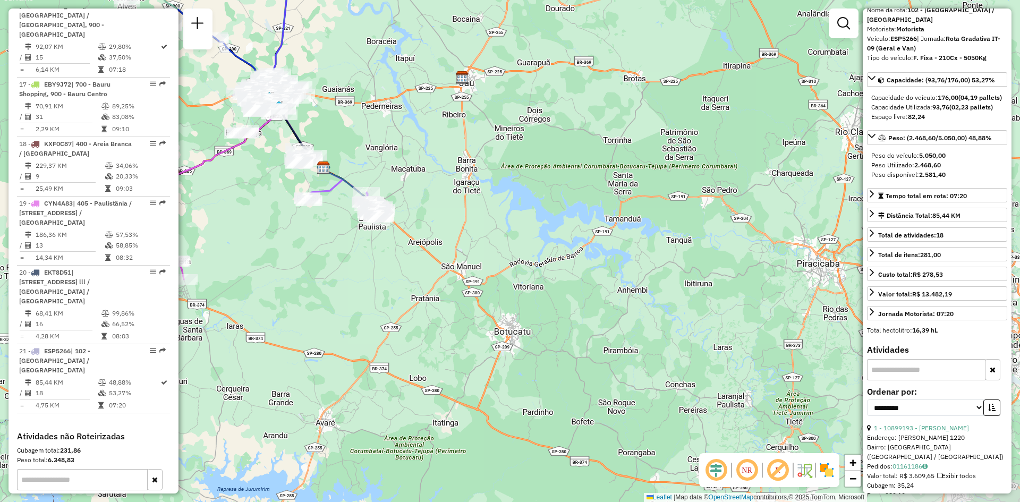
drag, startPoint x: 801, startPoint y: 359, endPoint x: 630, endPoint y: 363, distance: 171.7
click at [630, 363] on div "Janela de atendimento Grade de atendimento Capacidade Transportadoras Veículos …" at bounding box center [510, 251] width 1020 height 502
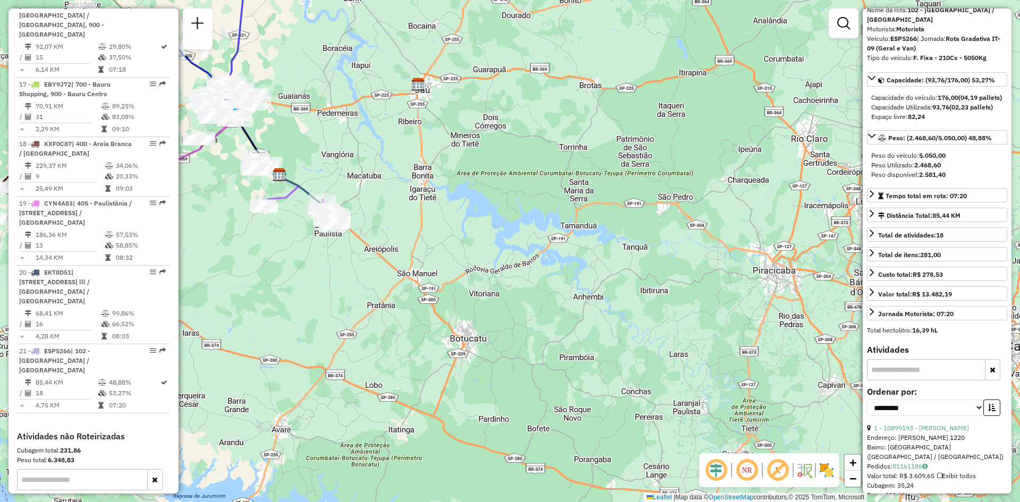
drag, startPoint x: 677, startPoint y: 349, endPoint x: 643, endPoint y: 355, distance: 34.7
click at [643, 355] on div "Janela de atendimento Grade de atendimento Capacidade Transportadoras Veículos …" at bounding box center [510, 251] width 1020 height 502
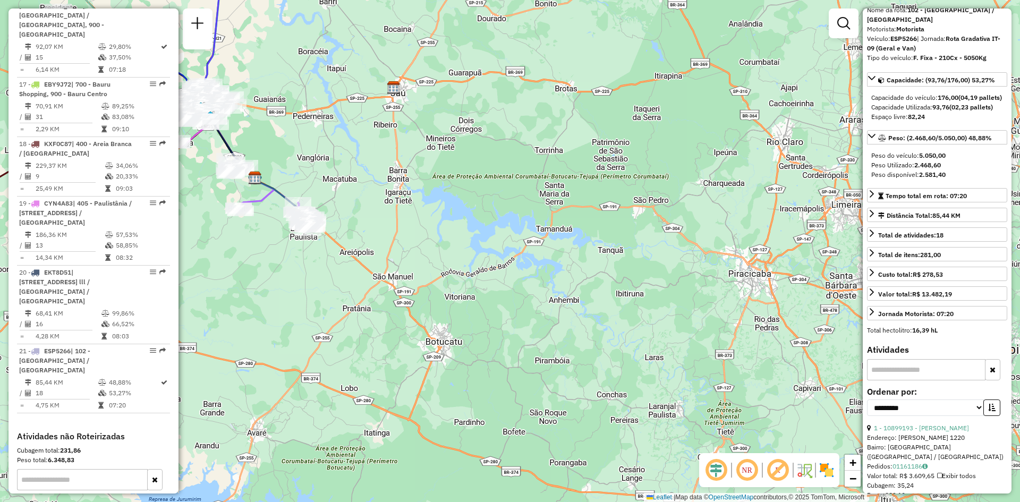
drag, startPoint x: 742, startPoint y: 308, endPoint x: 715, endPoint y: 312, distance: 27.4
click at [715, 312] on div "Janela de atendimento Grade de atendimento Capacidade Transportadoras Veículos …" at bounding box center [510, 251] width 1020 height 502
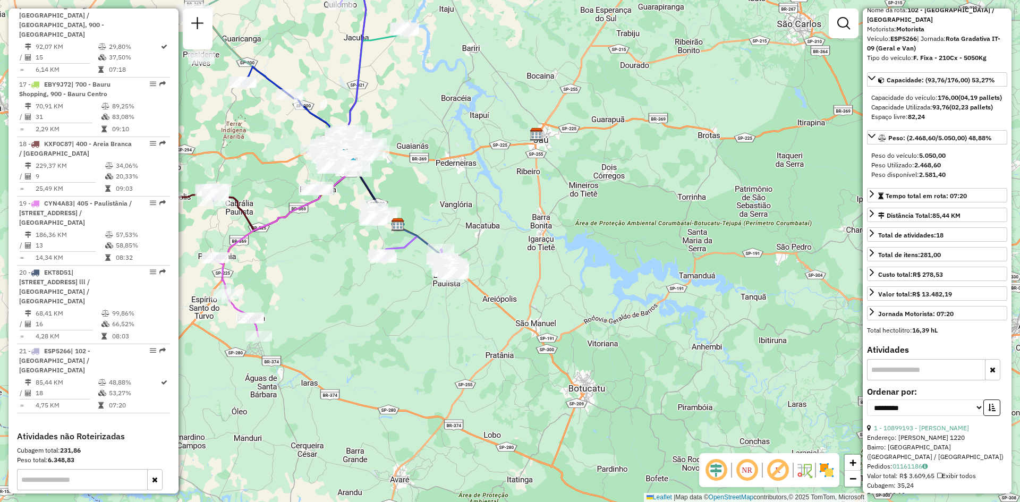
drag, startPoint x: 485, startPoint y: 274, endPoint x: 623, endPoint y: 317, distance: 144.5
click at [623, 317] on div "Janela de atendimento Grade de atendimento Capacidade Transportadoras Veículos …" at bounding box center [510, 251] width 1020 height 502
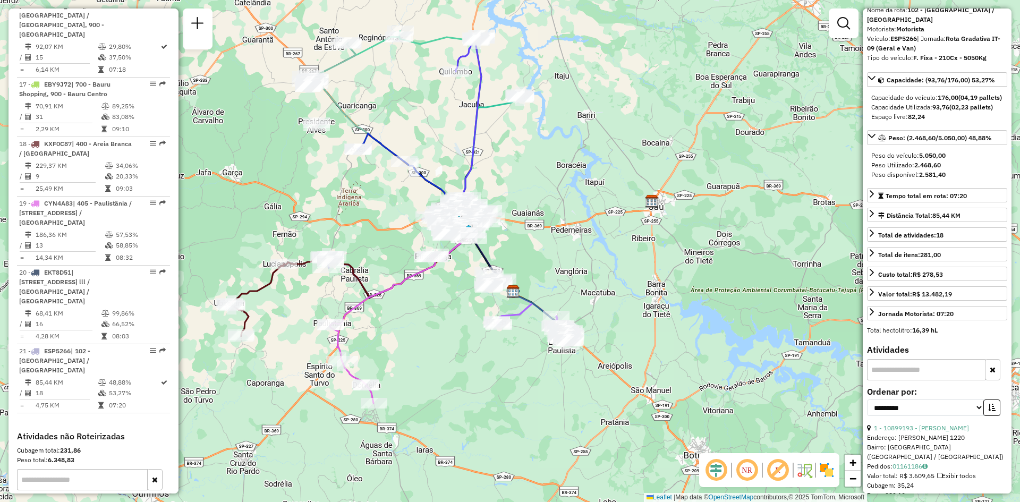
drag, startPoint x: 495, startPoint y: 264, endPoint x: 610, endPoint y: 330, distance: 133.3
click at [610, 330] on div "Janela de atendimento Grade de atendimento Capacidade Transportadoras Veículos …" at bounding box center [510, 251] width 1020 height 502
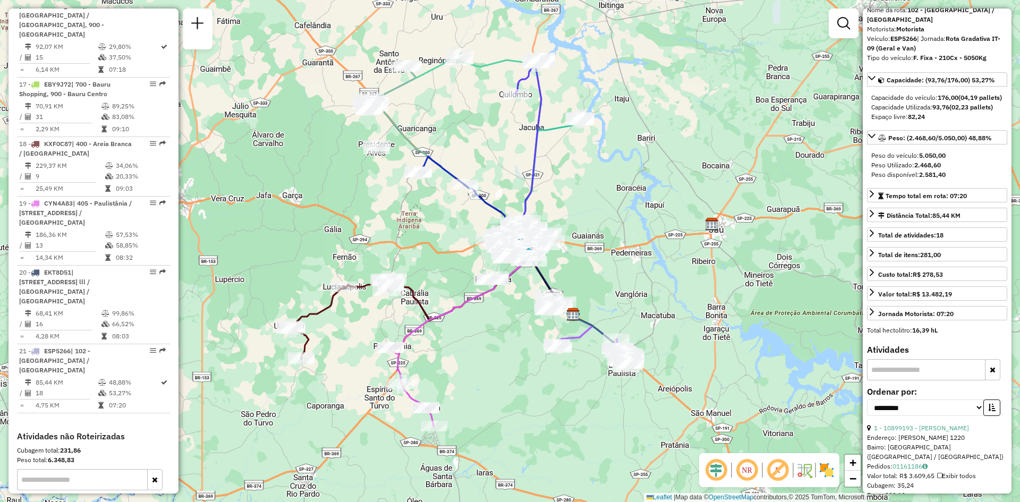
drag, startPoint x: 550, startPoint y: 185, endPoint x: 610, endPoint y: 208, distance: 64.2
click at [610, 208] on div "Janela de atendimento Grade de atendimento Capacidade Transportadoras Veículos …" at bounding box center [510, 251] width 1020 height 502
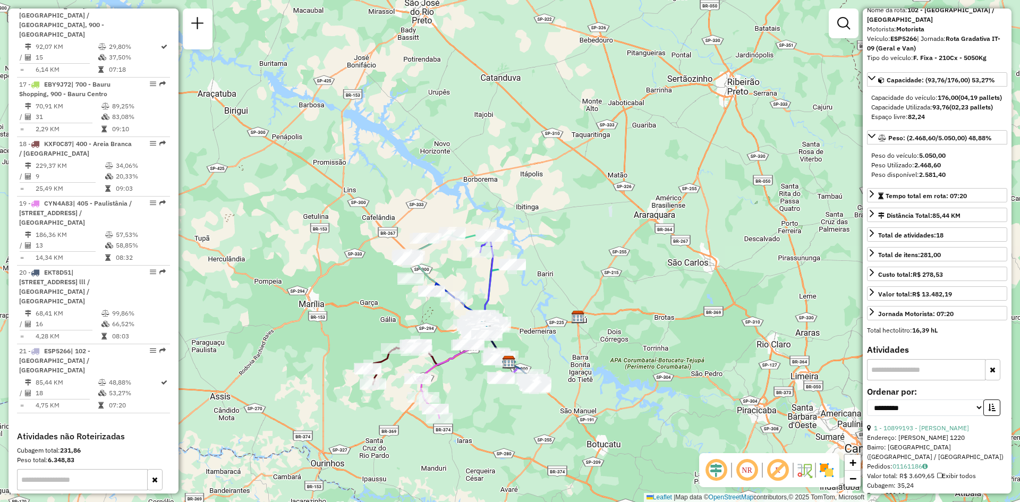
drag, startPoint x: 478, startPoint y: 360, endPoint x: 461, endPoint y: 388, distance: 32.9
click at [461, 388] on div "Janela de atendimento Grade de atendimento Capacidade Transportadoras Veículos …" at bounding box center [510, 251] width 1020 height 502
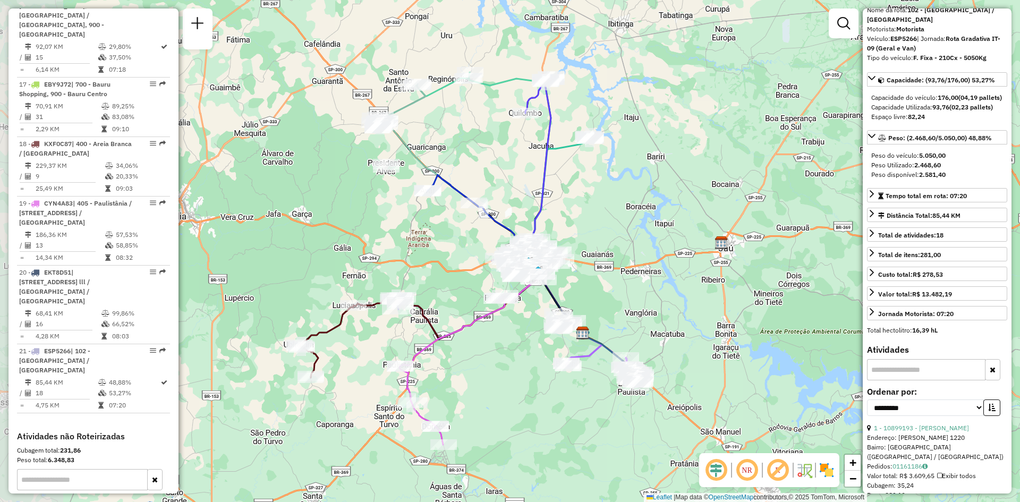
drag, startPoint x: 508, startPoint y: 295, endPoint x: 581, endPoint y: 198, distance: 121.0
click at [581, 198] on div "Janela de atendimento Grade de atendimento Capacidade Transportadoras Veículos …" at bounding box center [510, 251] width 1020 height 502
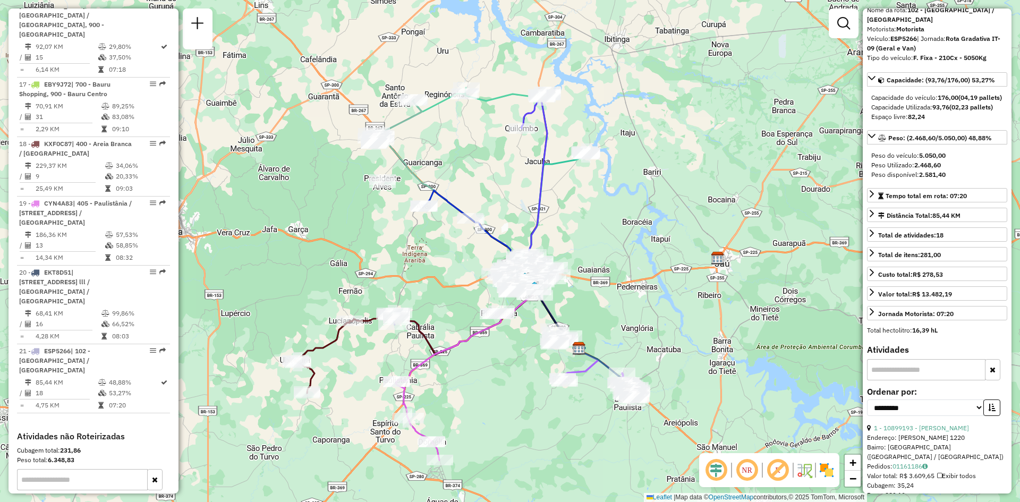
drag, startPoint x: 465, startPoint y: 242, endPoint x: 461, endPoint y: 257, distance: 15.9
click at [461, 257] on div "Janela de atendimento Grade de atendimento Capacidade Transportadoras Veículos …" at bounding box center [510, 251] width 1020 height 502
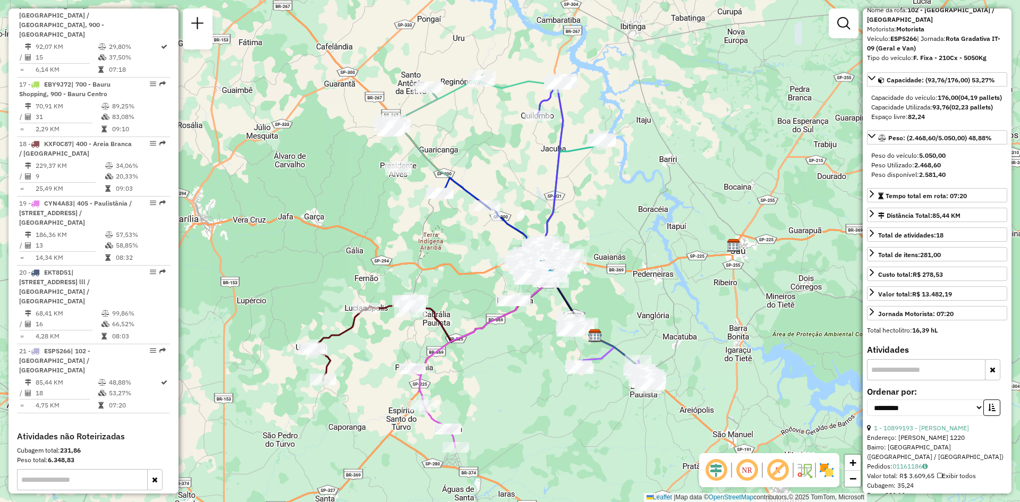
drag, startPoint x: 607, startPoint y: 326, endPoint x: 623, endPoint y: 313, distance: 20.8
click at [623, 313] on div "Janela de atendimento Grade de atendimento Capacidade Transportadoras Veículos …" at bounding box center [510, 251] width 1020 height 502
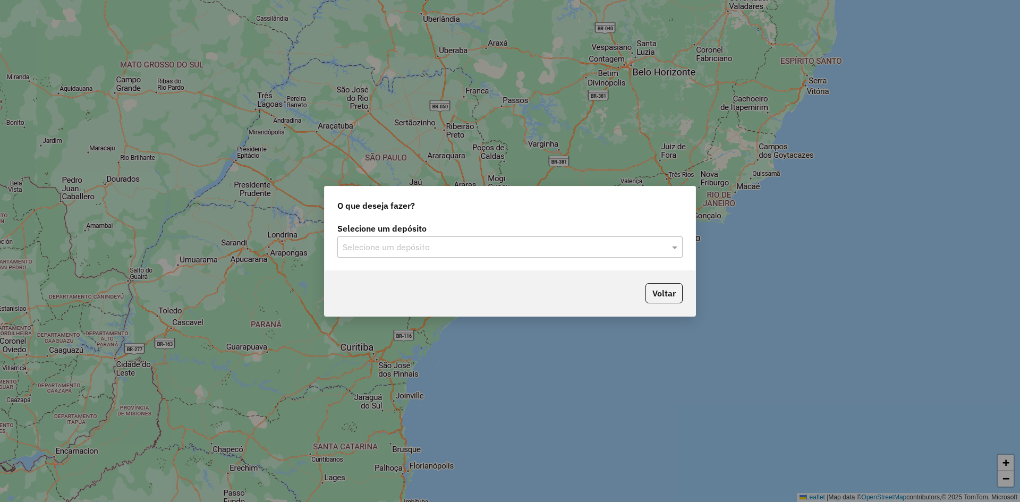
click at [536, 252] on input "text" at bounding box center [499, 247] width 313 height 13
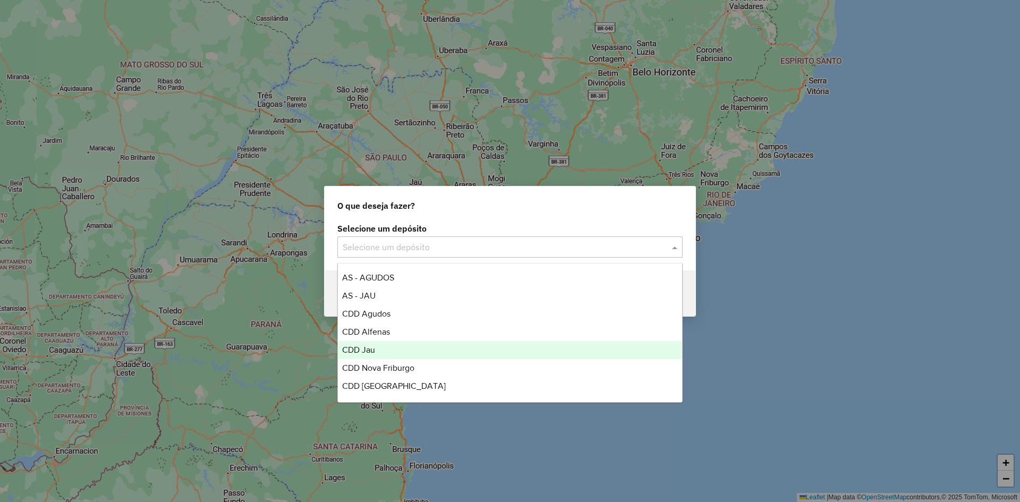
scroll to position [53, 0]
